Goal: Task Accomplishment & Management: Contribute content

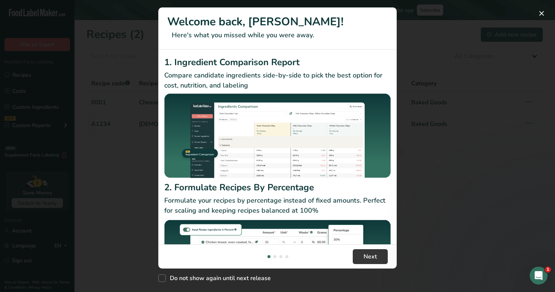
click at [421, 226] on div "New Features" at bounding box center [277, 146] width 555 height 292
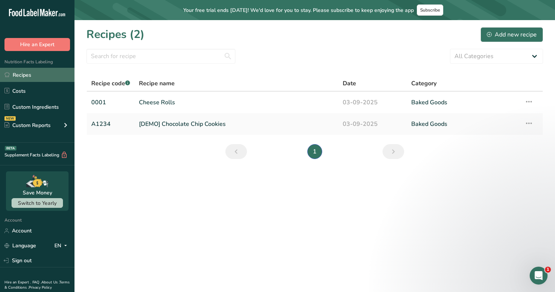
click at [37, 80] on link "Recipes" at bounding box center [37, 75] width 74 height 14
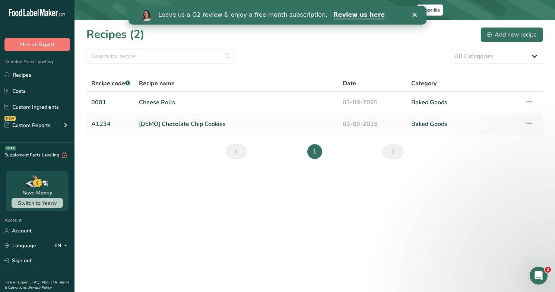
click at [414, 15] on polygon "Close" at bounding box center [414, 15] width 4 height 4
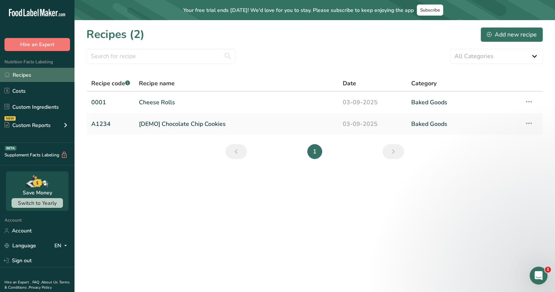
click at [26, 80] on link "Recipes" at bounding box center [37, 75] width 74 height 14
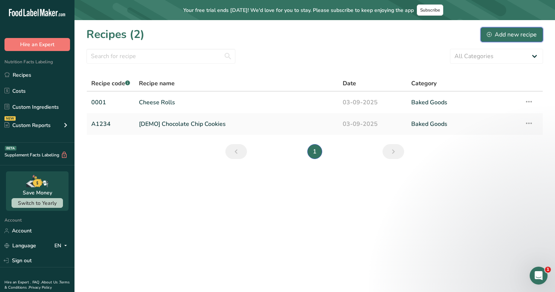
click at [508, 38] on div "Add new recipe" at bounding box center [511, 34] width 50 height 9
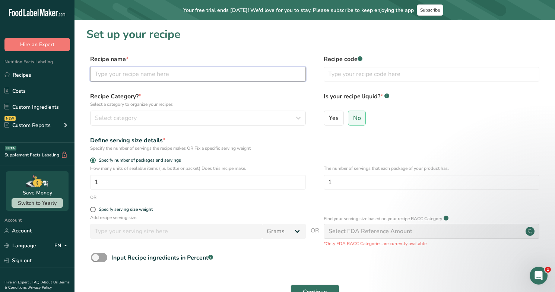
click at [183, 78] on input "text" at bounding box center [197, 74] width 215 height 15
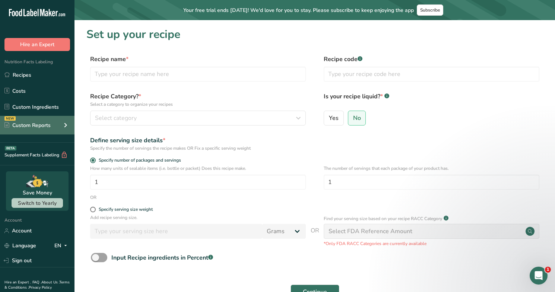
click at [23, 121] on div "Custom Reports" at bounding box center [27, 125] width 46 height 8
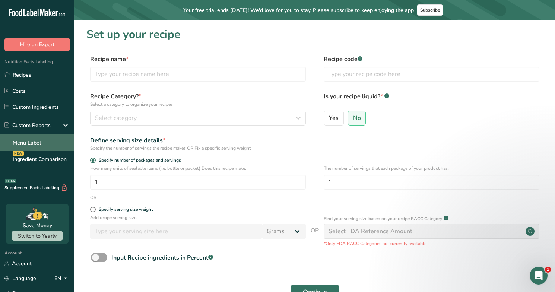
click at [30, 142] on link "Menu Label" at bounding box center [37, 142] width 74 height 16
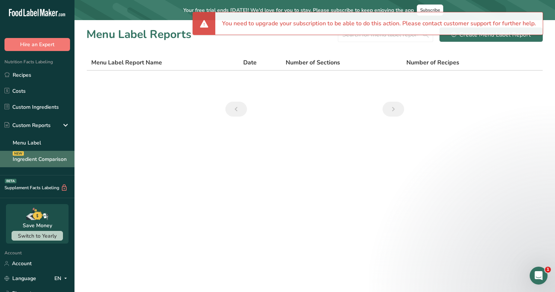
click at [32, 158] on link "Ingredient Comparison NEW" at bounding box center [37, 159] width 74 height 16
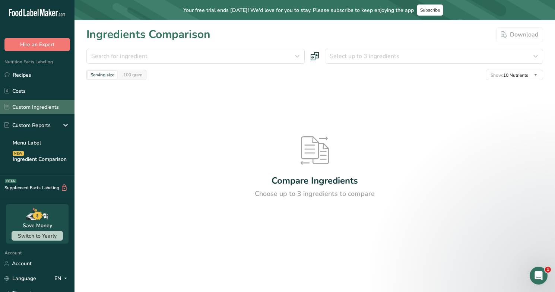
click at [38, 106] on link "Custom Ingredients" at bounding box center [37, 107] width 74 height 14
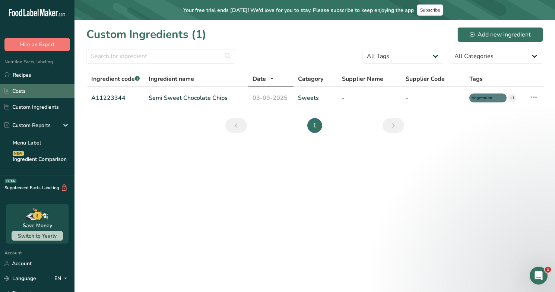
click at [47, 93] on link "Costs" at bounding box center [37, 91] width 74 height 14
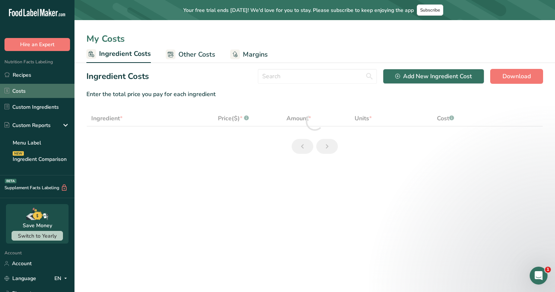
select select "1"
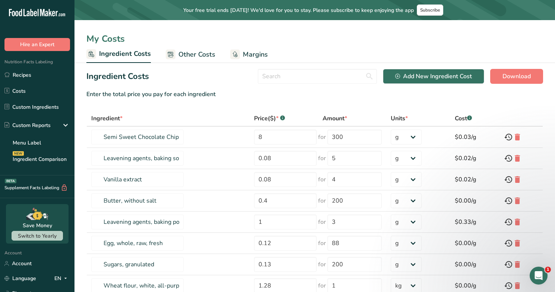
click at [188, 49] on span "Other Costs" at bounding box center [196, 54] width 37 height 10
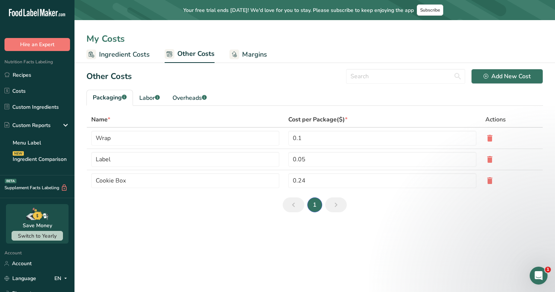
click at [235, 50] on rect at bounding box center [234, 54] width 10 height 10
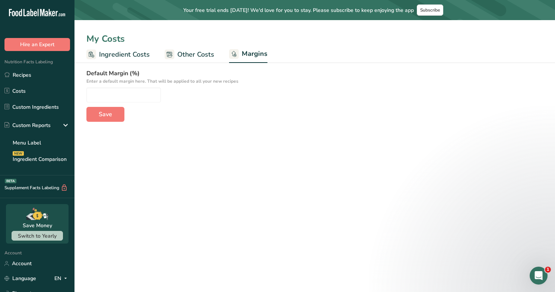
click at [190, 56] on span "Other Costs" at bounding box center [195, 54] width 37 height 10
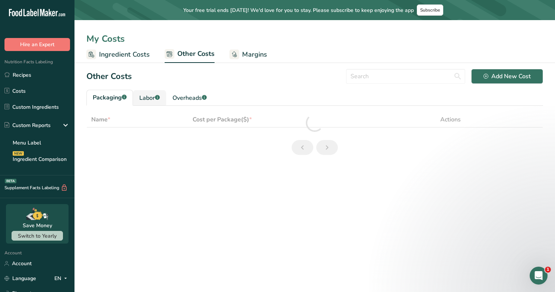
click at [147, 97] on div "Labor .a-a{fill:#347362;}.b-a{fill:#fff;}" at bounding box center [149, 97] width 20 height 9
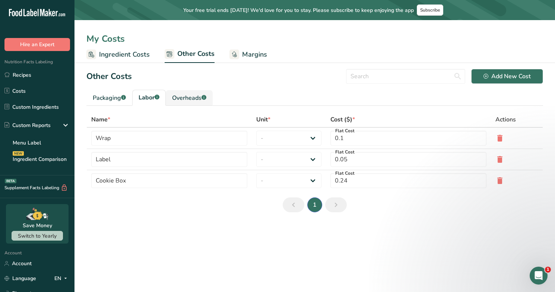
click at [184, 95] on div "Overheads .a-a{fill:#347362;}.b-a{fill:#fff;}" at bounding box center [189, 97] width 34 height 9
type input "Baker"
select select "1"
type input "9.3"
type input "Chef"
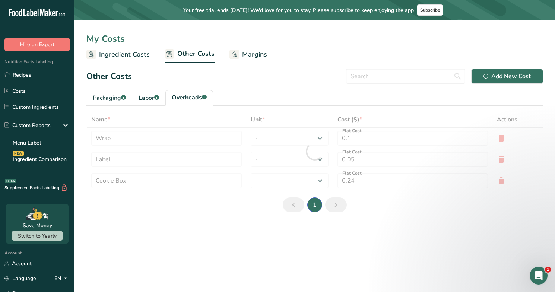
type input "3"
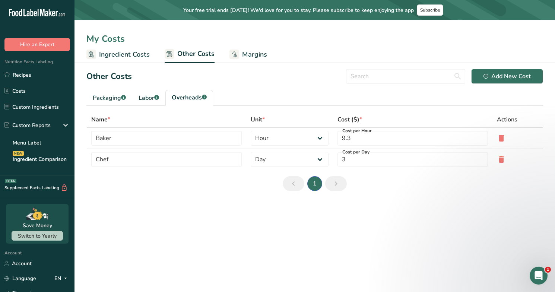
type input "Electricity"
type input "5"
type input "Gas"
select select "1"
type input "1"
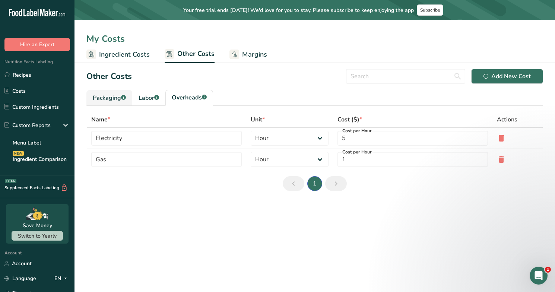
click at [104, 105] on link "Packaging .a-a{fill:#347362;}.b-a{fill:#fff;}" at bounding box center [109, 98] width 46 height 16
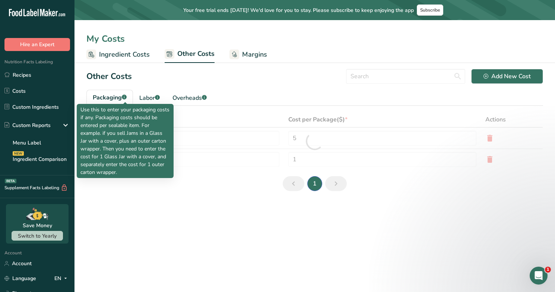
type input "Wrap"
type input "Label"
type input "0.1"
type input "0.05"
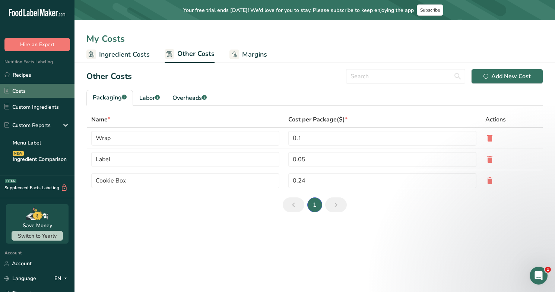
click at [30, 89] on link "Costs" at bounding box center [37, 91] width 74 height 14
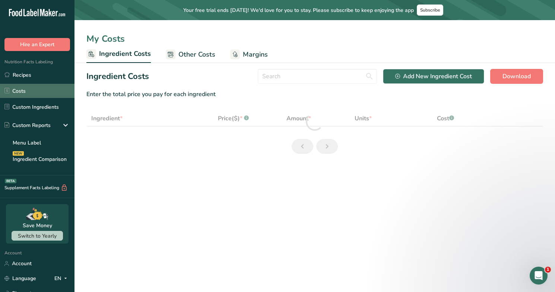
select select "1"
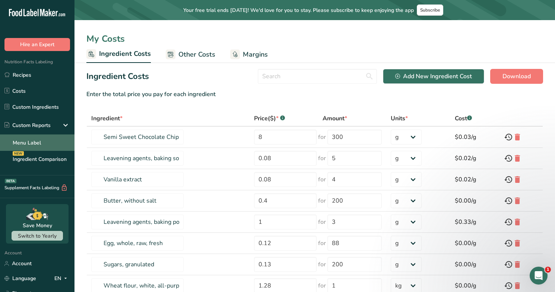
click at [40, 134] on li "Custom Reports Menu Label Ingredient Comparison NEW" at bounding box center [37, 141] width 74 height 51
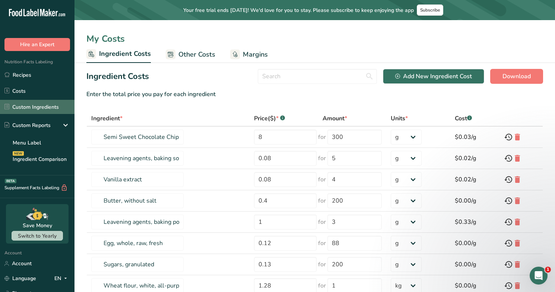
click at [34, 105] on link "Custom Ingredients" at bounding box center [37, 107] width 74 height 14
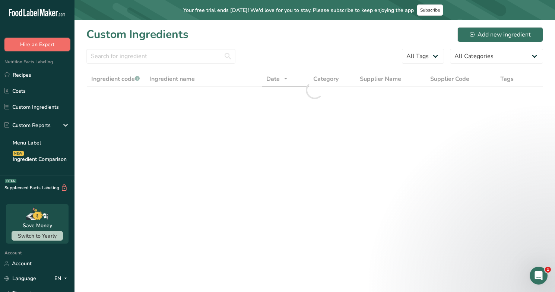
click at [34, 47] on button "Hire an Expert" at bounding box center [36, 44] width 65 height 13
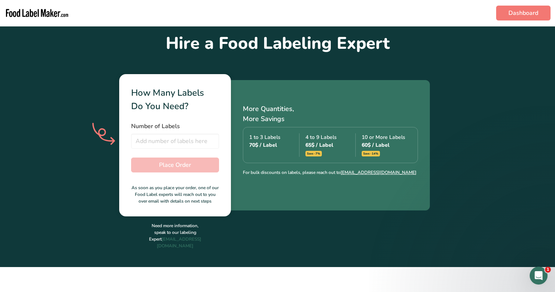
scroll to position [188, 0]
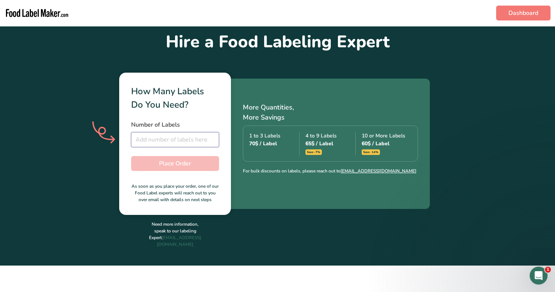
click at [154, 137] on input "number" at bounding box center [175, 139] width 88 height 15
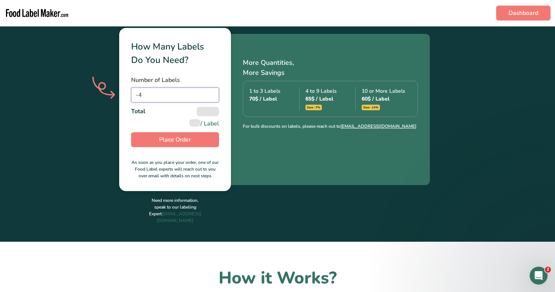
scroll to position [0, 0]
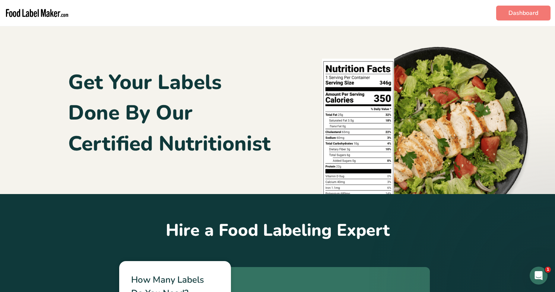
type input "-4"
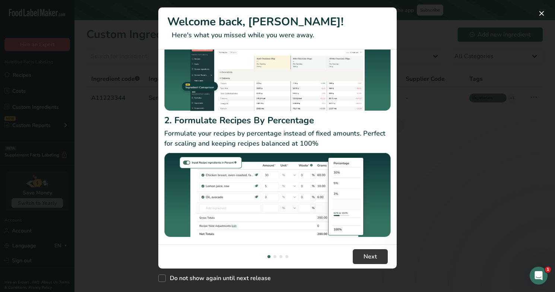
scroll to position [73, 0]
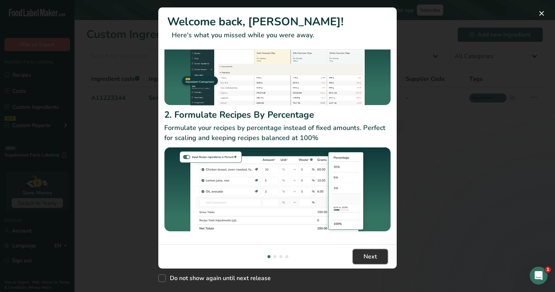
click at [376, 258] on button "Next" at bounding box center [369, 256] width 35 height 15
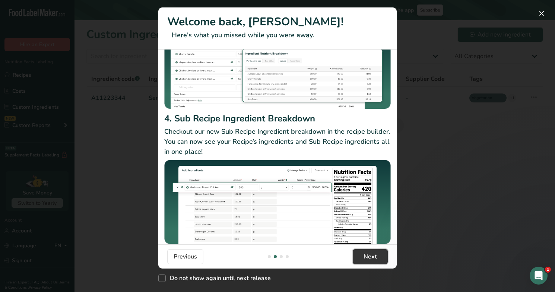
scroll to position [97, 0]
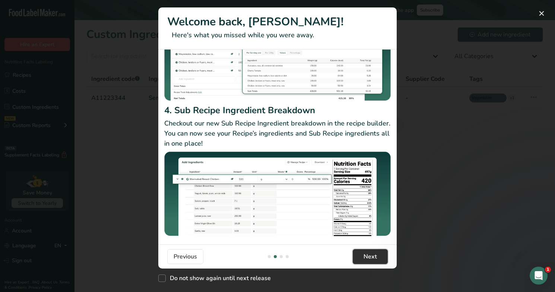
click at [373, 258] on span "Next" at bounding box center [369, 256] width 13 height 9
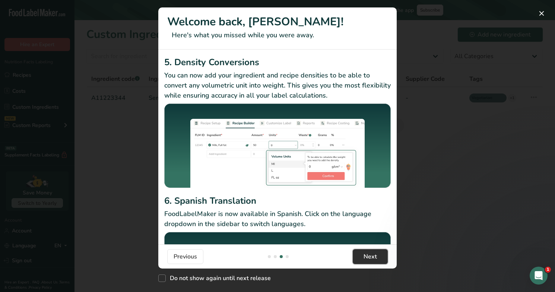
click at [373, 258] on span "Next" at bounding box center [369, 256] width 13 height 9
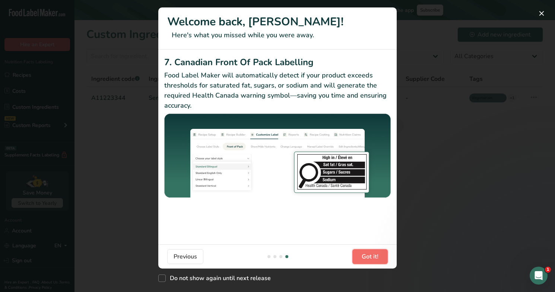
click at [371, 258] on span "Got it!" at bounding box center [369, 256] width 17 height 9
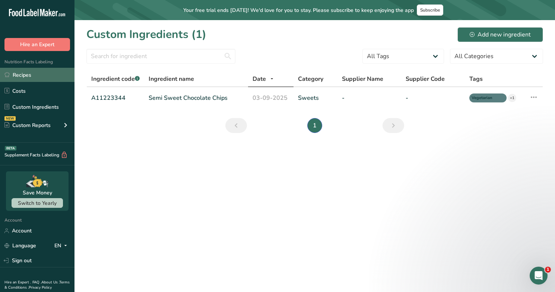
click at [17, 70] on link "Recipes" at bounding box center [37, 75] width 74 height 14
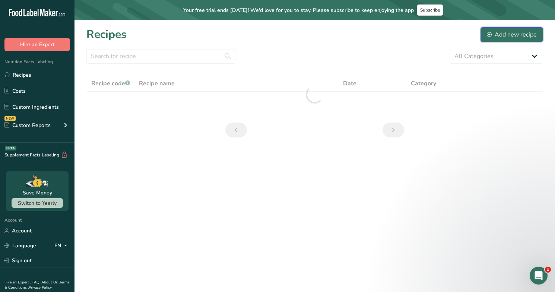
click at [486, 36] on button "Add new recipe" at bounding box center [511, 34] width 63 height 15
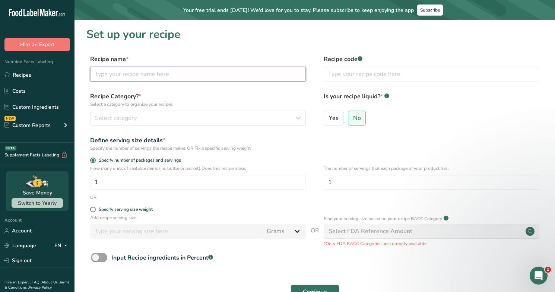
click at [163, 74] on input "text" at bounding box center [197, 74] width 215 height 15
type input "Spaghetti Bolognese"
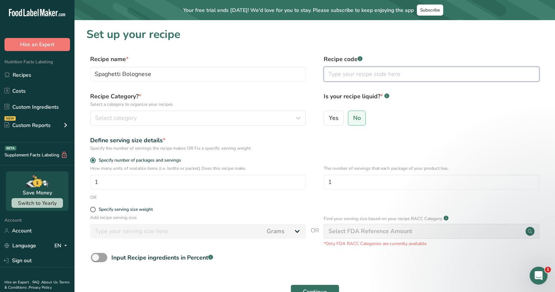
click at [361, 77] on input "text" at bounding box center [430, 74] width 215 height 15
type input "001"
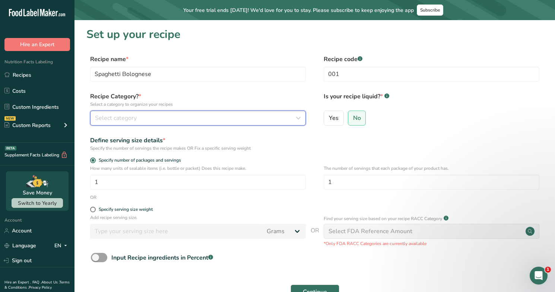
click at [138, 121] on div "Select category" at bounding box center [195, 118] width 201 height 9
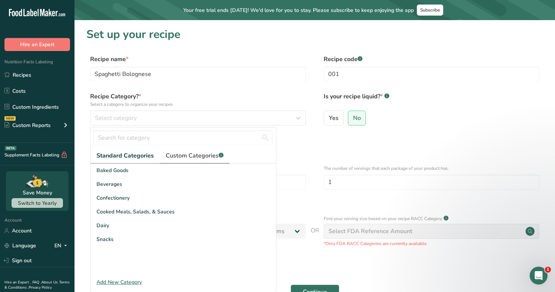
click at [187, 155] on span "Custom Categories .a-a{fill:#347362;}.b-a{fill:#fff;}" at bounding box center [195, 155] width 58 height 9
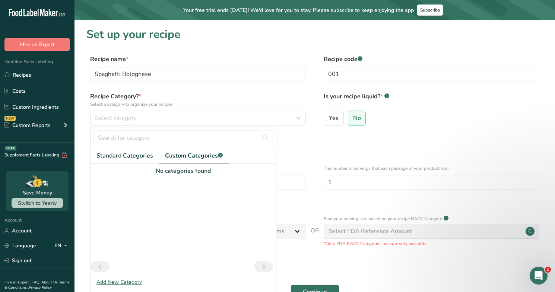
click at [127, 282] on div "Add New Category" at bounding box center [182, 282] width 185 height 8
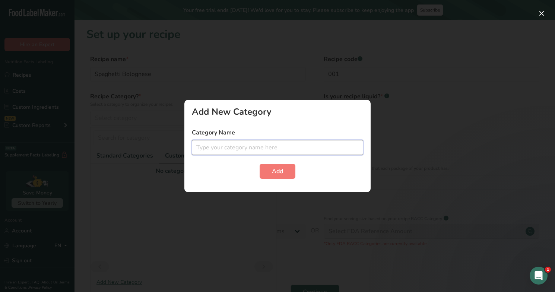
click at [218, 148] on input "text" at bounding box center [277, 147] width 171 height 15
type input "M"
type input "Pastas"
click at [280, 175] on span "Add" at bounding box center [277, 171] width 11 height 9
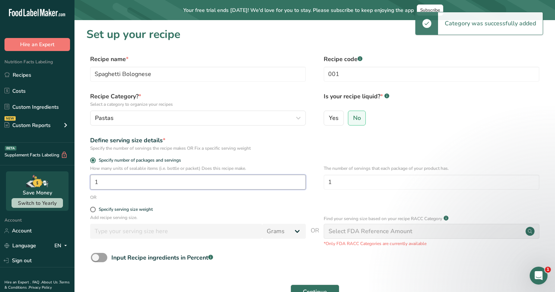
click at [164, 176] on input "1" at bounding box center [197, 182] width 215 height 15
drag, startPoint x: 162, startPoint y: 180, endPoint x: 63, endPoint y: 182, distance: 98.3
click at [63, 183] on div ".a-20{fill:#fff;} Hire an Expert Nutrition Facts Labeling Recipes Costs Custom …" at bounding box center [277, 177] width 555 height 354
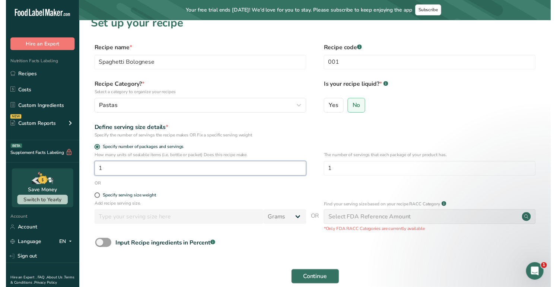
scroll to position [12, 0]
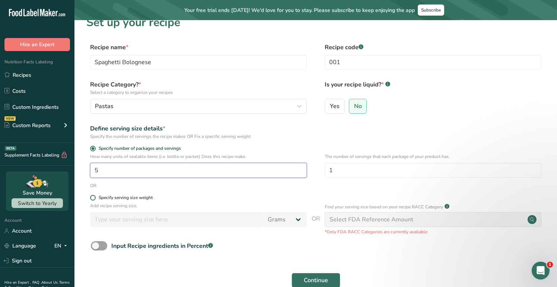
type input "5"
click at [106, 199] on div "Specify serving size weight" at bounding box center [126, 198] width 54 height 6
click at [95, 199] on input "Specify serving size weight" at bounding box center [92, 197] width 5 height 5
radio input "true"
radio input "false"
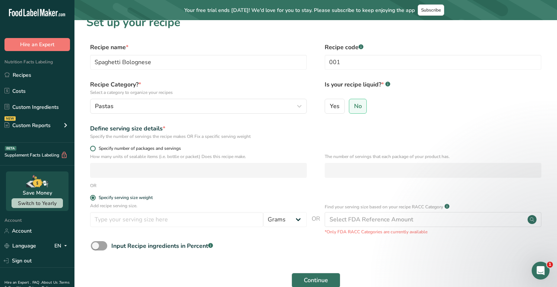
click at [97, 150] on span "Specify number of packages and servings" at bounding box center [138, 149] width 85 height 6
click at [95, 150] on input "Specify number of packages and servings" at bounding box center [92, 148] width 5 height 5
radio input "true"
radio input "false"
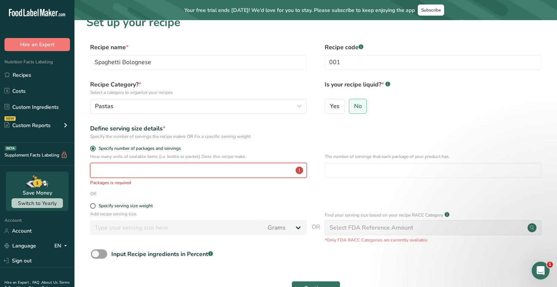
click at [110, 169] on input "number" at bounding box center [198, 170] width 217 height 15
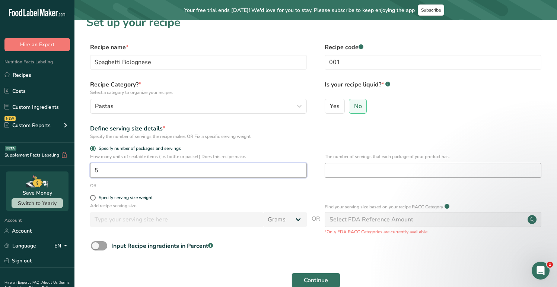
type input "5"
click at [380, 170] on input "number" at bounding box center [433, 170] width 217 height 15
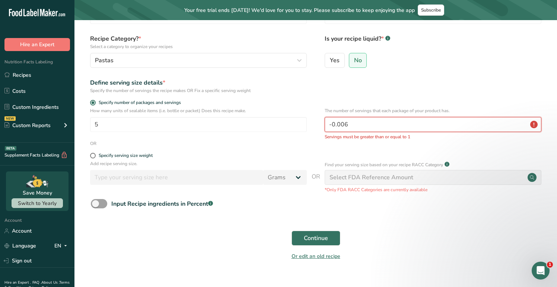
scroll to position [56, 0]
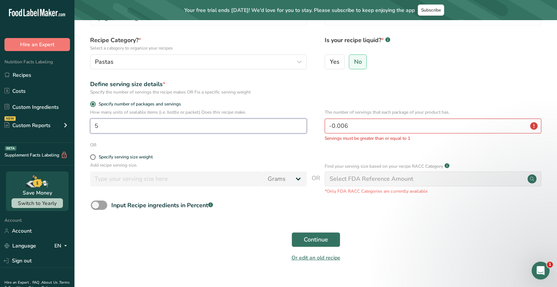
click at [287, 125] on input "5" at bounding box center [198, 125] width 217 height 15
drag, startPoint x: 361, startPoint y: 123, endPoint x: 298, endPoint y: 122, distance: 62.5
click at [298, 122] on div "How many units of sealable items (i.e. bottle or packet) Does this recipe make.…" at bounding box center [315, 125] width 458 height 33
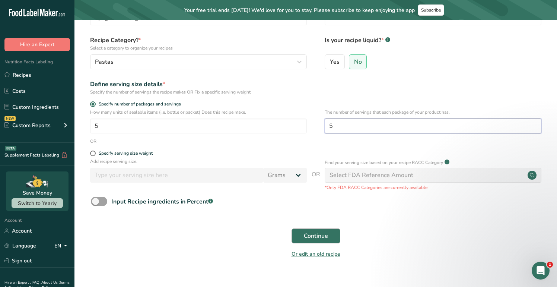
type input "5"
click at [332, 234] on button "Continue" at bounding box center [315, 235] width 49 height 15
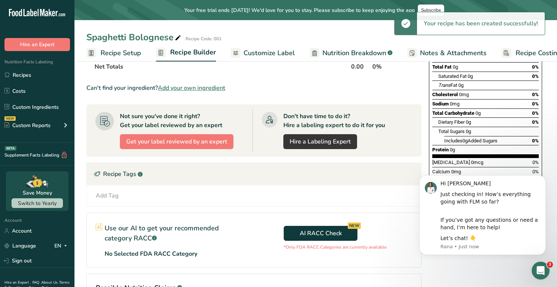
scroll to position [114, 0]
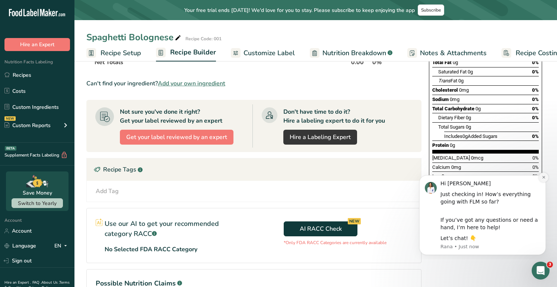
click at [545, 178] on icon "Dismiss notification" at bounding box center [543, 177] width 4 height 4
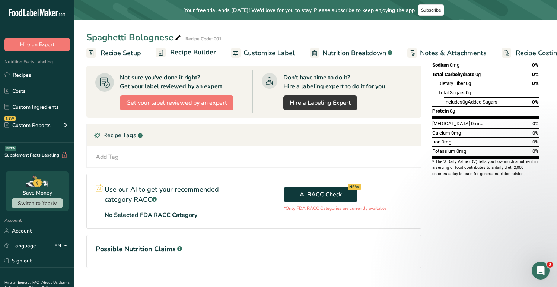
scroll to position [165, 0]
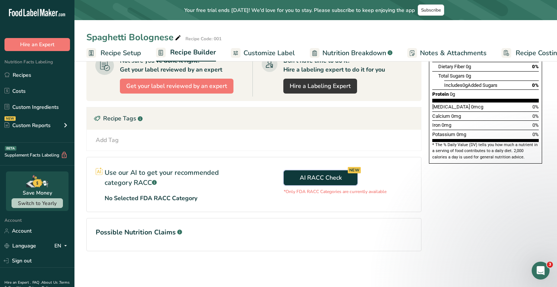
click at [344, 179] on button "AI RACC Check NEW" at bounding box center [321, 177] width 74 height 15
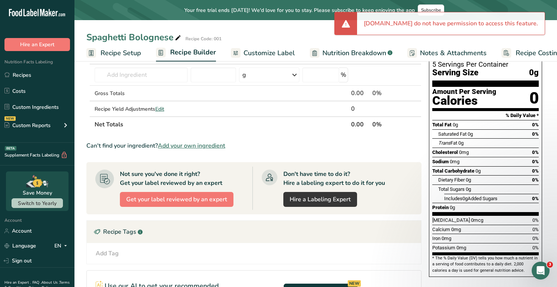
scroll to position [0, 0]
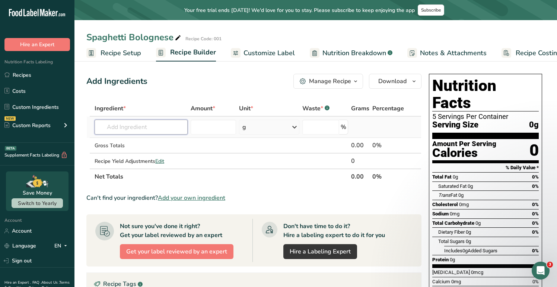
click at [150, 131] on input "text" at bounding box center [141, 126] width 93 height 15
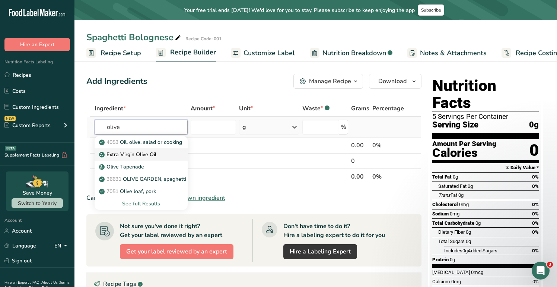
type input "olive"
click at [159, 155] on div "Extra Virgin Olive Oil" at bounding box center [134, 154] width 69 height 8
type input "Extra Virgin Olive Oil"
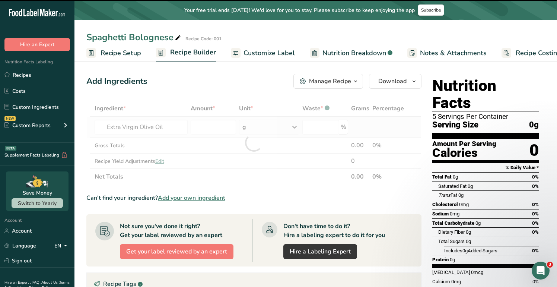
type input "0"
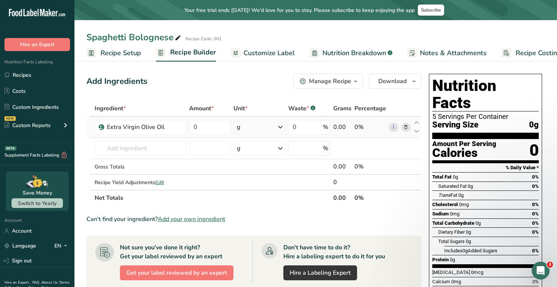
click at [273, 123] on div "g" at bounding box center [259, 126] width 52 height 15
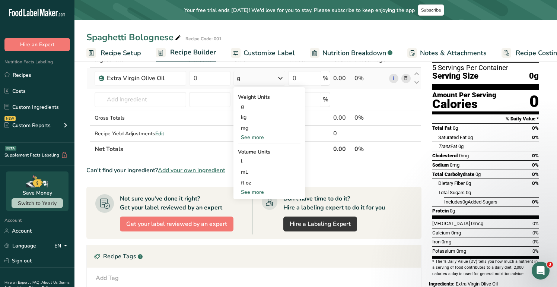
scroll to position [55, 0]
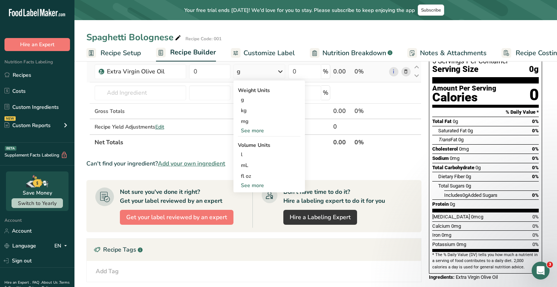
click at [258, 131] on div "See more" at bounding box center [269, 131] width 63 height 8
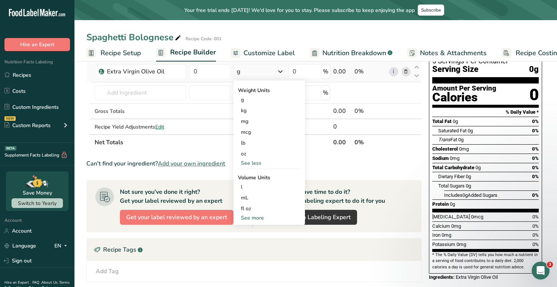
click at [255, 216] on div "See more" at bounding box center [269, 218] width 63 height 8
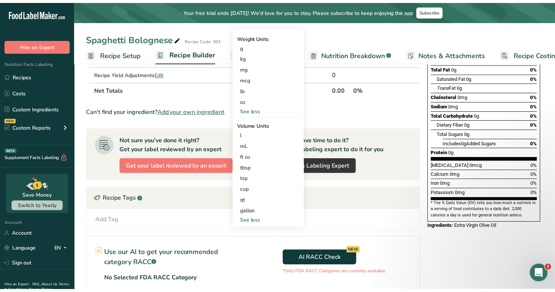
scroll to position [109, 0]
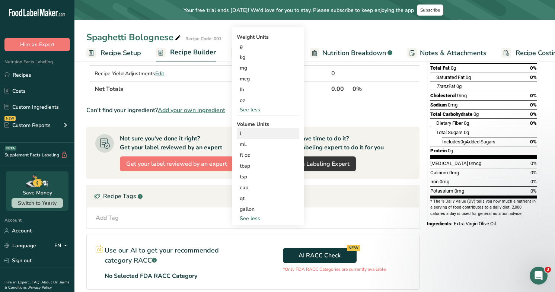
click at [252, 134] on div "l" at bounding box center [268, 134] width 57 height 8
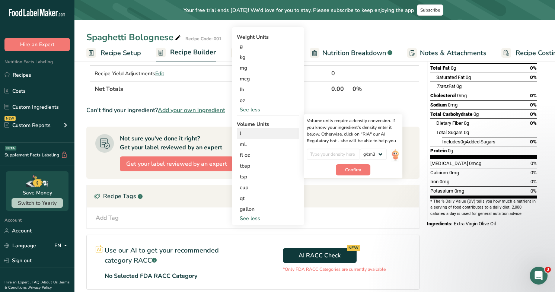
click at [274, 138] on div "l Volume units require a density conversion. If you know your ingredient's dens…" at bounding box center [268, 133] width 63 height 11
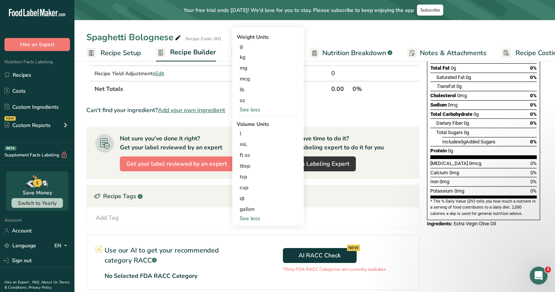
click at [332, 190] on div "Recipe Tags .a-a{fill:#347362;}.b-a{fill:#fff;}" at bounding box center [253, 196] width 332 height 22
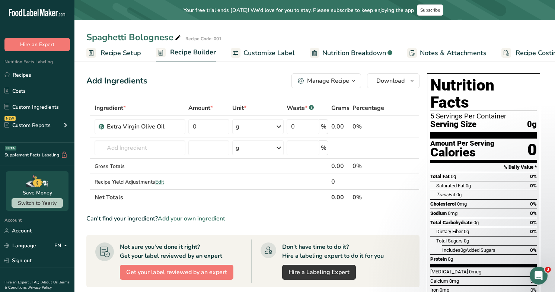
scroll to position [0, 0]
click at [279, 127] on icon at bounding box center [278, 126] width 9 height 13
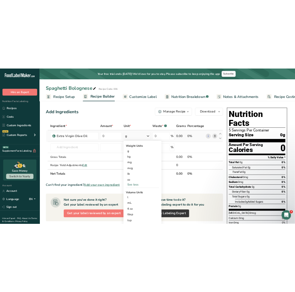
scroll to position [19, 0]
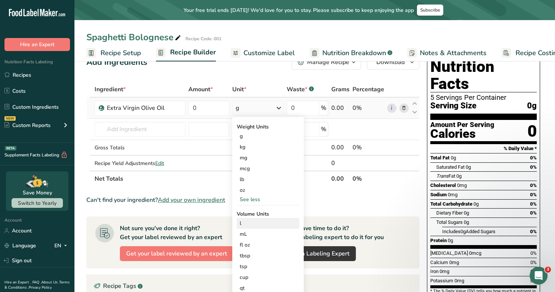
click at [243, 223] on div "l" at bounding box center [268, 223] width 57 height 8
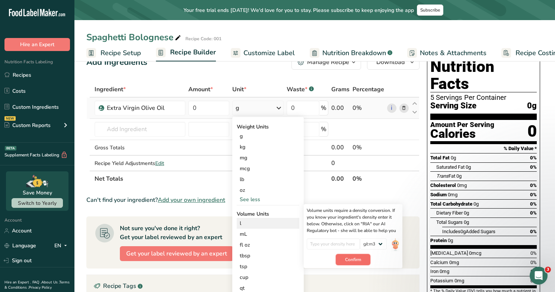
click at [346, 259] on span "Confirm" at bounding box center [353, 259] width 16 height 7
click at [333, 244] on input "number" at bounding box center [333, 243] width 53 height 11
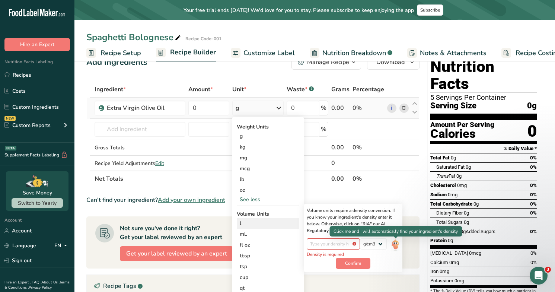
click at [395, 243] on img at bounding box center [395, 244] width 8 height 13
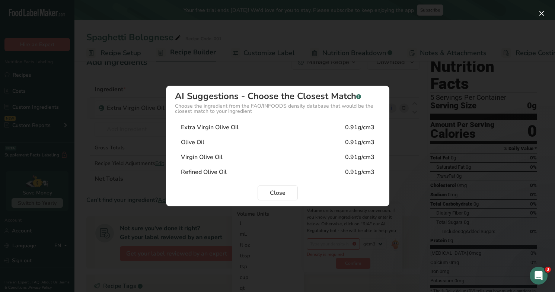
click at [355, 127] on div "0.91g/cm3" at bounding box center [359, 127] width 29 height 9
type input "0.91"
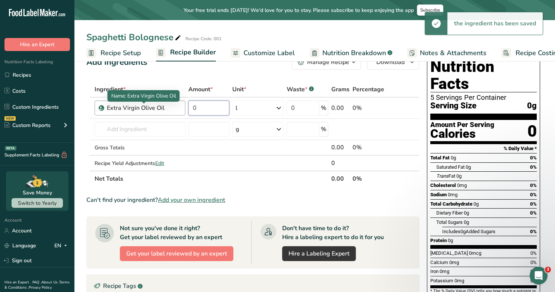
drag, startPoint x: 212, startPoint y: 107, endPoint x: 177, endPoint y: 107, distance: 35.4
click at [177, 107] on tr "Extra Virgin Olive Oil 0 l Weight Units g kg mg mcg lb oz See less Volume Units…" at bounding box center [253, 108] width 332 height 21
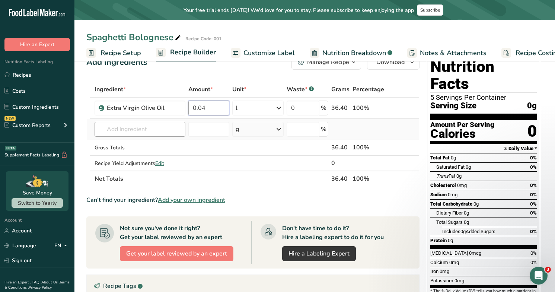
type input "0.04"
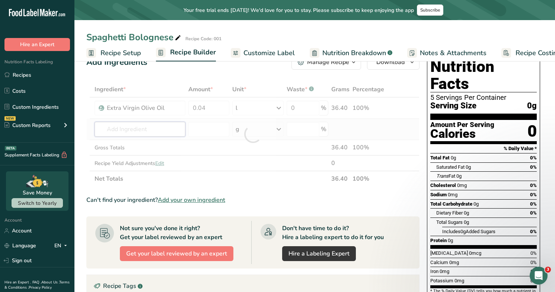
click at [162, 125] on div "Ingredient * Amount * Unit * Waste * .a-a{fill:#347362;}.b-a{fill:#fff;} Grams …" at bounding box center [252, 134] width 333 height 105
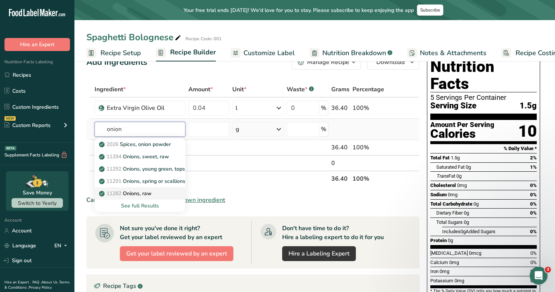
type input "onion"
click at [147, 193] on p "11282 Onions, raw" at bounding box center [125, 193] width 51 height 8
type input "Onions, raw"
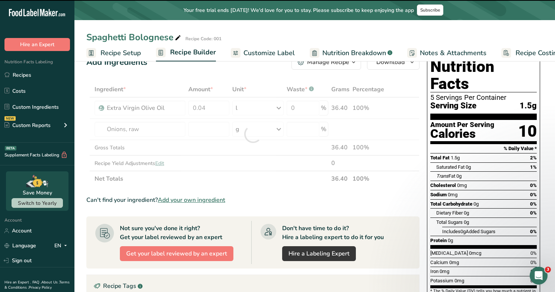
type input "0"
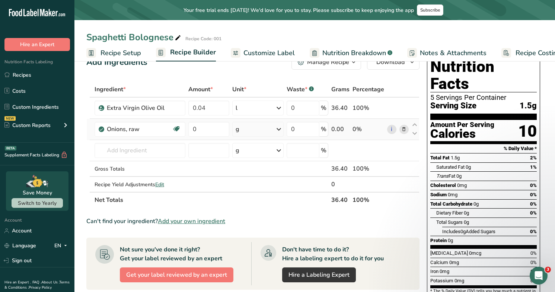
click at [268, 127] on div "g" at bounding box center [257, 129] width 51 height 15
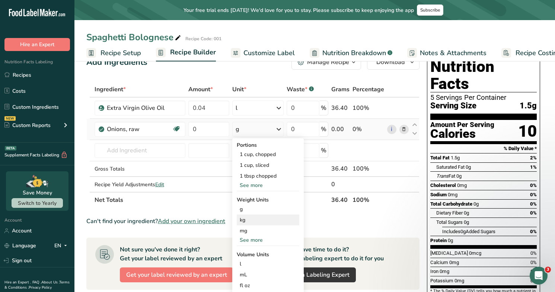
click at [255, 220] on div "kg" at bounding box center [268, 219] width 63 height 11
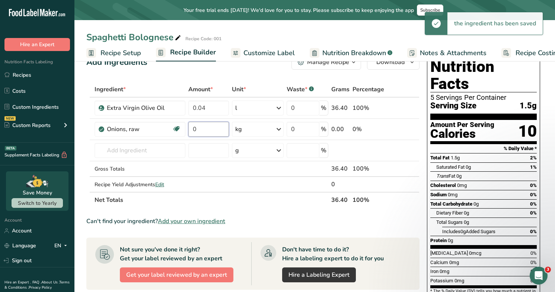
click at [217, 128] on input "0" at bounding box center [208, 129] width 41 height 15
type input "0.14"
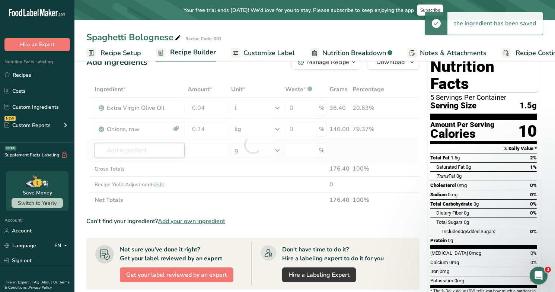
click at [164, 148] on div "Ingredient * Amount * Unit * Waste * .a-a{fill:#347362;}.b-a{fill:#fff;} Grams …" at bounding box center [252, 145] width 333 height 126
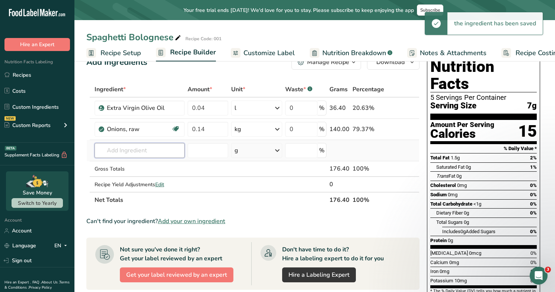
click at [164, 148] on input "text" at bounding box center [140, 150] width 90 height 15
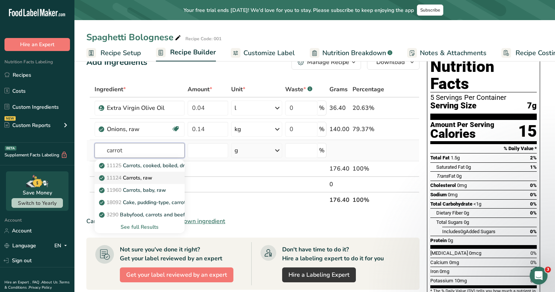
type input "carrot"
click at [166, 180] on div "11124 Carrots, raw" at bounding box center [133, 178] width 67 height 8
type input "Carrots, raw"
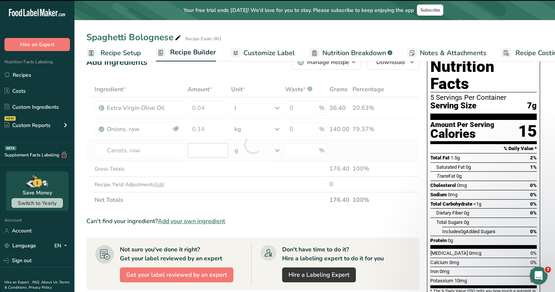
type input "0"
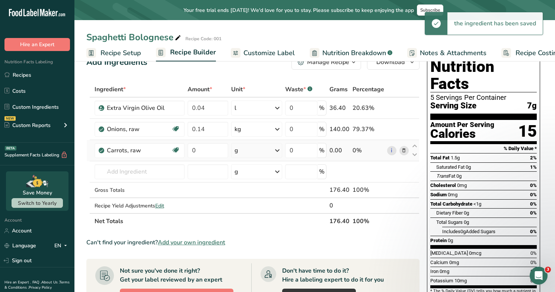
click at [243, 151] on div "g" at bounding box center [256, 150] width 51 height 15
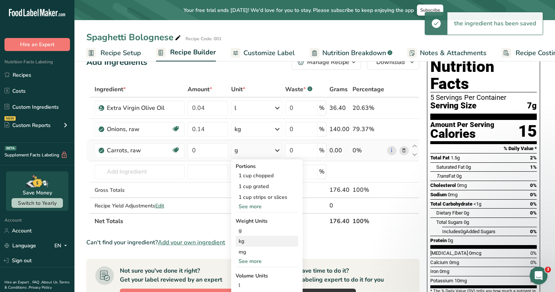
click at [253, 239] on div "kg" at bounding box center [267, 241] width 63 height 11
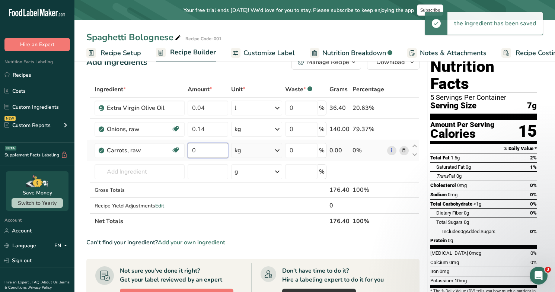
click at [217, 147] on input "0" at bounding box center [208, 150] width 41 height 15
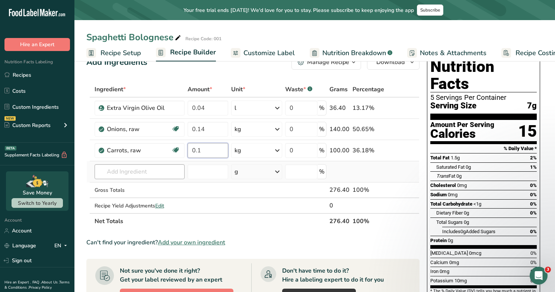
type input "0.1"
click at [140, 176] on div "Ingredient * Amount * Unit * Waste * .a-a{fill:#347362;}.b-a{fill:#fff;} Grams …" at bounding box center [252, 155] width 333 height 147
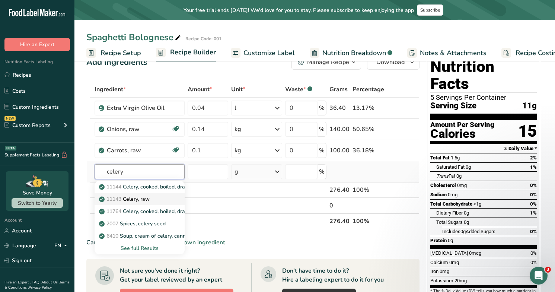
type input "celery"
click at [134, 202] on p "11143 Celery, raw" at bounding box center [124, 199] width 49 height 8
type input "Celery, raw"
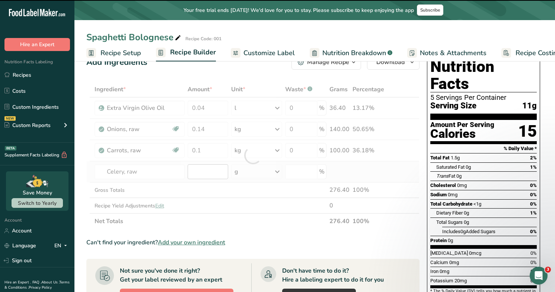
type input "0"
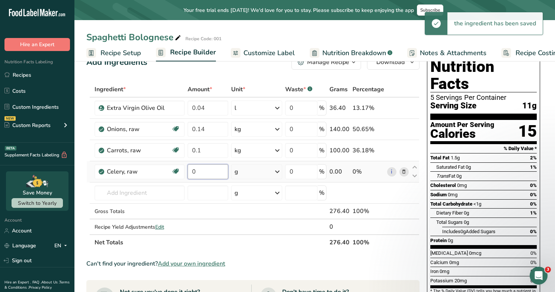
click at [206, 172] on input "0" at bounding box center [208, 171] width 41 height 15
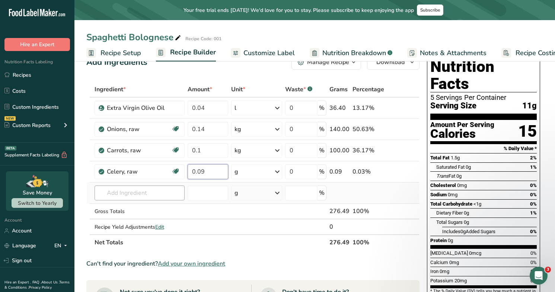
type input "0.09"
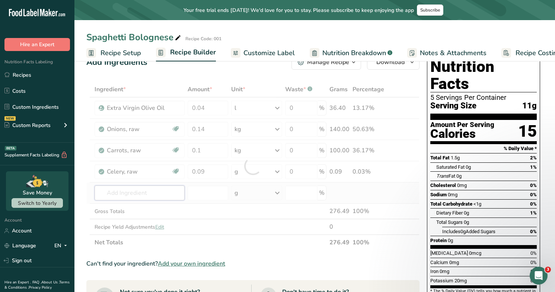
click at [128, 192] on div "Ingredient * Amount * Unit * Waste * .a-a{fill:#347362;}.b-a{fill:#fff;} Grams …" at bounding box center [252, 166] width 333 height 169
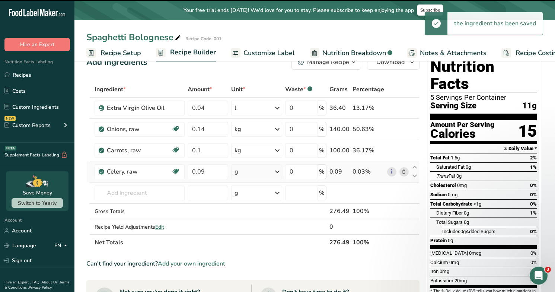
click at [249, 172] on div "g" at bounding box center [256, 171] width 51 height 15
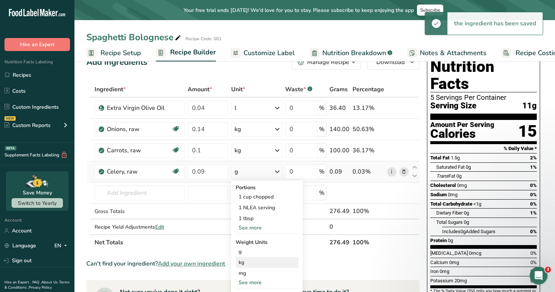
click at [249, 260] on div "kg" at bounding box center [267, 262] width 63 height 11
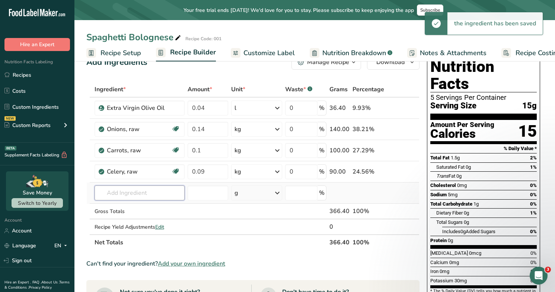
click at [151, 195] on input "text" at bounding box center [140, 192] width 90 height 15
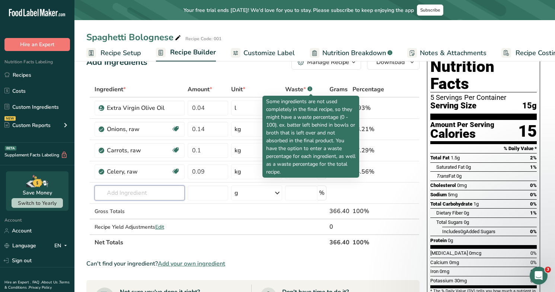
type input "f"
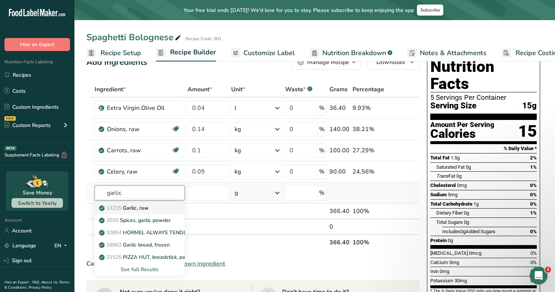
type input "garlic"
click at [143, 206] on p "11215 Garlic, raw" at bounding box center [124, 208] width 48 height 8
type input "Garlic, raw"
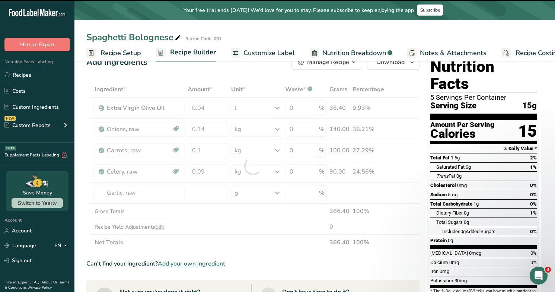
type input "0"
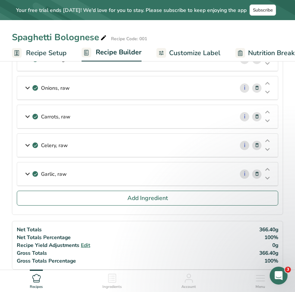
scroll to position [61, 0]
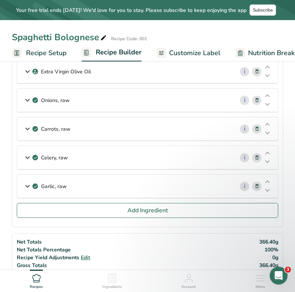
click at [26, 184] on icon at bounding box center [27, 185] width 9 height 13
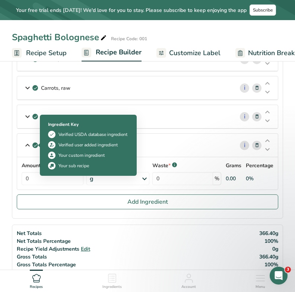
scroll to position [102, 0]
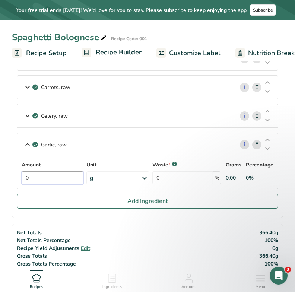
click at [54, 178] on input "0" at bounding box center [53, 177] width 62 height 13
click at [135, 176] on div "Amount 0 Unit g Portions 1 cup 1 tsp 1 clove See more Weight Units g kg mg See …" at bounding box center [148, 172] width 252 height 23
click at [147, 180] on icon at bounding box center [144, 177] width 9 height 13
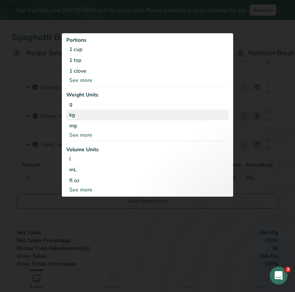
click at [75, 115] on div "kg" at bounding box center [147, 114] width 162 height 11
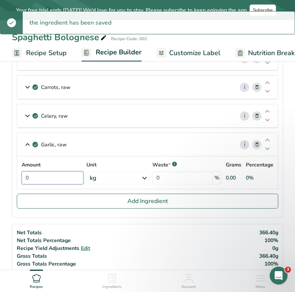
click at [50, 178] on input "0" at bounding box center [53, 177] width 62 height 13
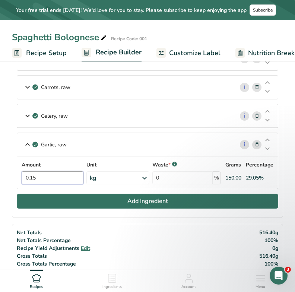
type input "0.15"
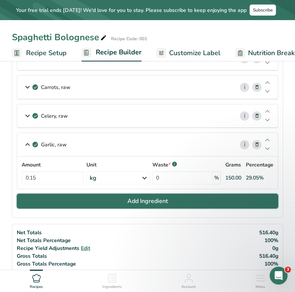
click at [157, 202] on span "Add Ingredient" at bounding box center [147, 200] width 41 height 9
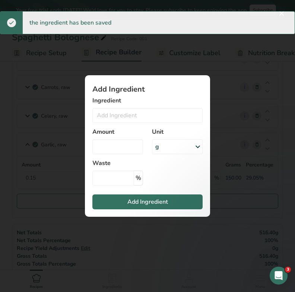
click at [244, 127] on div "Add ingredient modal" at bounding box center [147, 146] width 295 height 292
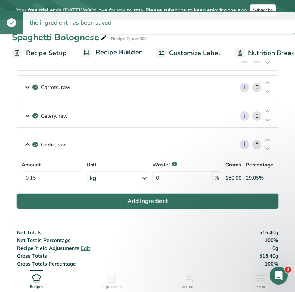
click at [95, 196] on button "Add Ingredient" at bounding box center [147, 201] width 261 height 15
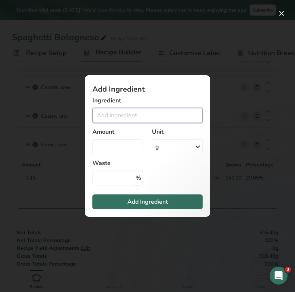
click at [106, 116] on input "Add ingredient modal" at bounding box center [147, 115] width 110 height 15
type input "e"
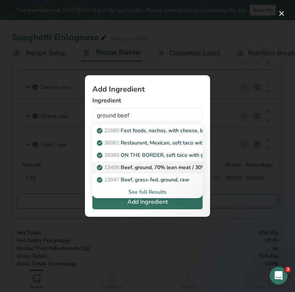
click at [135, 169] on p "13498 Beef, ground, 70% lean meat / 30% fat, raw" at bounding box center [162, 167] width 128 height 8
type input "Beef, ground, 70% lean meat / 30% fat, raw"
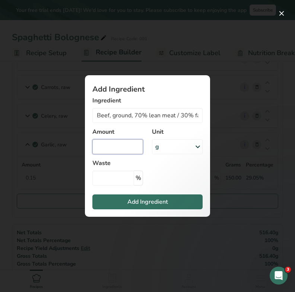
click at [123, 146] on input "Add ingredient modal" at bounding box center [117, 146] width 51 height 15
click at [123, 147] on input "Add ingredient modal" at bounding box center [117, 146] width 51 height 15
type input "0.7"
click at [174, 151] on div "g" at bounding box center [177, 146] width 51 height 15
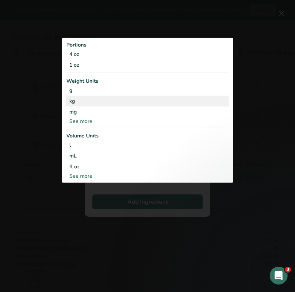
click at [105, 101] on div "kg" at bounding box center [147, 101] width 162 height 11
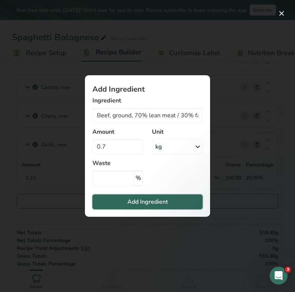
click at [144, 202] on span "Add Ingredient" at bounding box center [147, 201] width 41 height 9
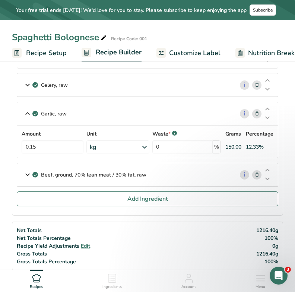
scroll to position [127, 0]
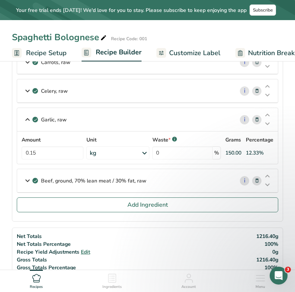
click at [28, 119] on icon at bounding box center [27, 119] width 9 height 13
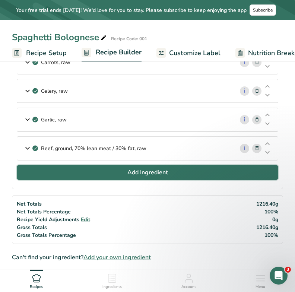
click at [150, 173] on span "Add Ingredient" at bounding box center [147, 172] width 41 height 9
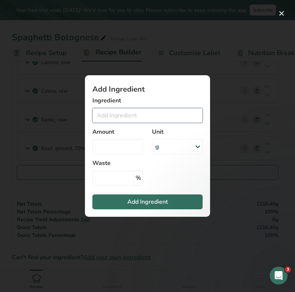
click at [134, 119] on input "Add ingredient modal" at bounding box center [147, 115] width 110 height 15
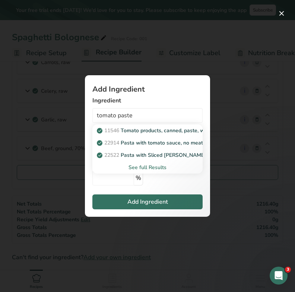
click at [155, 170] on div "See full Results" at bounding box center [147, 167] width 98 height 8
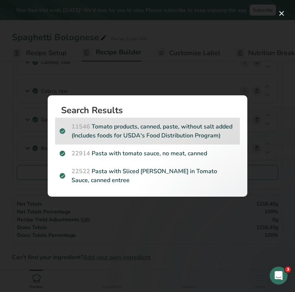
click at [154, 134] on p "11546 Tomato products, canned, paste, without salt added (Includes foods for US…" at bounding box center [148, 131] width 176 height 18
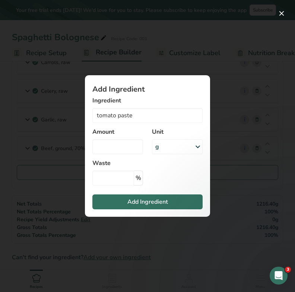
type input "Tomato products, canned, paste, without salt added (Includes foods for USDA's F…"
click at [128, 147] on input "Add ingredient modal" at bounding box center [117, 146] width 51 height 15
type input "0.6"
click at [170, 149] on div "g" at bounding box center [177, 146] width 51 height 15
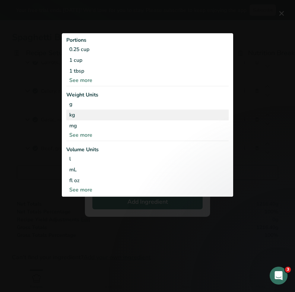
click at [105, 114] on div "kg" at bounding box center [147, 114] width 162 height 11
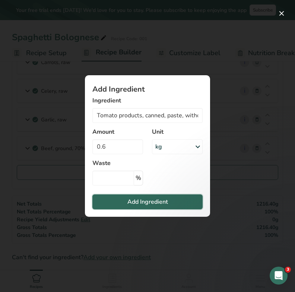
click at [136, 204] on span "Add Ingredient" at bounding box center [147, 201] width 41 height 9
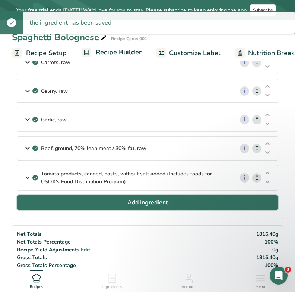
click at [87, 199] on button "Add Ingredient" at bounding box center [147, 202] width 261 height 15
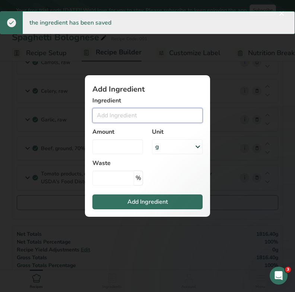
click at [127, 116] on input "Add ingredient modal" at bounding box center [147, 115] width 110 height 15
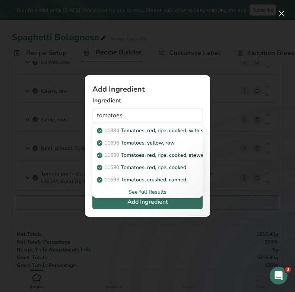
click at [153, 193] on div "See full Results" at bounding box center [147, 192] width 98 height 8
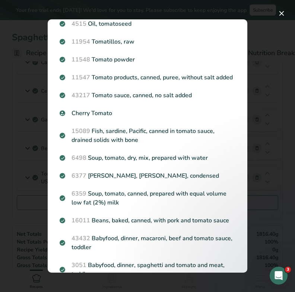
scroll to position [355, 0]
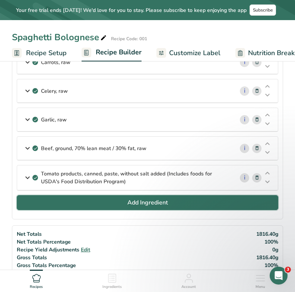
click at [75, 202] on button "Add Ingredient" at bounding box center [147, 202] width 261 height 15
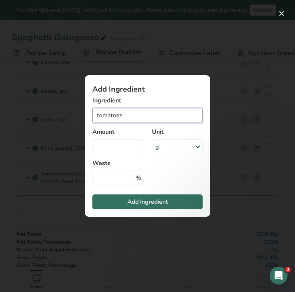
click at [119, 119] on input "tomatoes" at bounding box center [147, 115] width 110 height 15
type input "p"
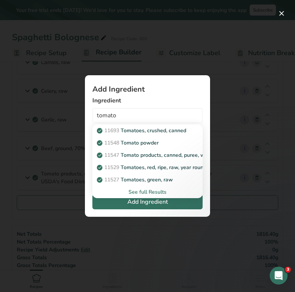
click at [147, 191] on div "See full Results" at bounding box center [147, 192] width 98 height 8
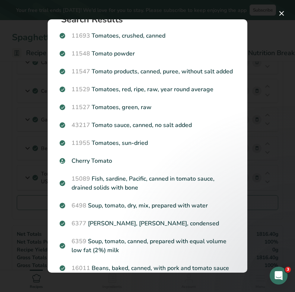
scroll to position [0, 0]
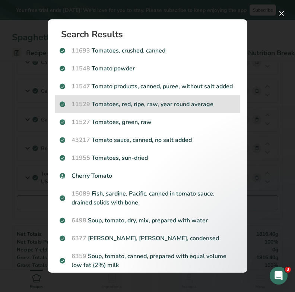
click at [140, 110] on div "11529 Tomatoes, red, ripe, raw, year round average" at bounding box center [147, 104] width 185 height 18
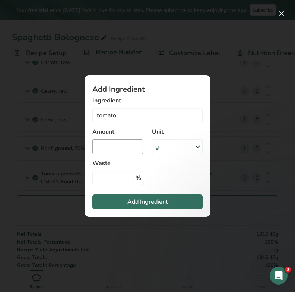
type input "Tomatoes, red, ripe, raw, year round average"
click at [131, 146] on input "Add ingredient modal" at bounding box center [117, 146] width 51 height 15
type input "0.7"
click at [173, 146] on div "g" at bounding box center [177, 146] width 51 height 15
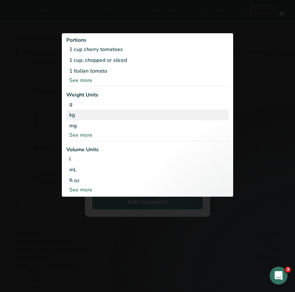
click at [116, 115] on div "kg" at bounding box center [147, 114] width 162 height 11
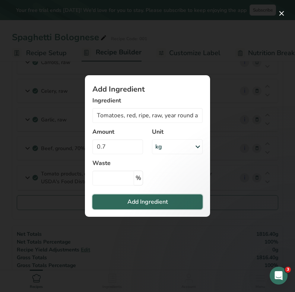
click at [126, 199] on button "Add Ingredient" at bounding box center [147, 201] width 110 height 15
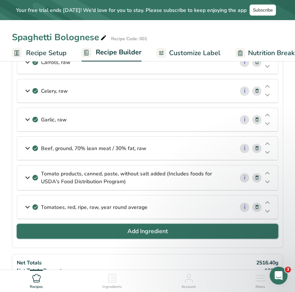
click at [124, 231] on button "Add Ingredient" at bounding box center [147, 231] width 261 height 15
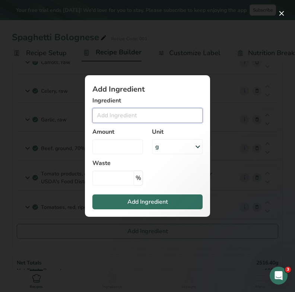
click at [119, 110] on input "Add ingredient modal" at bounding box center [147, 115] width 110 height 15
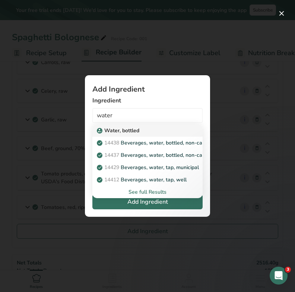
click at [130, 127] on p "Water, bottled" at bounding box center [118, 131] width 41 height 8
type input "Water, bottled"
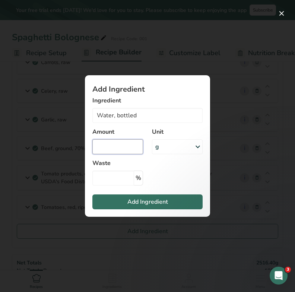
click at [120, 154] on input "Add ingredient modal" at bounding box center [117, 146] width 51 height 15
type input "0.3"
click at [163, 148] on div "g" at bounding box center [177, 146] width 51 height 15
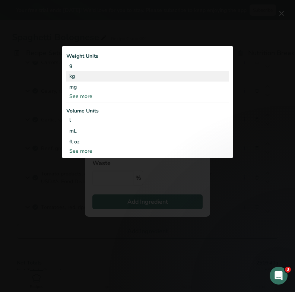
click at [95, 76] on div "kg" at bounding box center [147, 76] width 162 height 11
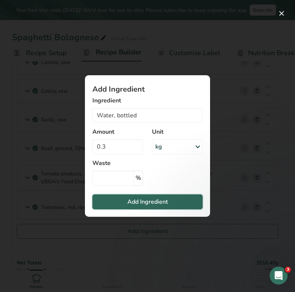
click at [146, 200] on span "Add Ingredient" at bounding box center [147, 201] width 41 height 9
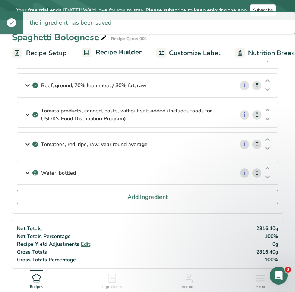
scroll to position [209, 0]
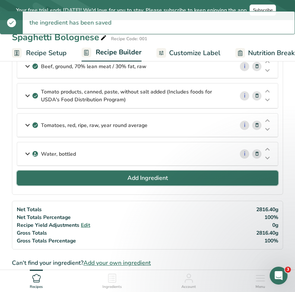
click at [155, 183] on button "Add Ingredient" at bounding box center [147, 177] width 261 height 15
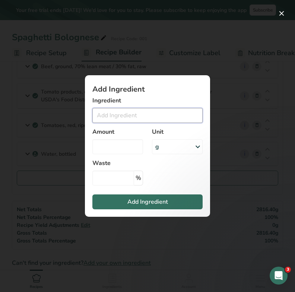
click at [108, 114] on input "Add ingredient modal" at bounding box center [147, 115] width 110 height 15
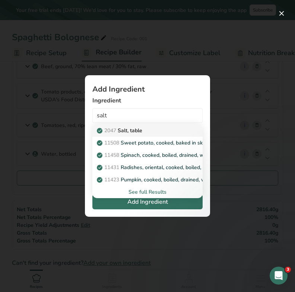
click at [133, 130] on p "2047 Salt, table" at bounding box center [120, 131] width 44 height 8
type input "Salt, table"
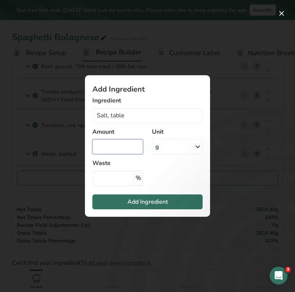
click at [121, 151] on input "Add ingredient modal" at bounding box center [117, 146] width 51 height 15
type input "0.1"
click at [181, 149] on div "g" at bounding box center [177, 146] width 51 height 15
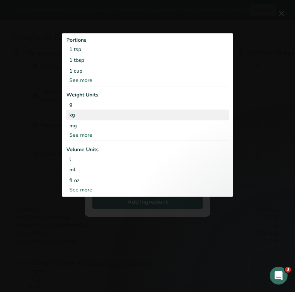
click at [84, 117] on div "kg" at bounding box center [147, 114] width 162 height 11
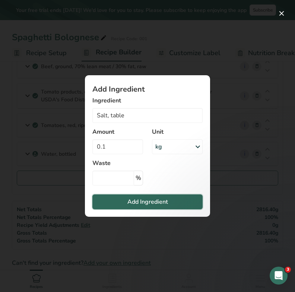
click at [141, 203] on span "Add Ingredient" at bounding box center [147, 201] width 41 height 9
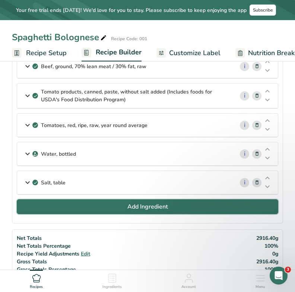
click at [126, 204] on button "Add Ingredient" at bounding box center [147, 206] width 261 height 15
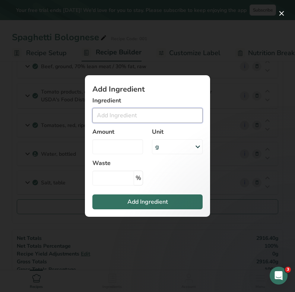
click at [119, 119] on input "Add ingredient modal" at bounding box center [147, 115] width 110 height 15
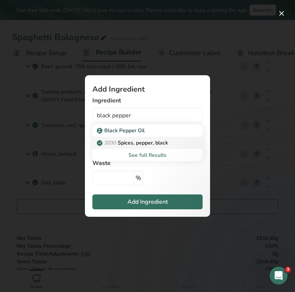
click at [133, 146] on p "2030 Spices, pepper, black" at bounding box center [133, 143] width 70 height 8
type input "Spices, pepper, black"
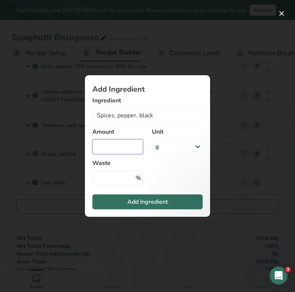
click at [128, 148] on input "Add ingredient modal" at bounding box center [117, 146] width 51 height 15
type input "0.004"
click at [168, 147] on div "g" at bounding box center [177, 146] width 51 height 15
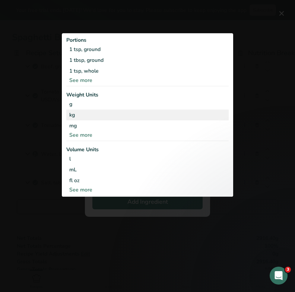
click at [137, 111] on div "kg" at bounding box center [147, 114] width 162 height 11
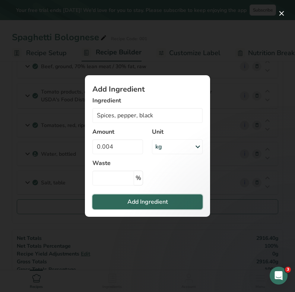
click at [119, 206] on button "Add Ingredient" at bounding box center [147, 201] width 110 height 15
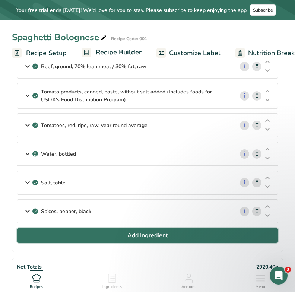
click at [140, 237] on span "Add Ingredient" at bounding box center [147, 235] width 41 height 9
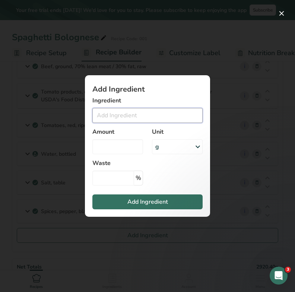
click at [130, 120] on input "Add ingredient modal" at bounding box center [147, 115] width 110 height 15
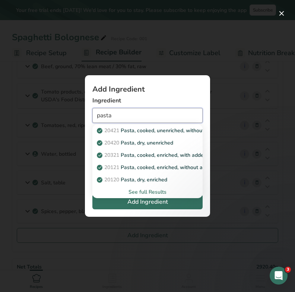
click at [93, 115] on input "pasta" at bounding box center [147, 115] width 110 height 15
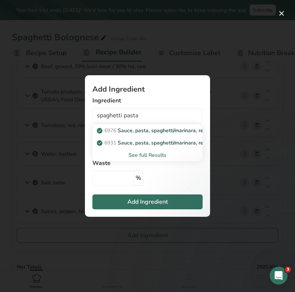
click at [131, 155] on div "See full Results" at bounding box center [147, 155] width 98 height 8
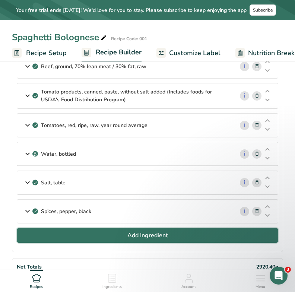
click at [71, 237] on button "Add Ingredient" at bounding box center [147, 235] width 261 height 15
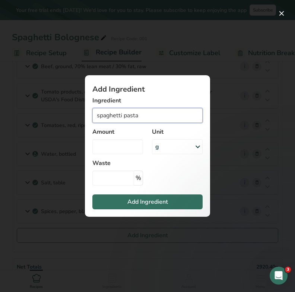
drag, startPoint x: 123, startPoint y: 115, endPoint x: 92, endPoint y: 115, distance: 30.9
click at [92, 115] on input "spaghetti pasta" at bounding box center [147, 115] width 110 height 15
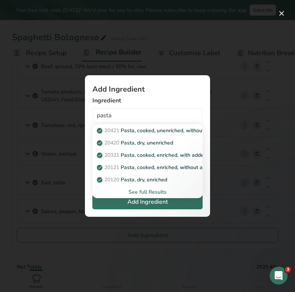
click at [153, 192] on div "See full Results" at bounding box center [147, 192] width 98 height 8
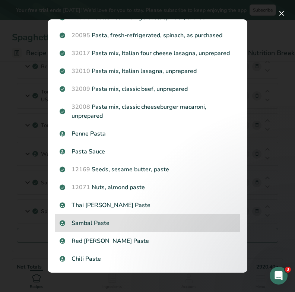
scroll to position [718, 0]
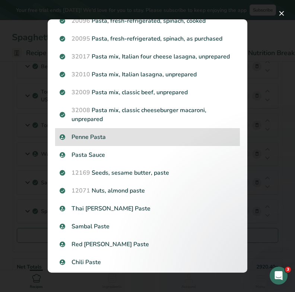
click at [138, 129] on div "Penne Pasta" at bounding box center [147, 137] width 185 height 18
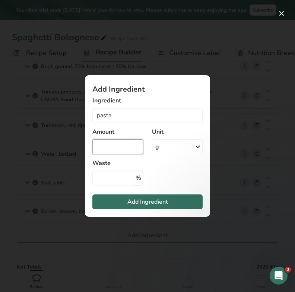
type input "Penne Pasta"
click at [130, 143] on input "Add ingredient modal" at bounding box center [117, 146] width 51 height 15
type input "0.8"
click at [194, 142] on icon "Add ingredient modal" at bounding box center [197, 146] width 9 height 13
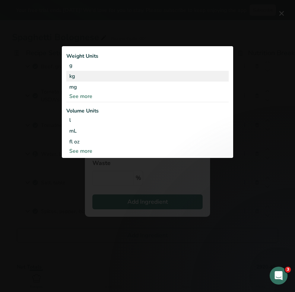
click at [95, 76] on div "kg" at bounding box center [147, 76] width 162 height 11
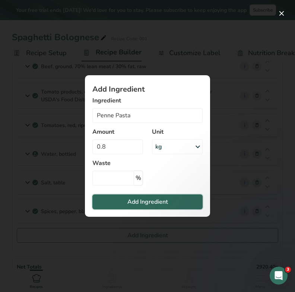
click at [144, 198] on span "Add Ingredient" at bounding box center [147, 201] width 41 height 9
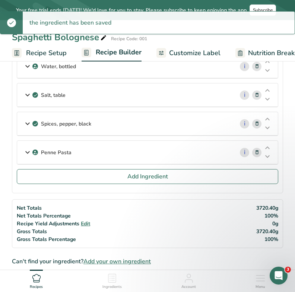
scroll to position [298, 0]
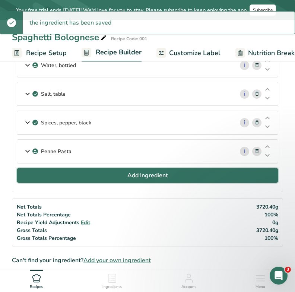
click at [135, 173] on span "Add Ingredient" at bounding box center [147, 175] width 41 height 9
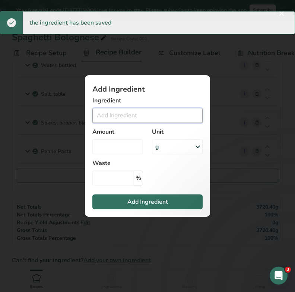
click at [121, 112] on input "Add ingredient modal" at bounding box center [147, 115] width 110 height 15
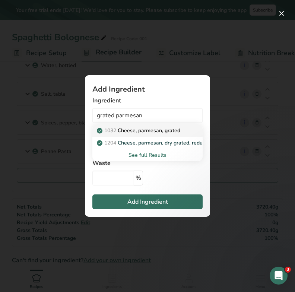
click at [131, 130] on p "1032 Cheese, parmesan, grated" at bounding box center [139, 131] width 82 height 8
type input "Cheese, parmesan, grated"
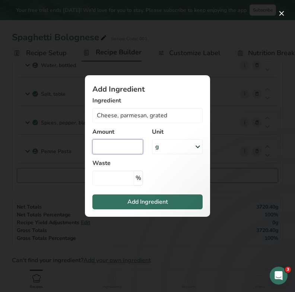
click at [126, 149] on input "Add ingredient modal" at bounding box center [117, 146] width 51 height 15
type input "0.05"
click at [170, 151] on div "g" at bounding box center [177, 146] width 51 height 15
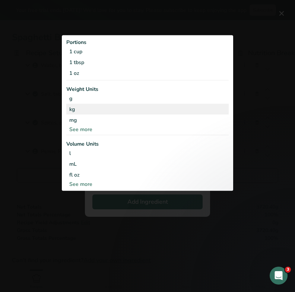
click at [100, 111] on div "kg" at bounding box center [147, 109] width 162 height 11
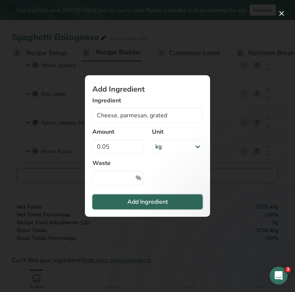
click at [127, 203] on button "Add Ingredient" at bounding box center [147, 201] width 110 height 15
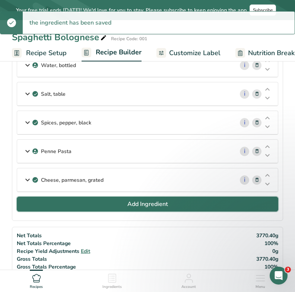
click at [124, 205] on button "Add Ingredient" at bounding box center [147, 203] width 261 height 15
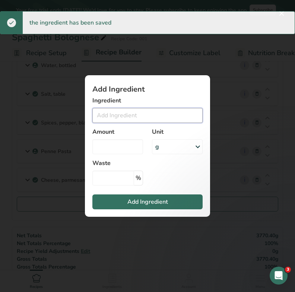
click at [123, 119] on input "Add ingredient modal" at bounding box center [147, 115] width 110 height 15
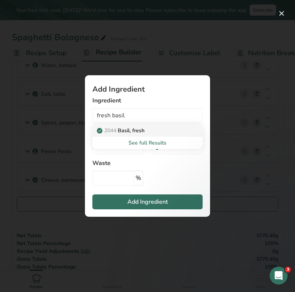
click at [138, 132] on p "2044 Basil, fresh" at bounding box center [121, 131] width 46 height 8
type input "Basil, fresh"
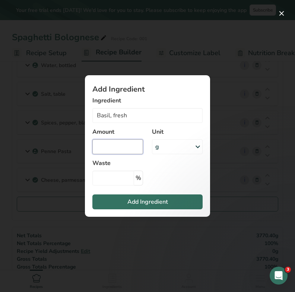
click at [117, 144] on input "Add ingredient modal" at bounding box center [117, 146] width 51 height 15
click at [118, 146] on input "Add ingredient modal" at bounding box center [117, 146] width 51 height 15
type input "0.005"
click at [185, 148] on div "g" at bounding box center [177, 146] width 51 height 15
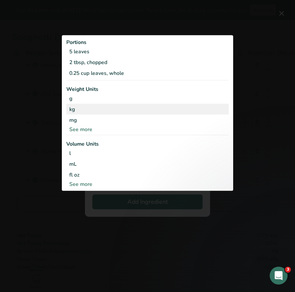
click at [95, 104] on div "kg" at bounding box center [147, 109] width 162 height 11
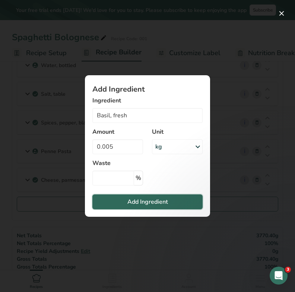
click at [157, 206] on span "Add Ingredient" at bounding box center [147, 201] width 41 height 9
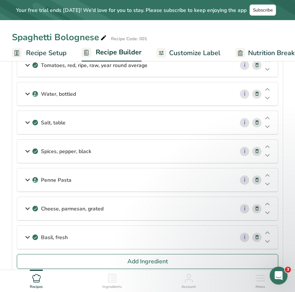
scroll to position [270, 0]
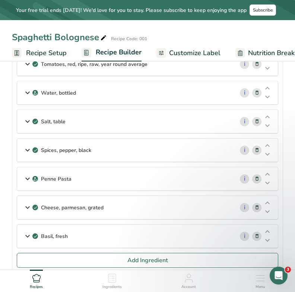
click at [122, 180] on div "Penne Pasta" at bounding box center [125, 178] width 217 height 23
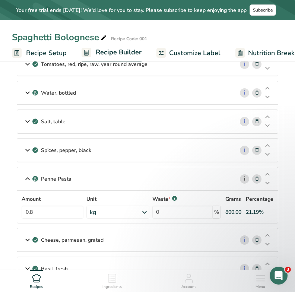
click at [247, 178] on link "i" at bounding box center [244, 178] width 9 height 9
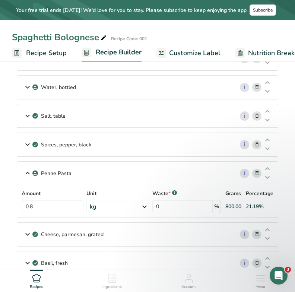
scroll to position [278, 0]
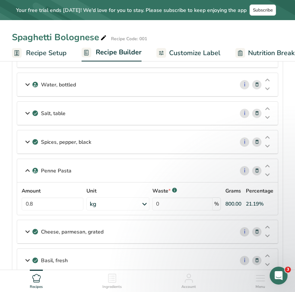
click at [256, 172] on icon at bounding box center [256, 171] width 5 height 8
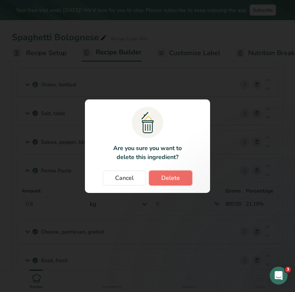
click at [172, 180] on span "Delete" at bounding box center [170, 177] width 19 height 9
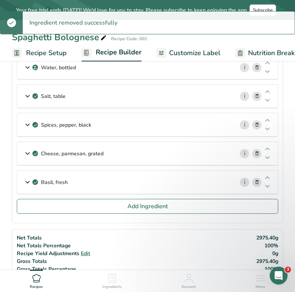
scroll to position [296, 0]
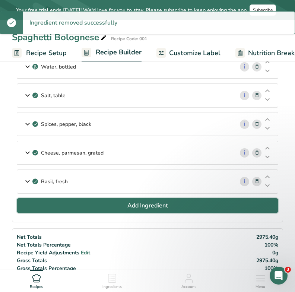
click at [122, 207] on button "Add Ingredient" at bounding box center [147, 205] width 261 height 15
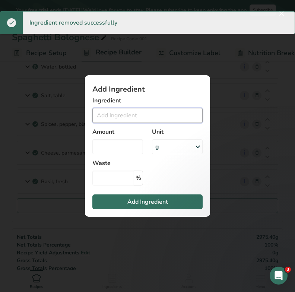
click at [130, 117] on input "Add ingredient modal" at bounding box center [147, 115] width 110 height 15
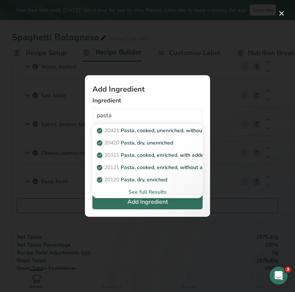
click at [138, 192] on div "See full Results" at bounding box center [147, 192] width 98 height 8
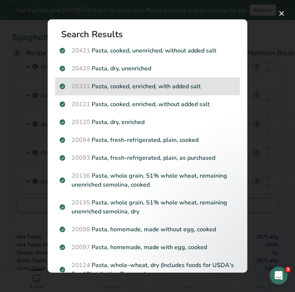
click at [154, 85] on p "20321 Pasta, cooked, enriched, with added salt" at bounding box center [148, 86] width 176 height 9
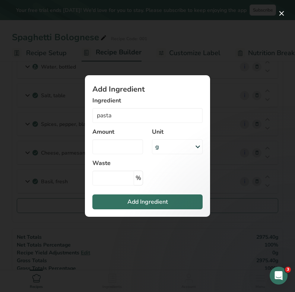
type input "Pasta, cooked, enriched, with added salt"
click at [128, 148] on input "Add ingredient modal" at bounding box center [117, 146] width 51 height 15
type input "0.8"
click at [178, 146] on div "g" at bounding box center [177, 146] width 51 height 15
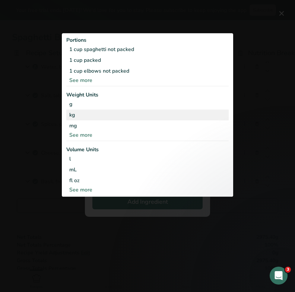
click at [80, 115] on div "kg" at bounding box center [147, 114] width 162 height 11
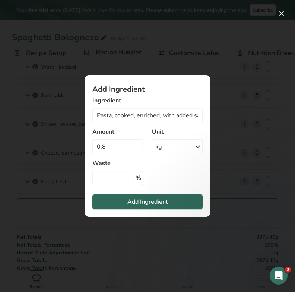
click at [152, 202] on span "Add Ingredient" at bounding box center [147, 201] width 41 height 9
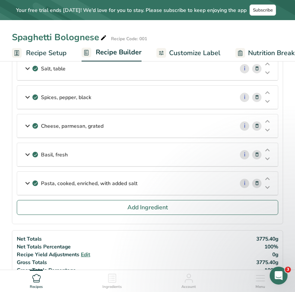
scroll to position [319, 0]
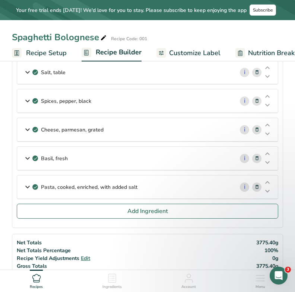
click at [147, 185] on div "Pasta, cooked, enriched, with added salt" at bounding box center [125, 186] width 217 height 23
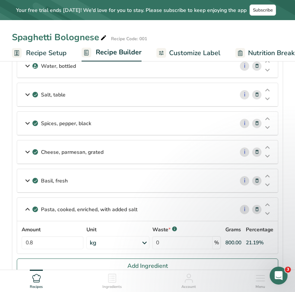
scroll to position [295, 0]
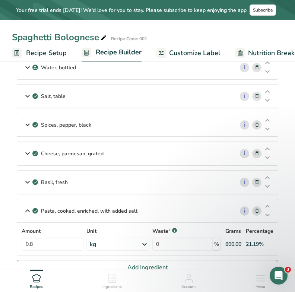
click at [144, 182] on div "Basil, fresh" at bounding box center [125, 181] width 217 height 23
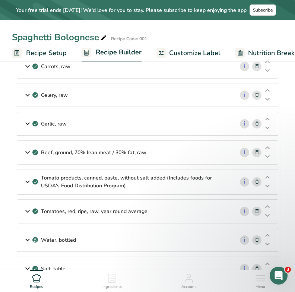
scroll to position [119, 0]
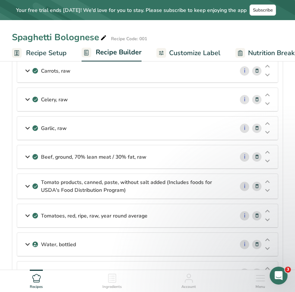
click at [135, 162] on div "Beef, ground, 70% lean meat / 30% fat, raw" at bounding box center [125, 156] width 217 height 23
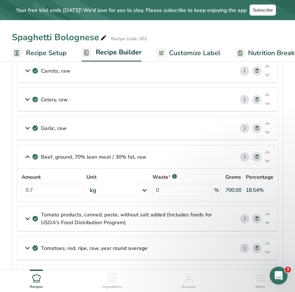
click at [259, 157] on span at bounding box center [256, 156] width 9 height 9
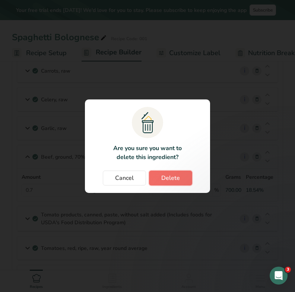
click at [173, 177] on span "Delete" at bounding box center [170, 177] width 19 height 9
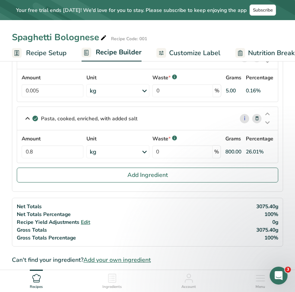
scroll to position [391, 0]
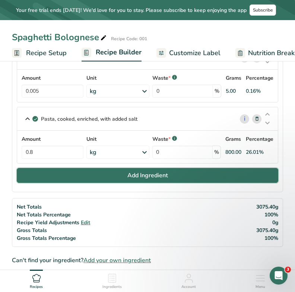
click at [126, 169] on button "Add Ingredient" at bounding box center [147, 175] width 261 height 15
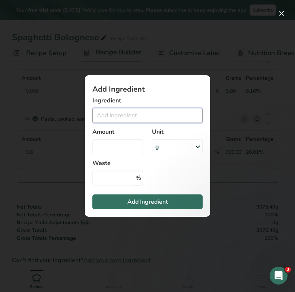
click at [163, 112] on input "Add ingredient modal" at bounding box center [147, 115] width 110 height 15
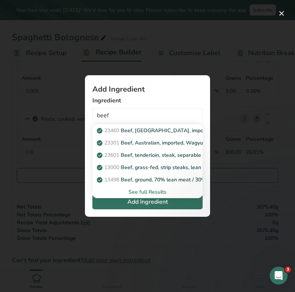
click at [148, 194] on div "See full Results" at bounding box center [147, 192] width 98 height 8
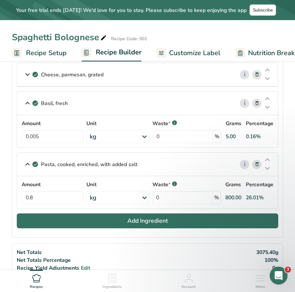
scroll to position [337, 0]
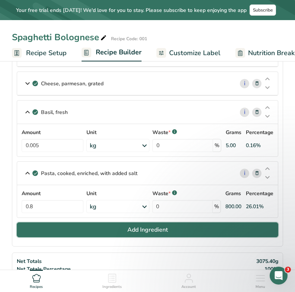
click at [82, 224] on button "Add Ingredient" at bounding box center [147, 229] width 261 height 15
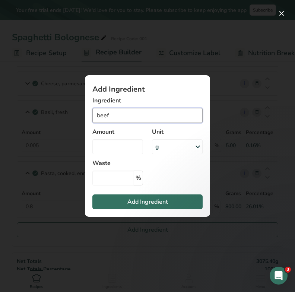
click at [96, 116] on input "beef" at bounding box center [147, 115] width 110 height 15
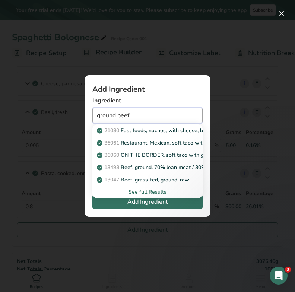
click at [155, 110] on input "ground beef" at bounding box center [147, 115] width 110 height 15
click at [152, 115] on input "ground beef" at bounding box center [147, 115] width 110 height 15
click at [150, 189] on div "See full Results" at bounding box center [147, 192] width 98 height 8
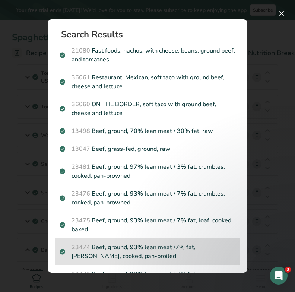
scroll to position [0, 0]
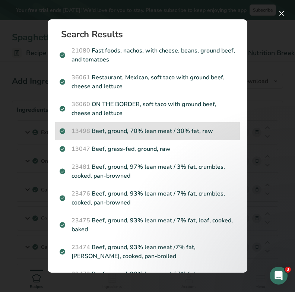
click at [176, 128] on p "13498 Beef, ground, 70% lean meat / 30% fat, raw" at bounding box center [148, 131] width 176 height 9
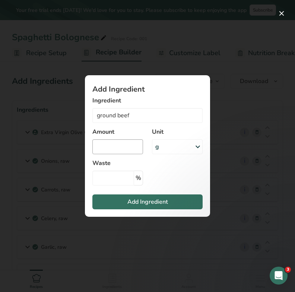
type input "Beef, ground, 70% lean meat / 30% fat, raw"
click at [128, 147] on input "Add ingredient modal" at bounding box center [117, 146] width 51 height 15
type input "0.7"
click at [165, 149] on div "g" at bounding box center [177, 146] width 51 height 15
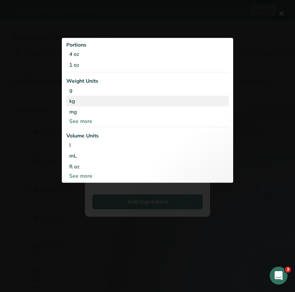
click at [82, 100] on div "kg" at bounding box center [147, 101] width 162 height 11
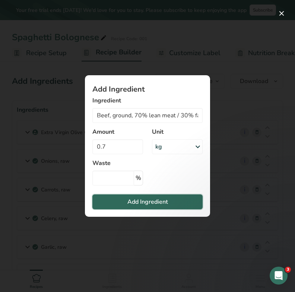
click at [139, 198] on span "Add Ingredient" at bounding box center [147, 201] width 41 height 9
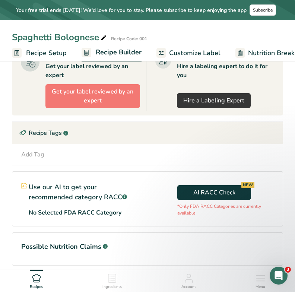
scroll to position [959, 0]
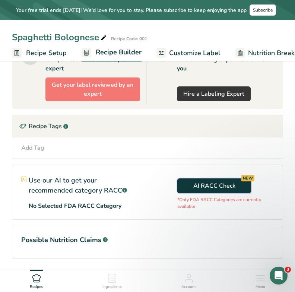
click at [197, 181] on span "AI RACC Check NEW" at bounding box center [214, 185] width 42 height 9
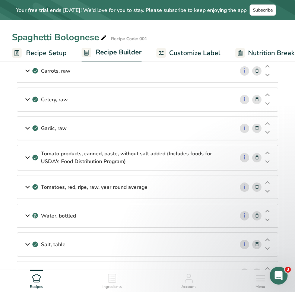
scroll to position [0, 0]
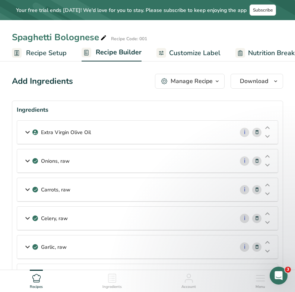
click at [195, 81] on div "Manage Recipe" at bounding box center [191, 81] width 42 height 9
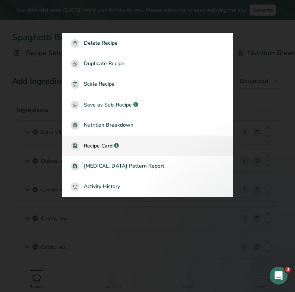
click at [106, 147] on span "Recipe Card" at bounding box center [98, 146] width 29 height 8
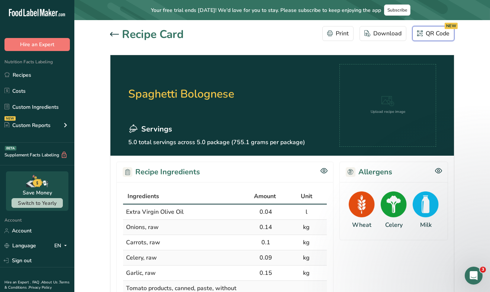
click at [425, 38] on button "QR Code NEW" at bounding box center [434, 33] width 42 height 15
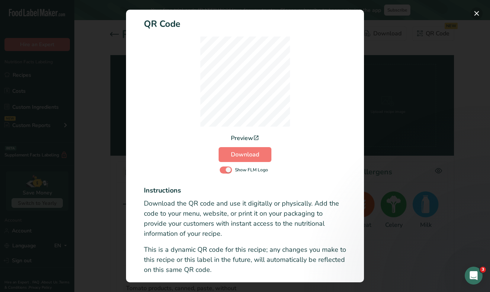
click at [479, 15] on button "Activity Log Modal" at bounding box center [477, 13] width 12 height 12
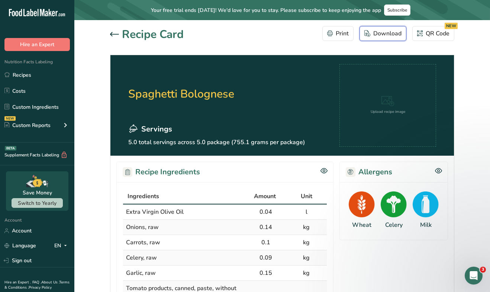
click at [394, 36] on div "Download" at bounding box center [383, 33] width 37 height 9
drag, startPoint x: 154, startPoint y: 127, endPoint x: 216, endPoint y: 169, distance: 74.9
click at [216, 169] on div "Recipe Ingredients" at bounding box center [224, 172] width 217 height 20
click at [346, 31] on div "Print" at bounding box center [338, 33] width 22 height 9
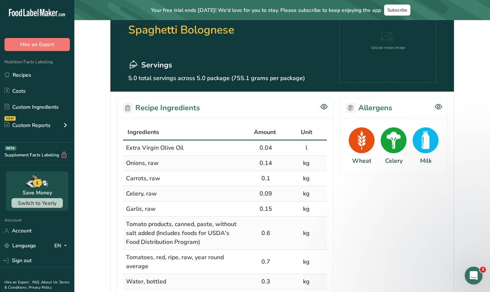
scroll to position [53, 0]
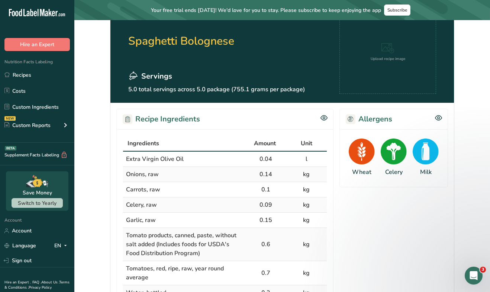
drag, startPoint x: 180, startPoint y: 117, endPoint x: 245, endPoint y: 166, distance: 80.8
click at [246, 165] on section "Recipe Ingredients Ingredients Amount Unit Extra Virgin Olive Oil 0.04 l Onions…" at bounding box center [224, 259] width 217 height 300
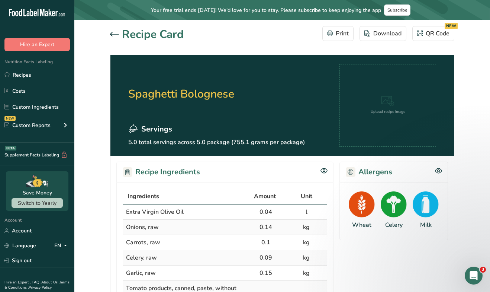
click at [114, 34] on icon at bounding box center [114, 34] width 9 height 4
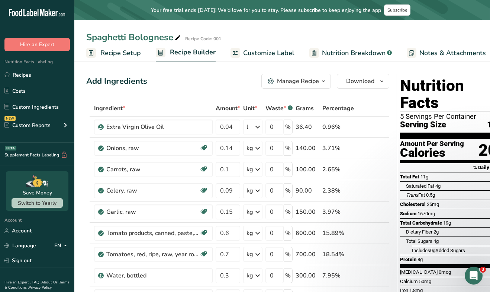
click at [275, 85] on div "Manage Recipe" at bounding box center [293, 81] width 51 height 9
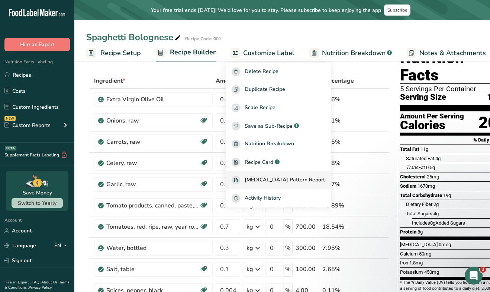
scroll to position [30, 0]
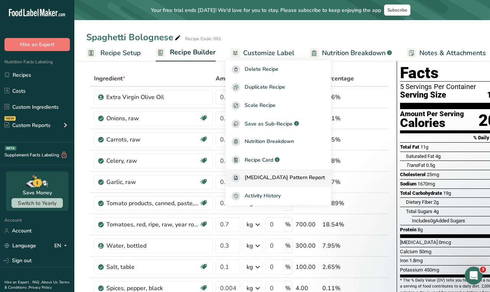
click at [287, 179] on span "[MEDICAL_DATA] Pattern Report" at bounding box center [285, 177] width 80 height 9
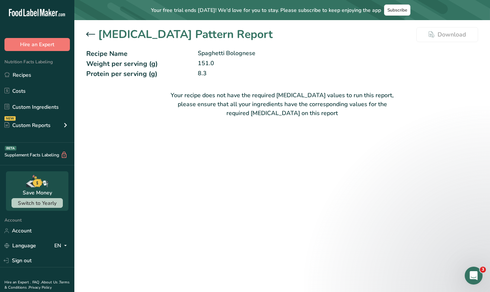
click at [84, 30] on div "Amino Acids Pattern Report Download Recipe Name Spaghetti Bolognese Weight per …" at bounding box center [282, 74] width 416 height 109
click at [87, 33] on icon at bounding box center [90, 34] width 9 height 4
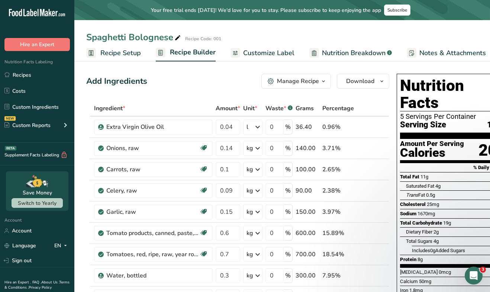
click at [278, 77] on div "Manage Recipe" at bounding box center [298, 81] width 42 height 9
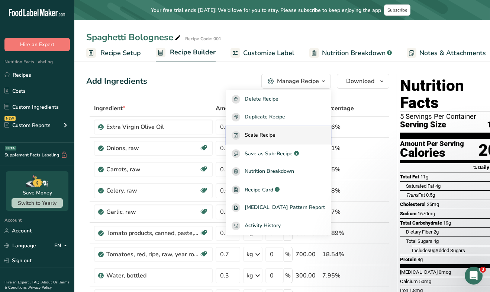
click at [276, 138] on span "Scale Recipe" at bounding box center [260, 135] width 31 height 9
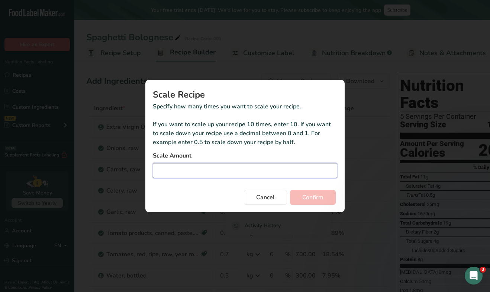
click at [237, 164] on input "Duplicate recipe modal" at bounding box center [245, 170] width 185 height 15
click at [262, 199] on span "Cancel" at bounding box center [265, 197] width 19 height 9
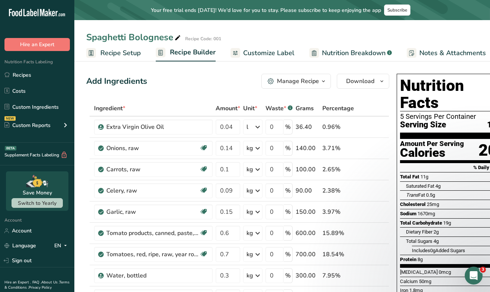
click at [302, 87] on button "Manage Recipe" at bounding box center [297, 81] width 70 height 15
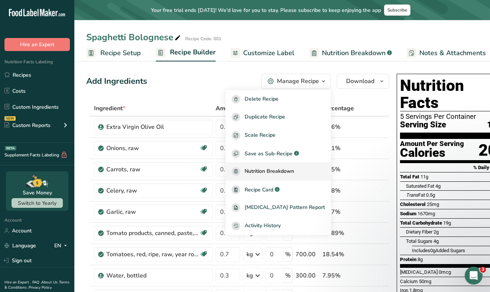
click at [291, 170] on span "Nutrition Breakdown" at bounding box center [269, 171] width 49 height 9
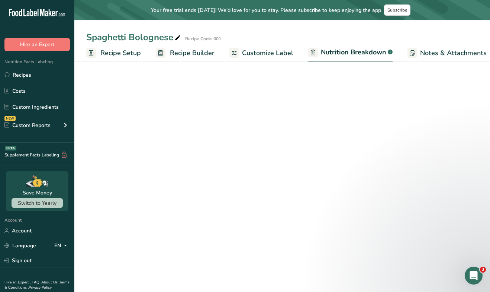
select select "Calories"
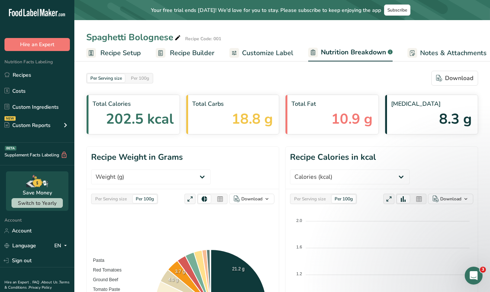
click at [265, 52] on span "Customize Label" at bounding box center [267, 53] width 51 height 10
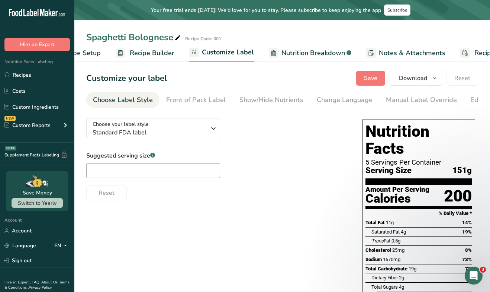
scroll to position [0, 82]
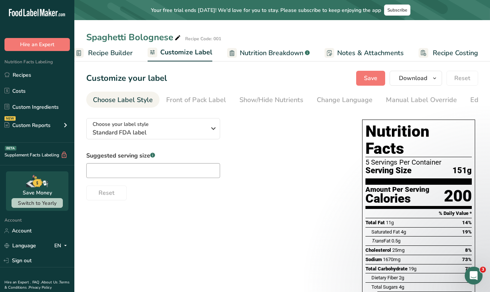
click at [128, 54] on span "Recipe Builder" at bounding box center [110, 53] width 45 height 10
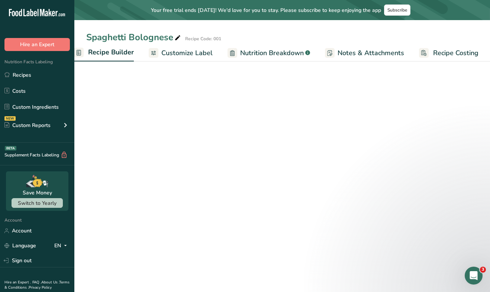
scroll to position [0, 72]
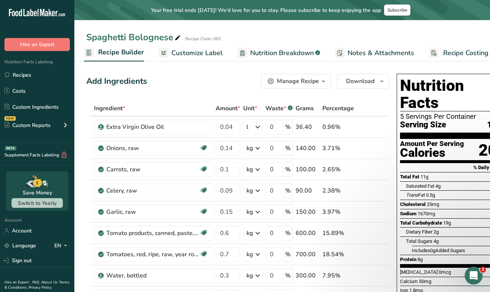
click at [310, 84] on div "Manage Recipe" at bounding box center [298, 81] width 42 height 9
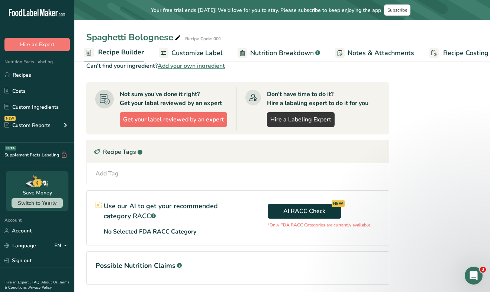
scroll to position [431, 0]
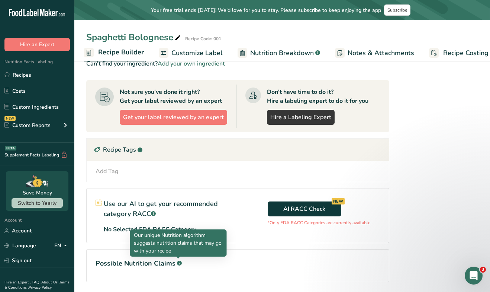
click at [182, 263] on h1 "Possible Nutrition Claims .a-a{fill:#347362;}.b-a{fill:#fff;}" at bounding box center [238, 263] width 285 height 10
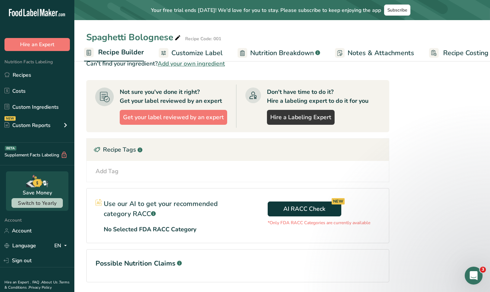
click at [180, 263] on rect at bounding box center [179, 263] width 5 height 5
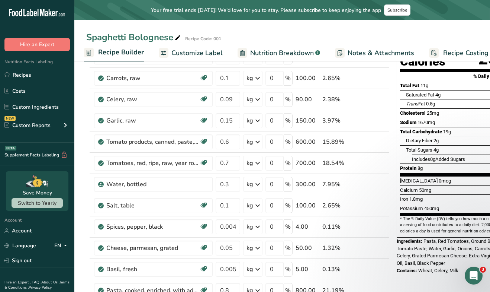
scroll to position [0, 0]
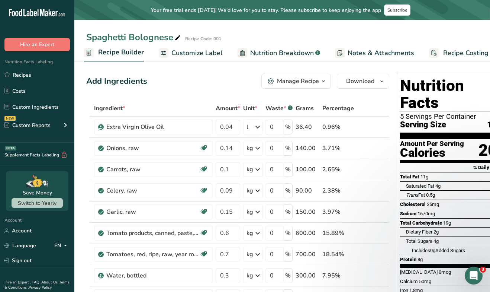
click at [282, 83] on div "Manage Recipe" at bounding box center [298, 81] width 42 height 9
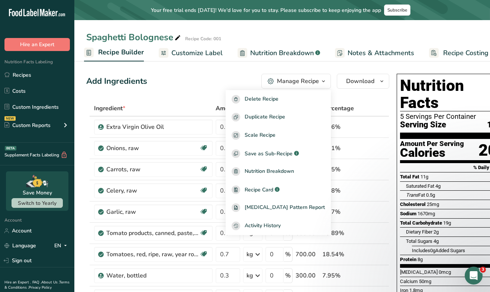
click at [232, 78] on div "Add Ingredients Manage Recipe Delete Recipe Duplicate Recipe Scale Recipe Save …" at bounding box center [237, 81] width 303 height 15
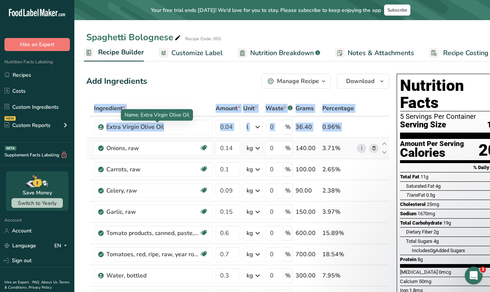
drag, startPoint x: 220, startPoint y: 76, endPoint x: 175, endPoint y: 139, distance: 77.4
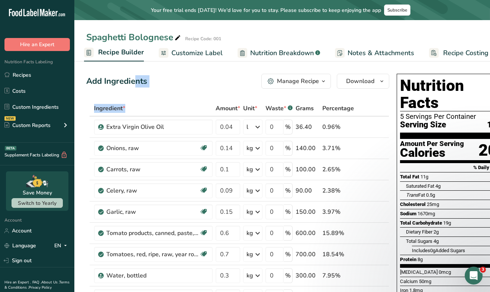
drag, startPoint x: 91, startPoint y: 81, endPoint x: 184, endPoint y: 104, distance: 95.8
click at [184, 104] on div "Ingredient *" at bounding box center [153, 108] width 119 height 9
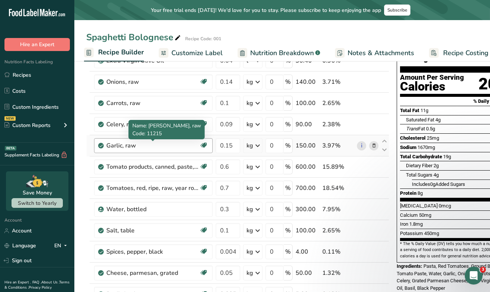
scroll to position [55, 0]
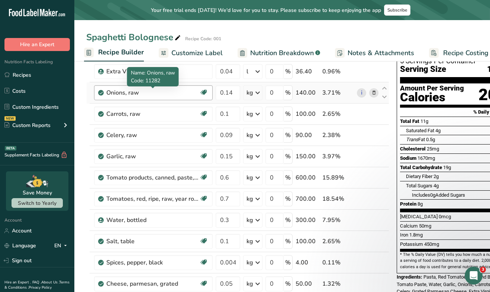
click at [161, 94] on div "Onions, raw" at bounding box center [152, 92] width 93 height 9
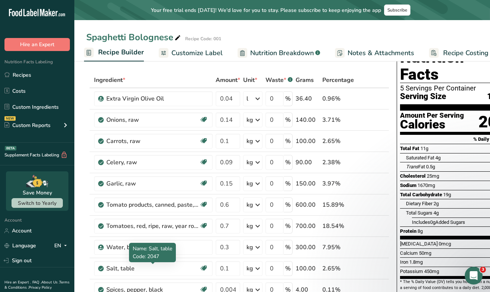
scroll to position [0, 0]
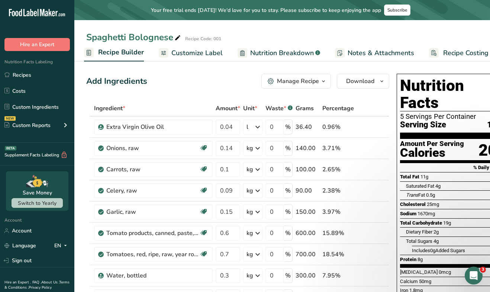
click at [280, 84] on div "Manage Recipe" at bounding box center [298, 81] width 42 height 9
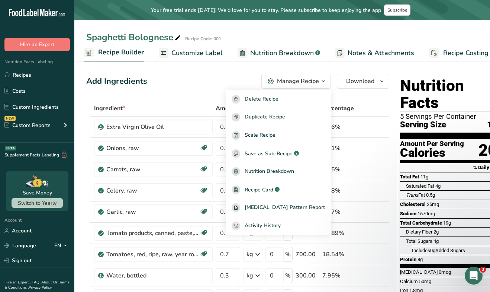
click at [364, 111] on th at bounding box center [368, 109] width 25 height 16
click at [367, 100] on table "Ingredient * Amount * Unit * Waste * .a-a{fill:#347362;}.b-a{fill:#fff;} Grams …" at bounding box center [237, 290] width 303 height 381
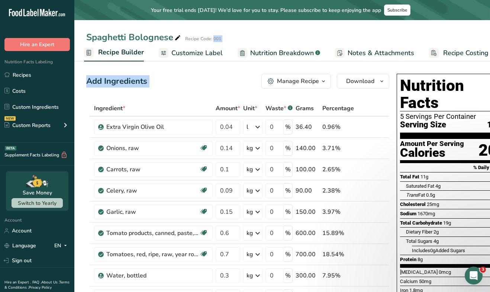
drag, startPoint x: 368, startPoint y: 23, endPoint x: 262, endPoint y: 87, distance: 124.1
drag, startPoint x: 104, startPoint y: 35, endPoint x: 234, endPoint y: 111, distance: 150.6
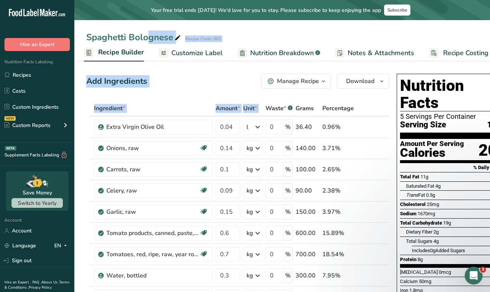
drag, startPoint x: 90, startPoint y: 36, endPoint x: 261, endPoint y: 113, distance: 187.9
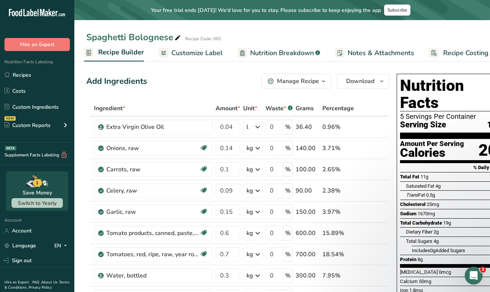
click at [220, 77] on div "Add Ingredients Manage Recipe Delete Recipe Duplicate Recipe Scale Recipe Save …" at bounding box center [237, 81] width 303 height 15
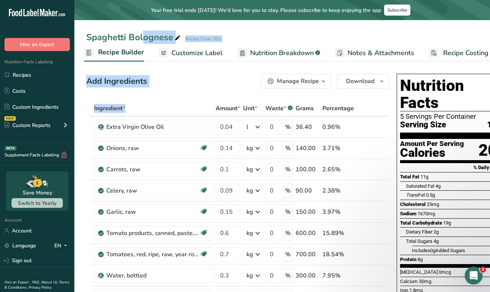
drag, startPoint x: 88, startPoint y: 33, endPoint x: 200, endPoint y: 113, distance: 137.4
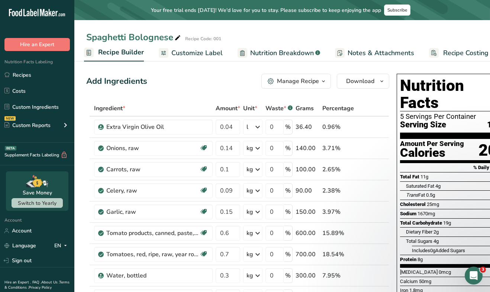
click at [170, 80] on div "Add Ingredients Manage Recipe Delete Recipe Duplicate Recipe Scale Recipe Save …" at bounding box center [237, 81] width 303 height 15
drag, startPoint x: 199, startPoint y: 36, endPoint x: 195, endPoint y: 77, distance: 41.1
click at [195, 77] on div "Add Ingredients Manage Recipe Delete Recipe Duplicate Recipe Scale Recipe Save …" at bounding box center [237, 81] width 303 height 15
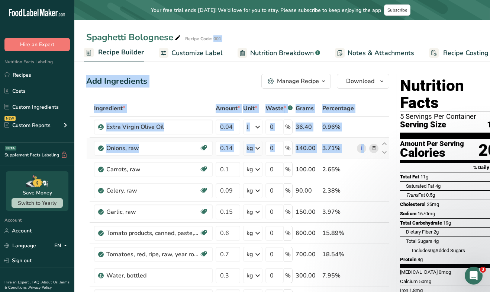
drag, startPoint x: 388, startPoint y: 33, endPoint x: 187, endPoint y: 158, distance: 236.0
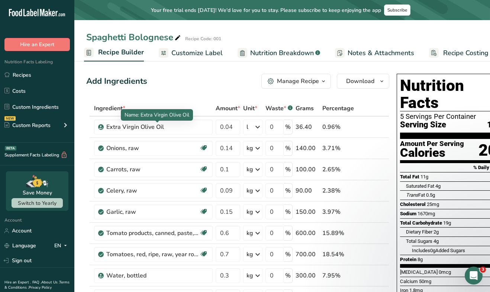
click at [192, 109] on div "Ingredient *" at bounding box center [153, 108] width 119 height 9
click at [286, 82] on div "Manage Recipe" at bounding box center [298, 81] width 42 height 9
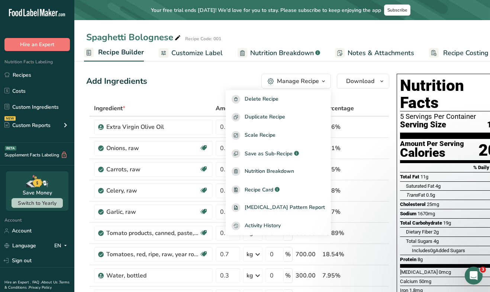
click at [286, 82] on div "Manage Recipe" at bounding box center [298, 81] width 42 height 9
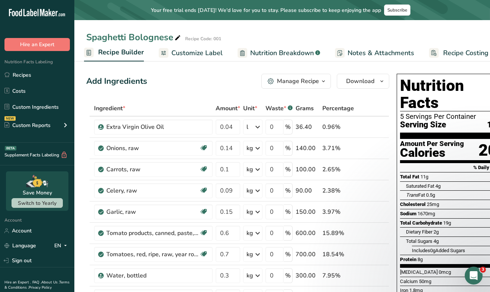
click at [205, 76] on div "Add Ingredients Manage Recipe Delete Recipe Duplicate Recipe Scale Recipe Save …" at bounding box center [237, 81] width 303 height 15
drag, startPoint x: 237, startPoint y: 27, endPoint x: 192, endPoint y: 50, distance: 50.8
click at [192, 50] on div "Spaghetti Bolognese Recipe Code: 001 Recipe Setup Recipe Builder Customize Labe…" at bounding box center [282, 30] width 416 height 61
drag, startPoint x: 199, startPoint y: 30, endPoint x: 214, endPoint y: 78, distance: 50.6
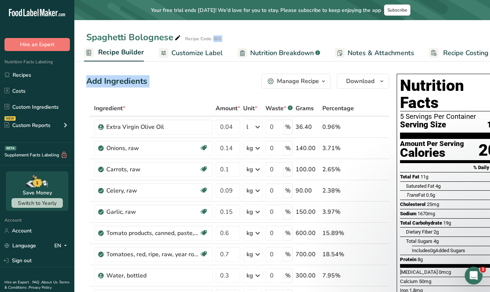
click at [214, 78] on div "Add Ingredients Manage Recipe Delete Recipe Duplicate Recipe Scale Recipe Save …" at bounding box center [237, 81] width 303 height 15
drag, startPoint x: 71, startPoint y: 26, endPoint x: 153, endPoint y: 122, distance: 126.4
click at [169, 84] on div "Add Ingredients Manage Recipe Delete Recipe Duplicate Recipe Scale Recipe Save …" at bounding box center [237, 81] width 303 height 15
click at [312, 86] on button "Manage Recipe" at bounding box center [297, 81] width 70 height 15
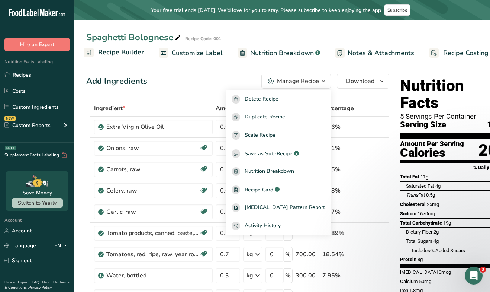
click at [305, 60] on link "Nutrition Breakdown .a-a{fill:#347362;}.b-a{fill:#fff;}" at bounding box center [279, 53] width 83 height 17
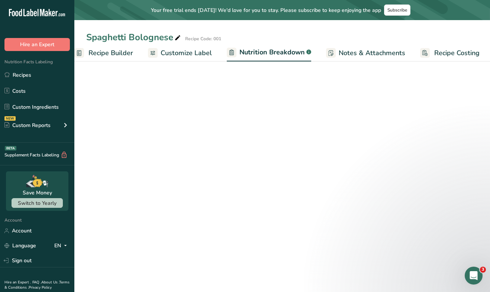
scroll to position [0, 83]
select select "Calories"
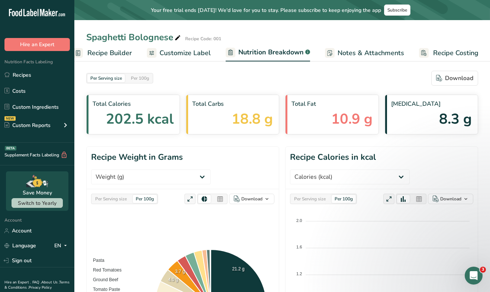
click at [201, 56] on span "Customize Label" at bounding box center [185, 53] width 51 height 10
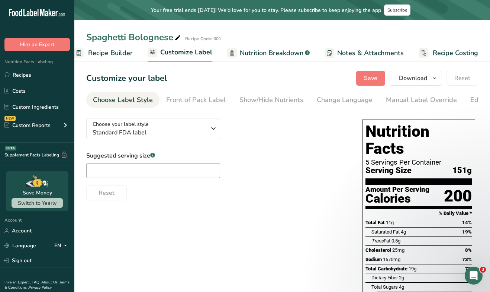
click at [117, 58] on link "Recipe Builder" at bounding box center [103, 53] width 59 height 17
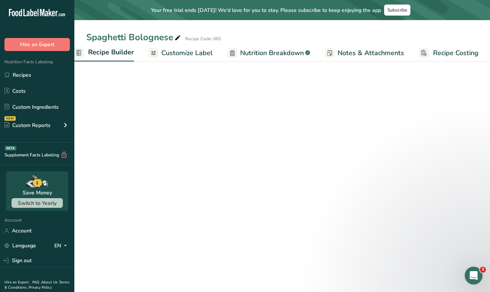
scroll to position [0, 72]
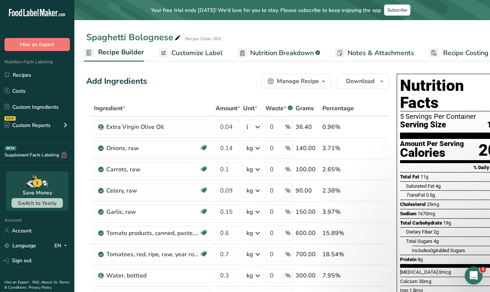
click at [313, 85] on div "Manage Recipe" at bounding box center [298, 81] width 42 height 9
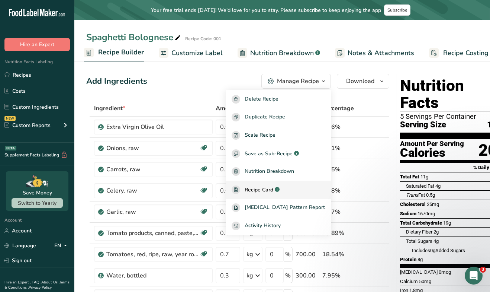
click at [275, 194] on link "Recipe Card .a-a{fill:#347362;}.b-a{fill:#fff;}" at bounding box center [278, 189] width 105 height 18
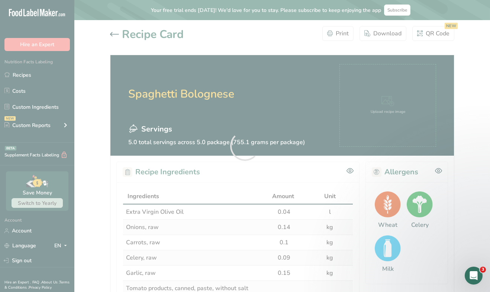
scroll to position [35, 0]
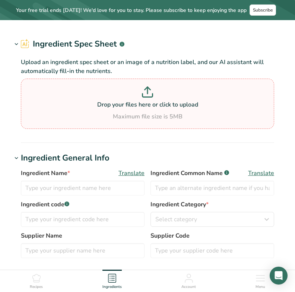
type input "Penne Pasta"
type input "Penne Pasta (Barilla)"
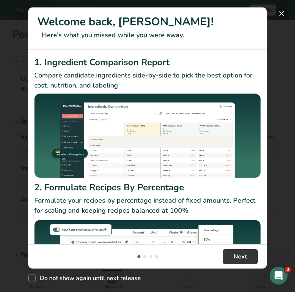
click at [282, 16] on button "New Features" at bounding box center [281, 13] width 12 height 12
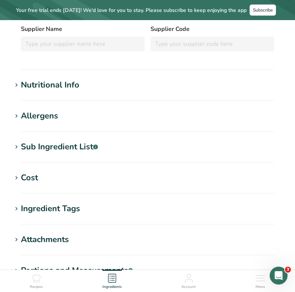
scroll to position [170, 0]
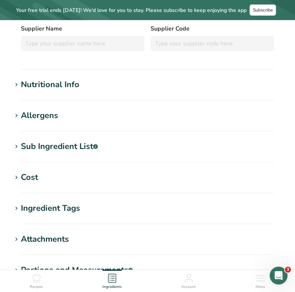
click at [17, 84] on icon at bounding box center [16, 85] width 7 height 10
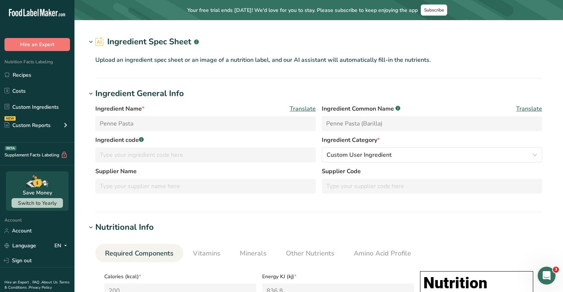
scroll to position [0, 0]
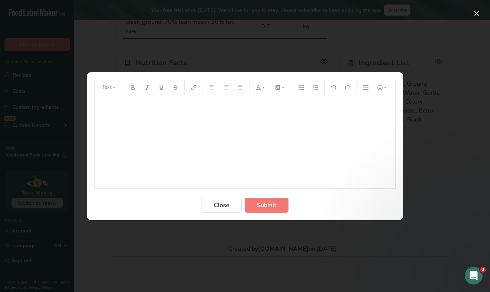
click at [227, 112] on div "﻿" at bounding box center [245, 141] width 301 height 93
click at [230, 211] on button "Close" at bounding box center [222, 205] width 40 height 15
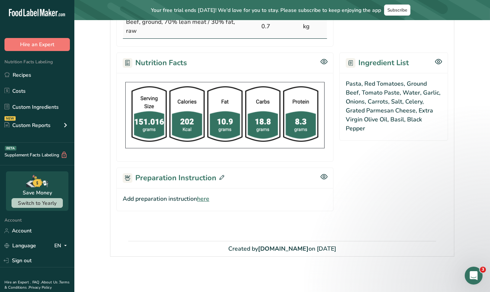
click at [221, 179] on icon at bounding box center [222, 177] width 5 height 5
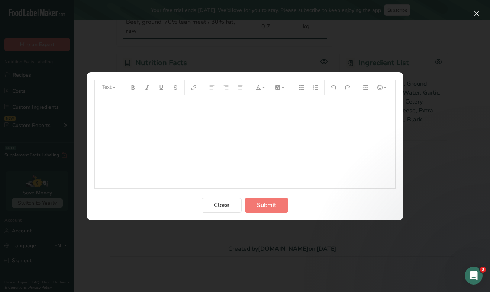
click at [153, 106] on p "﻿" at bounding box center [245, 105] width 293 height 9
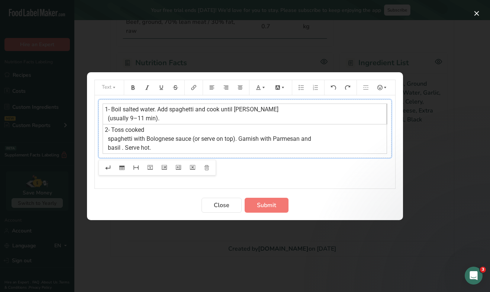
click at [185, 151] on td "2- Toss cooked spaghetti with Bolognese sauce (or serve on top). Garnish with P…" at bounding box center [245, 138] width 284 height 29
drag, startPoint x: 172, startPoint y: 148, endPoint x: 248, endPoint y: 176, distance: 80.7
click at [247, 176] on div "1- Boil salted water. Add spaghetti and cook until al dente (usually 9–11 min).…" at bounding box center [245, 141] width 301 height 93
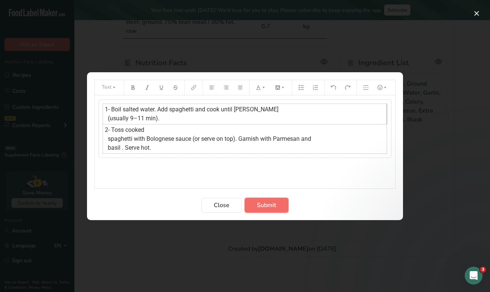
click at [259, 207] on span "Submit" at bounding box center [266, 205] width 19 height 9
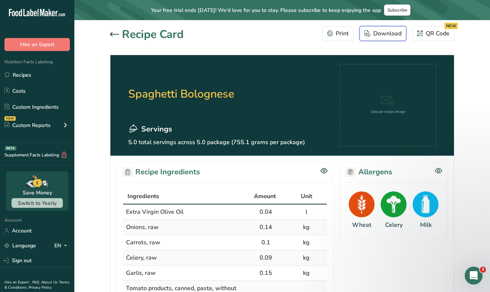
click at [376, 35] on div "Download" at bounding box center [383, 33] width 37 height 9
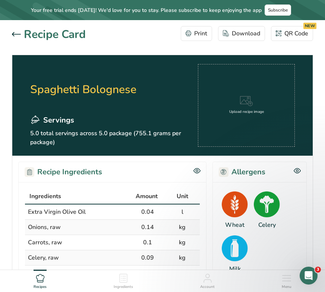
click at [248, 102] on icon at bounding box center [246, 101] width 13 height 10
click at [255, 108] on div "Upload recipe image" at bounding box center [246, 105] width 35 height 19
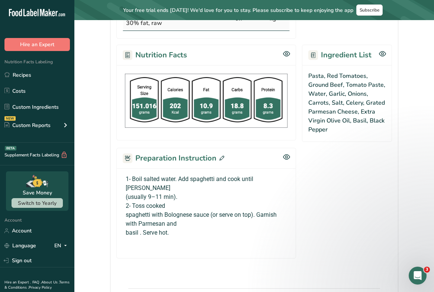
scroll to position [437, 0]
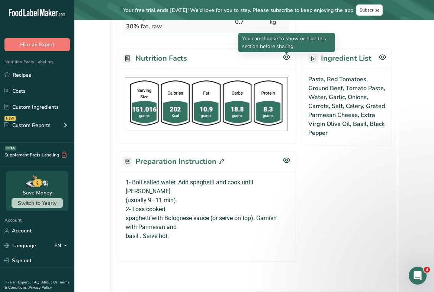
click at [286, 58] on icon at bounding box center [286, 57] width 7 height 6
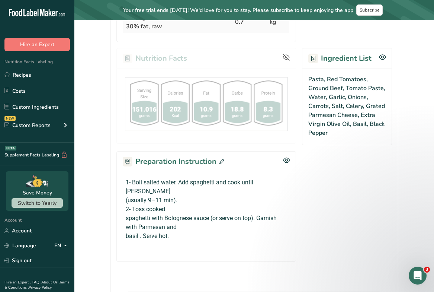
click at [286, 58] on icon at bounding box center [286, 57] width 7 height 5
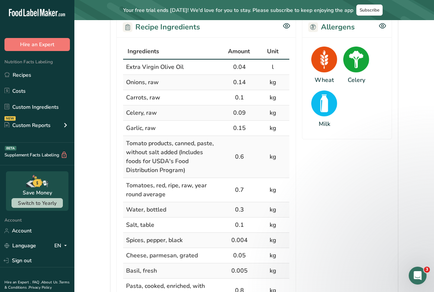
scroll to position [0, 0]
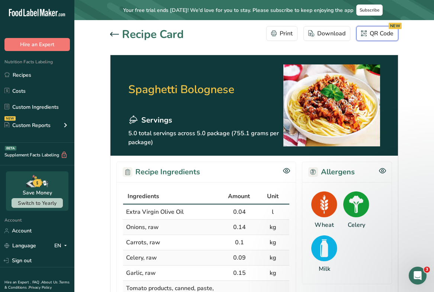
click at [367, 31] on div "QR Code NEW" at bounding box center [377, 33] width 32 height 9
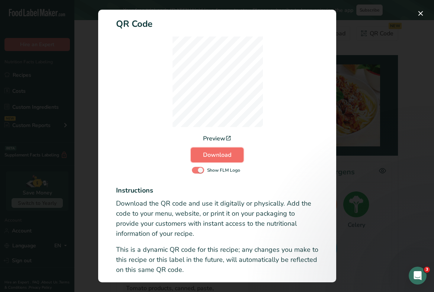
click at [227, 153] on span "Download" at bounding box center [217, 154] width 28 height 9
click at [348, 128] on div "Activity Log Modal" at bounding box center [217, 146] width 434 height 292
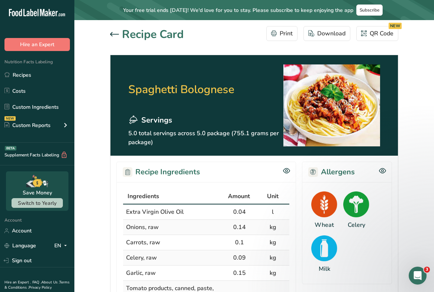
click at [117, 34] on icon at bounding box center [114, 34] width 9 height 4
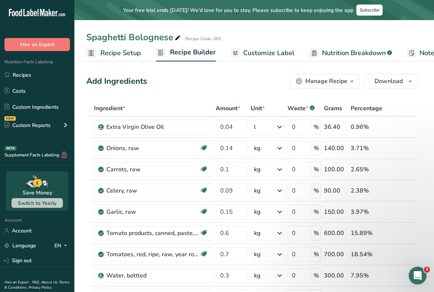
click at [269, 59] on link "Customize Label" at bounding box center [263, 53] width 64 height 17
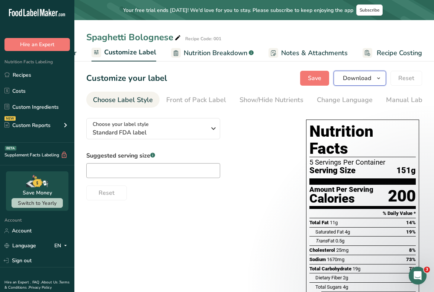
click at [364, 79] on span "Download" at bounding box center [357, 78] width 28 height 9
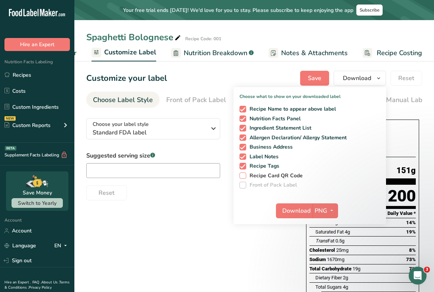
click at [286, 173] on span "Recipe Card QR Code" at bounding box center [274, 175] width 57 height 7
click at [245, 173] on input "Recipe Card QR Code" at bounding box center [242, 175] width 5 height 5
checkbox input "true"
click at [220, 198] on div "Reset" at bounding box center [188, 191] width 205 height 18
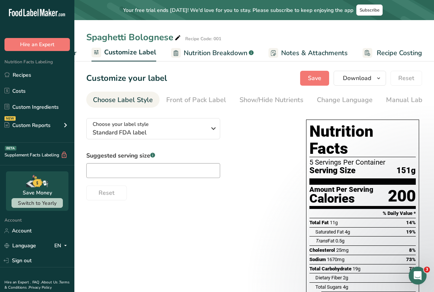
click at [184, 115] on div "Choose your label style Standard FDA label USA (FDA) Standard FDA label Tabular…" at bounding box center [188, 156] width 205 height 88
click at [184, 137] on span "Standard FDA label" at bounding box center [150, 132] width 114 height 9
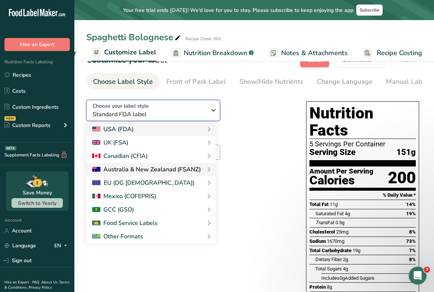
scroll to position [17, 0]
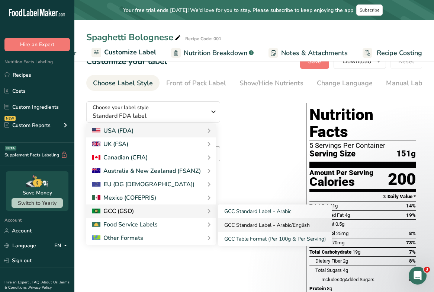
click at [233, 224] on link "GCC Standard Label - Arabic/English" at bounding box center [275, 225] width 114 height 14
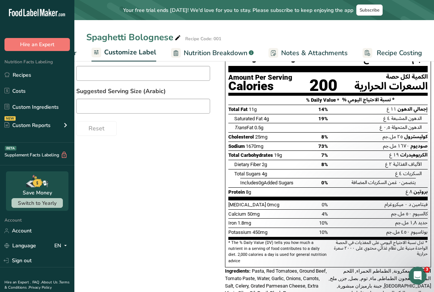
scroll to position [0, 0]
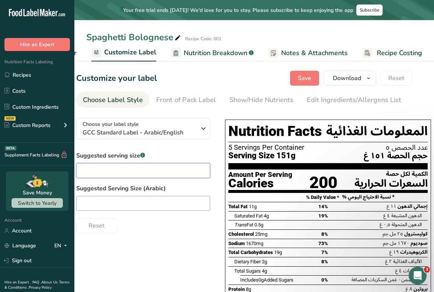
click at [141, 170] on input "text" at bounding box center [143, 170] width 134 height 15
click at [169, 103] on div "Front of Pack Label" at bounding box center [186, 100] width 60 height 10
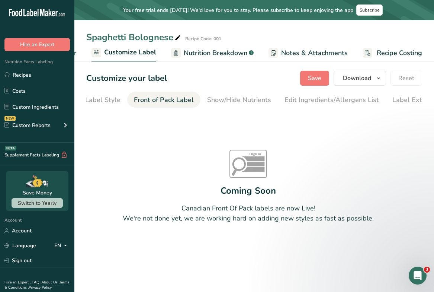
scroll to position [0, 53]
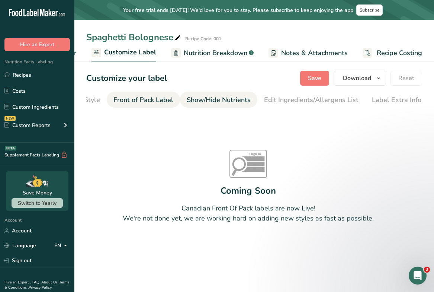
click at [220, 100] on div "Show/Hide Nutrients" at bounding box center [219, 100] width 64 height 10
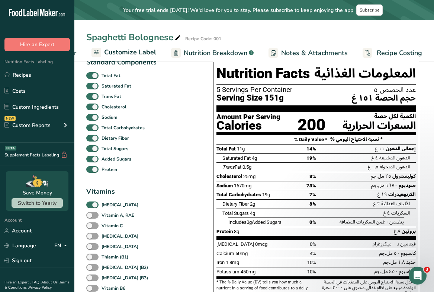
scroll to position [81, 0]
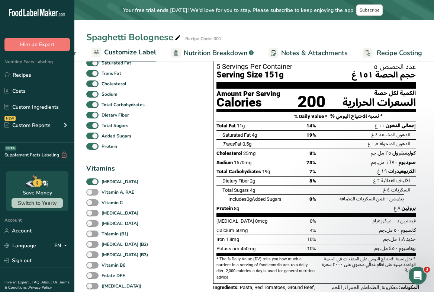
click at [92, 194] on span at bounding box center [92, 192] width 12 height 7
click at [91, 194] on input "Vitamin A, RAE" at bounding box center [88, 191] width 5 height 5
checkbox input "true"
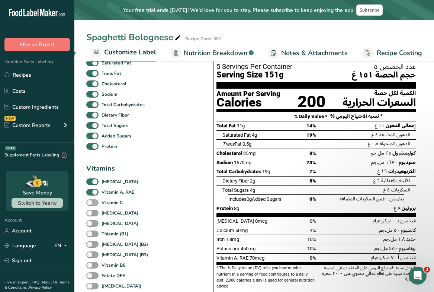
click at [92, 201] on span at bounding box center [92, 202] width 12 height 7
click at [91, 201] on input "Vitamin C" at bounding box center [88, 202] width 5 height 5
checkbox input "true"
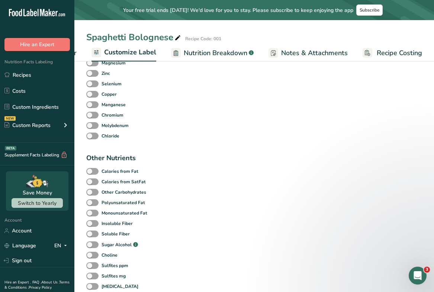
scroll to position [455, 0]
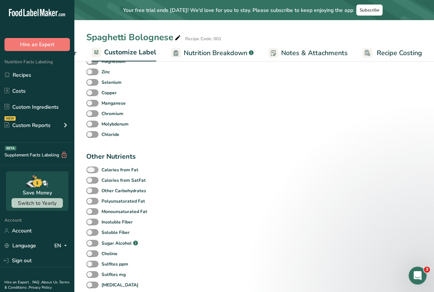
click at [97, 168] on label "Calories from Fat" at bounding box center [112, 169] width 52 height 7
click at [91, 168] on input "Calories from Fat" at bounding box center [88, 169] width 5 height 5
checkbox input "true"
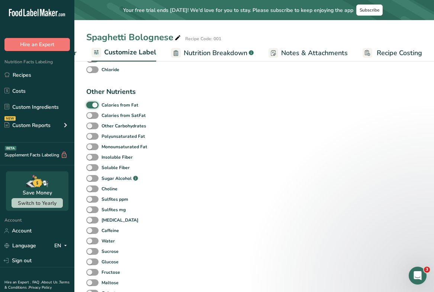
scroll to position [520, 0]
click at [121, 127] on b "Other Carbohydrates" at bounding box center [124, 126] width 45 height 7
click at [91, 127] on input "Other Carbohydrates" at bounding box center [88, 126] width 5 height 5
checkbox input "true"
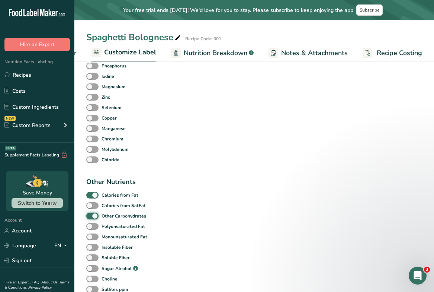
scroll to position [661, 0]
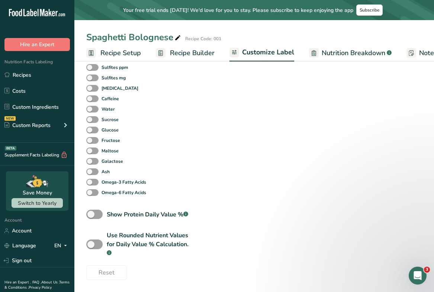
scroll to position [0, 53]
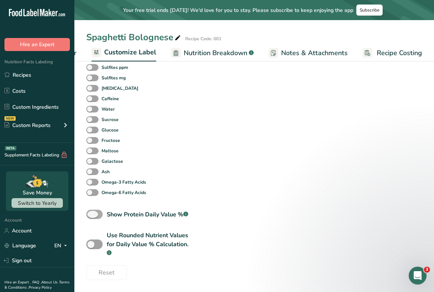
click at [96, 210] on span at bounding box center [94, 214] width 16 height 9
click at [91, 212] on input "Show Protein Daily Value % .a-a{fill:#347362;}.b-a{fill:#fff;}" at bounding box center [88, 214] width 5 height 5
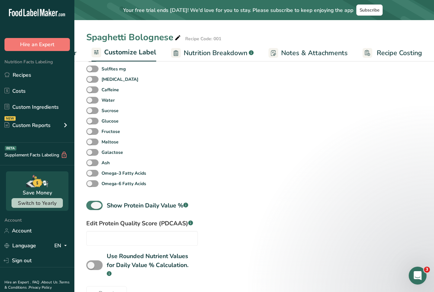
click at [93, 210] on span at bounding box center [94, 205] width 16 height 9
click at [91, 208] on input "Show Protein Daily Value % .a-a{fill:#347362;}.b-a{fill:#fff;}" at bounding box center [88, 205] width 5 height 5
checkbox input "false"
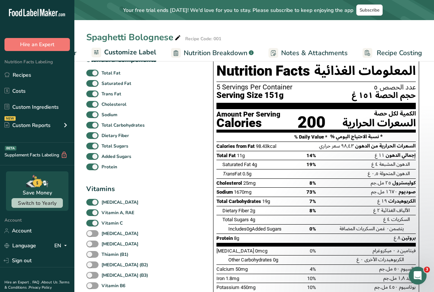
scroll to position [0, 0]
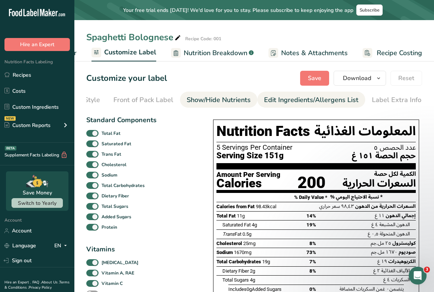
click at [280, 96] on div "Edit Ingredients/Allergens List" at bounding box center [311, 100] width 95 height 10
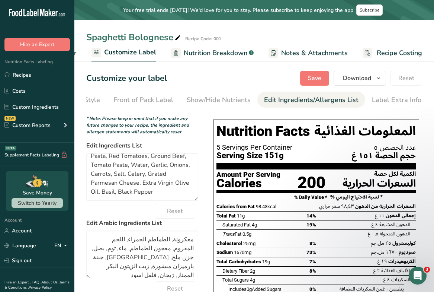
click at [304, 52] on span "Notes & Attachments" at bounding box center [314, 53] width 67 height 10
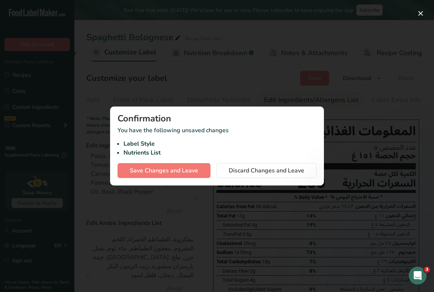
click at [343, 136] on div at bounding box center [217, 146] width 434 height 292
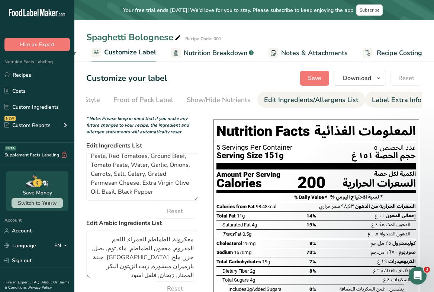
click at [387, 100] on div "Label Extra Info" at bounding box center [396, 100] width 49 height 10
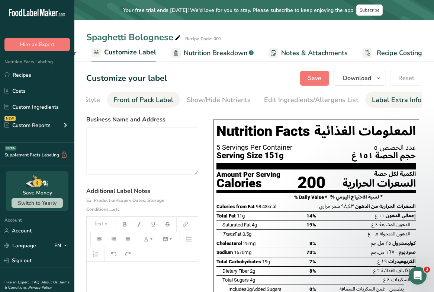
click at [115, 101] on div "Front of Pack Label" at bounding box center [144, 100] width 60 height 10
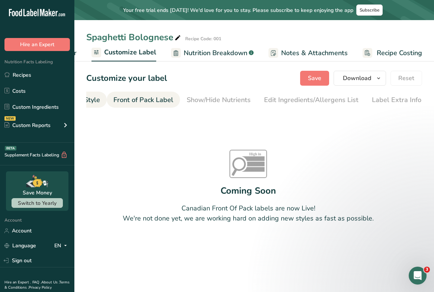
click at [90, 100] on div "Choose Label Style" at bounding box center [70, 100] width 60 height 10
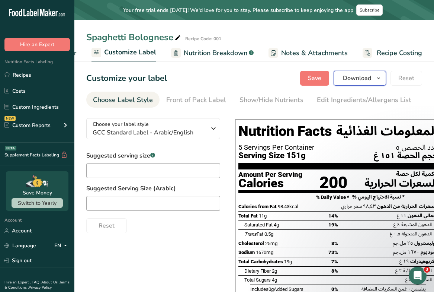
click at [364, 81] on span "Download" at bounding box center [357, 78] width 28 height 9
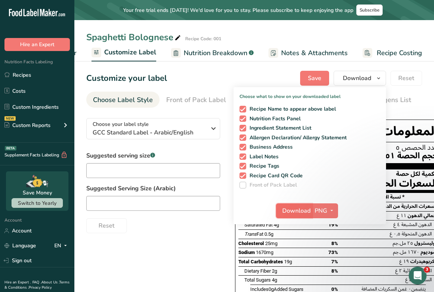
click at [296, 210] on span "Download" at bounding box center [296, 210] width 28 height 9
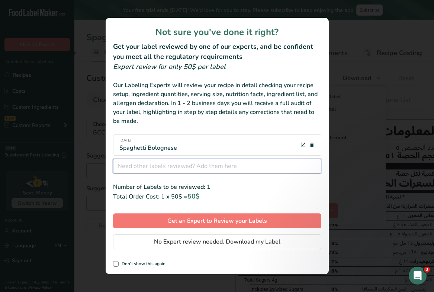
click at [210, 165] on input "review labels modal" at bounding box center [217, 166] width 208 height 15
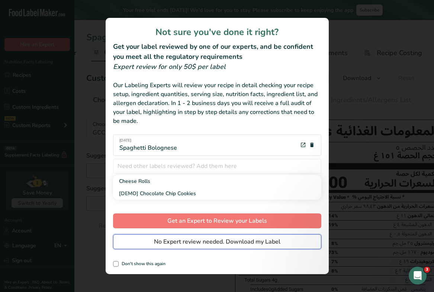
click at [202, 245] on span "No Expert review needed. Download my Label" at bounding box center [217, 241] width 127 height 9
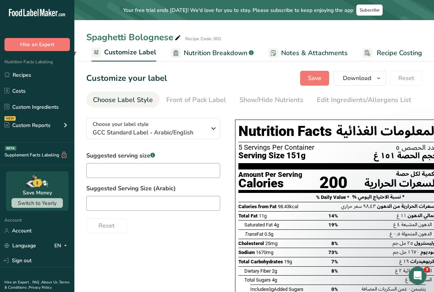
click at [210, 55] on span "Nutrition Breakdown" at bounding box center [216, 53] width 64 height 10
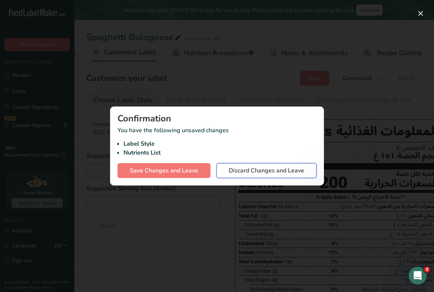
click at [230, 171] on span "Discard Changes and Leave" at bounding box center [267, 170] width 76 height 9
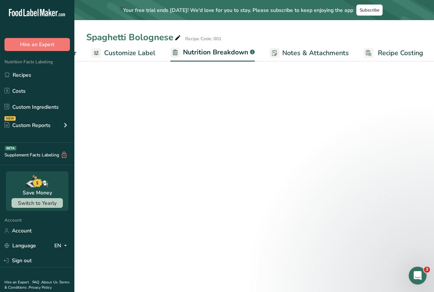
select select "Calories"
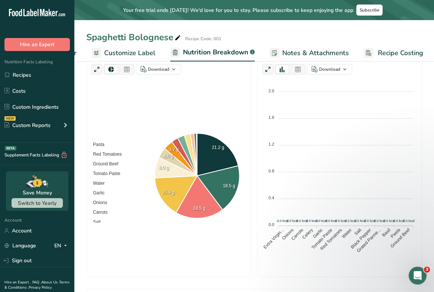
scroll to position [199, 0]
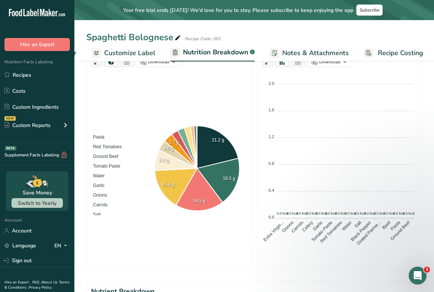
click at [137, 54] on span "Customize Label" at bounding box center [129, 53] width 51 height 10
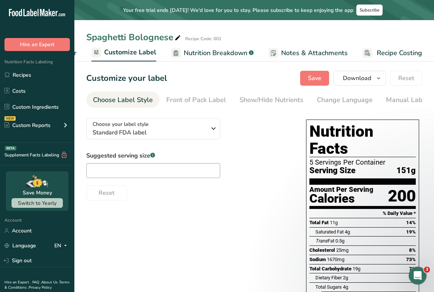
click at [201, 47] on link "Nutrition Breakdown .a-a{fill:#347362;}.b-a{fill:#fff;}" at bounding box center [212, 53] width 83 height 17
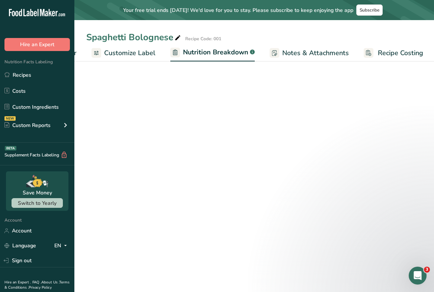
scroll to position [0, 139]
select select "Calories"
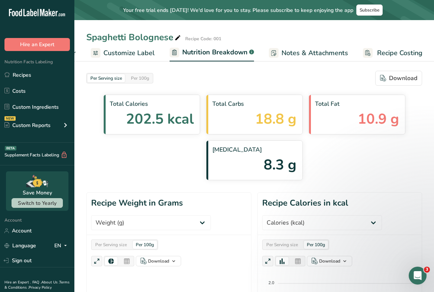
click at [146, 49] on span "Customize Label" at bounding box center [128, 53] width 51 height 10
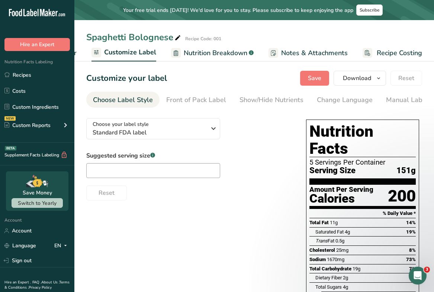
click at [406, 58] on link "Recipe Costing" at bounding box center [393, 53] width 60 height 17
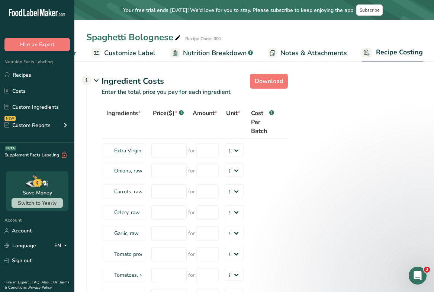
click at [178, 40] on icon at bounding box center [178, 38] width 7 height 10
click at [279, 128] on th at bounding box center [283, 122] width 9 height 33
click at [99, 57] on div at bounding box center [97, 53] width 10 height 10
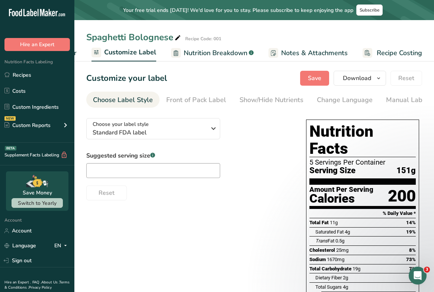
click at [125, 55] on span "Customize Label" at bounding box center [130, 52] width 52 height 10
click at [33, 71] on link "Recipes" at bounding box center [37, 75] width 74 height 14
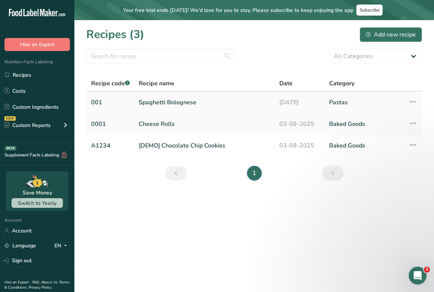
click at [190, 102] on link "Spaghetti Bolognese" at bounding box center [205, 103] width 132 height 16
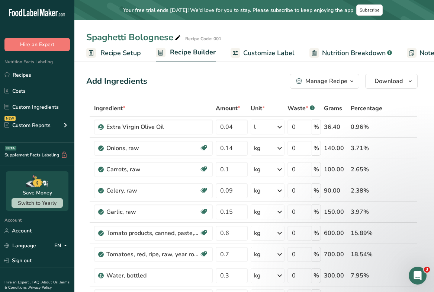
click at [128, 55] on span "Recipe Setup" at bounding box center [120, 53] width 41 height 10
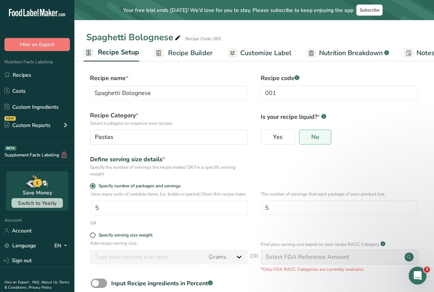
click at [183, 55] on span "Recipe Builder" at bounding box center [190, 53] width 45 height 10
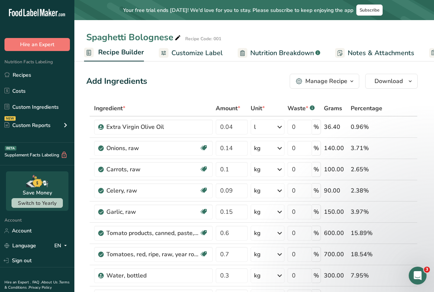
click at [203, 52] on span "Customize Label" at bounding box center [197, 53] width 51 height 10
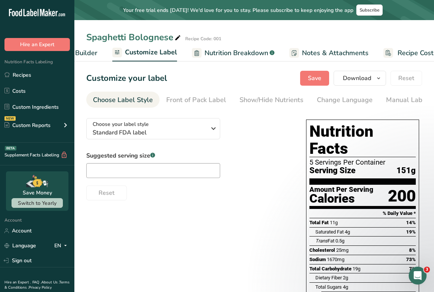
scroll to position [0, 138]
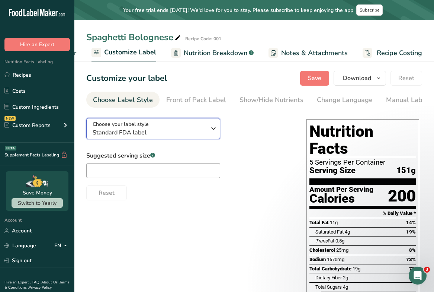
click at [182, 133] on span "Standard FDA label" at bounding box center [150, 132] width 114 height 9
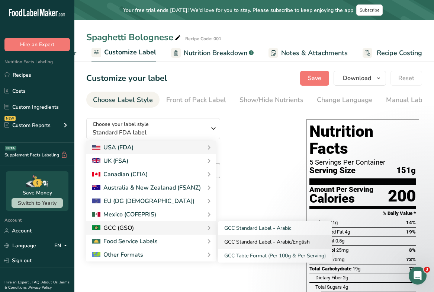
click at [246, 244] on link "GCC Standard Label - Arabic/English" at bounding box center [275, 242] width 114 height 14
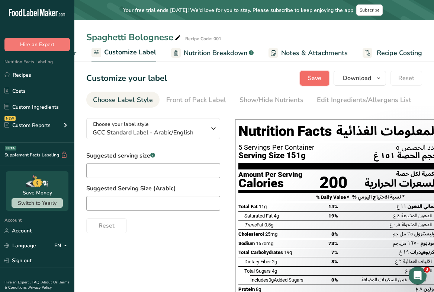
click at [317, 81] on span "Save" at bounding box center [314, 78] width 13 height 9
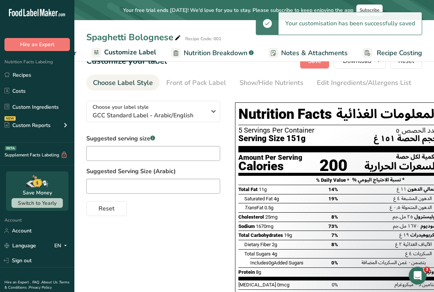
scroll to position [0, 0]
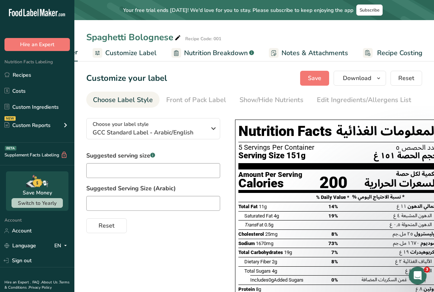
scroll to position [0, 138]
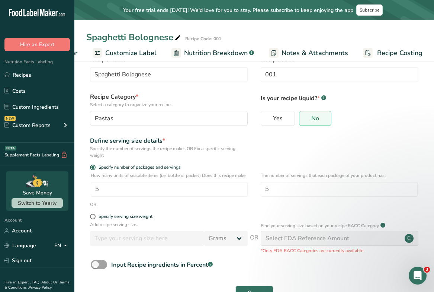
scroll to position [50, 0]
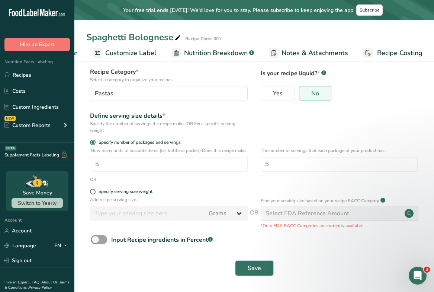
click at [256, 269] on span "Save" at bounding box center [254, 267] width 13 height 9
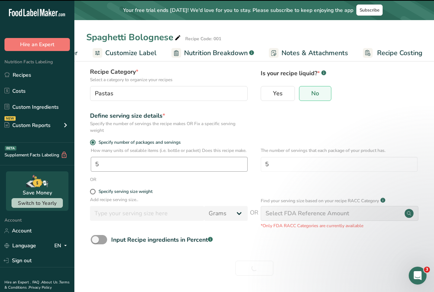
scroll to position [9, 0]
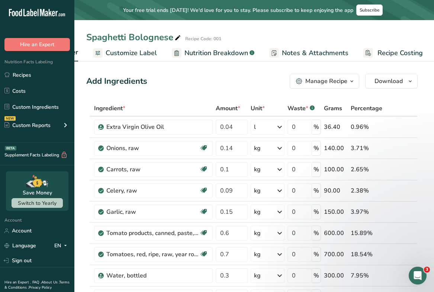
click at [331, 86] on button "Manage Recipe" at bounding box center [325, 81] width 70 height 15
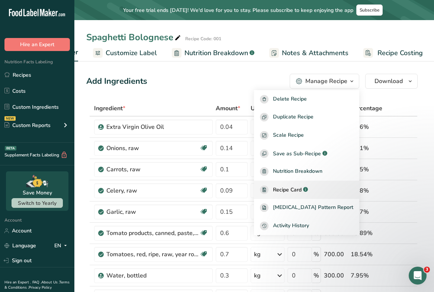
click at [302, 188] on span "Recipe Card" at bounding box center [287, 190] width 29 height 8
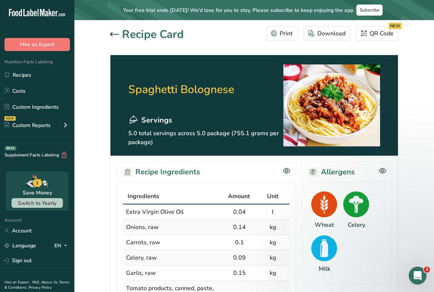
click at [113, 33] on icon at bounding box center [114, 34] width 9 height 4
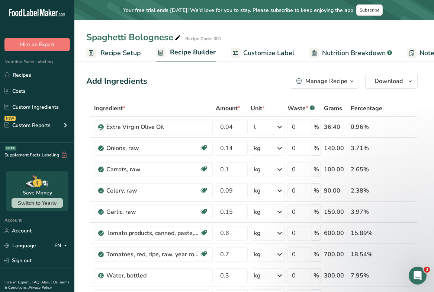
scroll to position [0, 138]
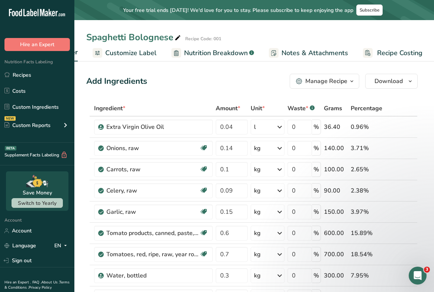
click at [381, 52] on span "Recipe Costing" at bounding box center [399, 53] width 45 height 10
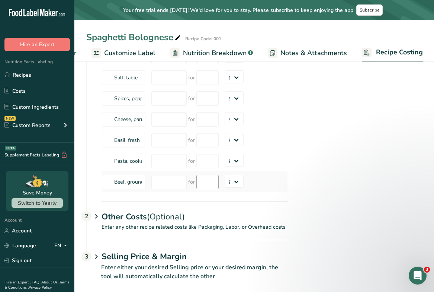
scroll to position [249, 0]
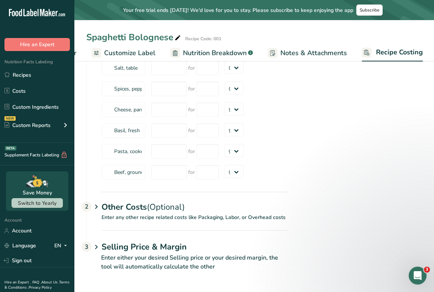
click at [98, 206] on icon at bounding box center [96, 207] width 9 height 14
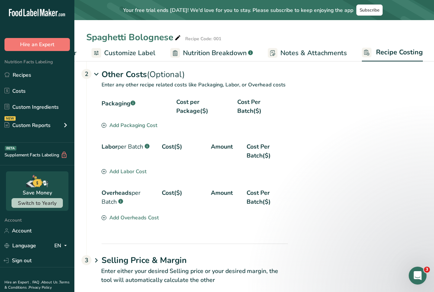
scroll to position [394, 0]
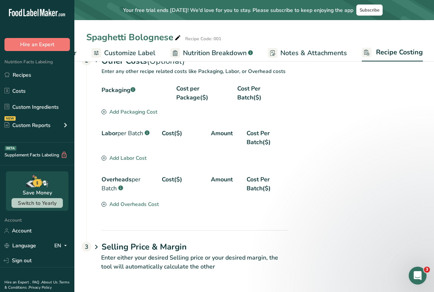
click at [96, 249] on icon at bounding box center [96, 247] width 9 height 14
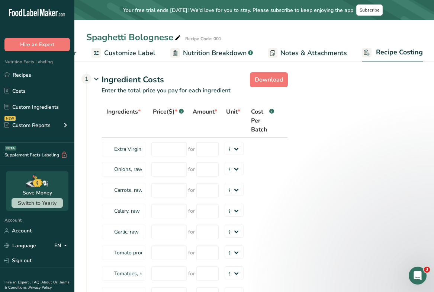
scroll to position [0, 0]
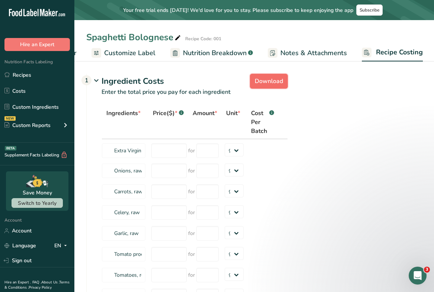
click at [271, 84] on span "Download" at bounding box center [269, 81] width 28 height 9
click at [143, 54] on span "Customize Label" at bounding box center [129, 53] width 51 height 10
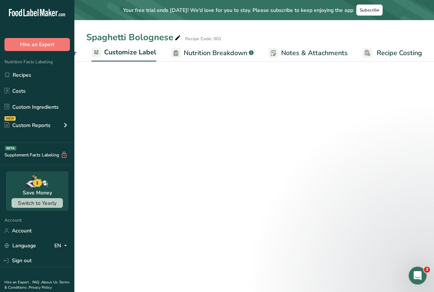
scroll to position [0, 138]
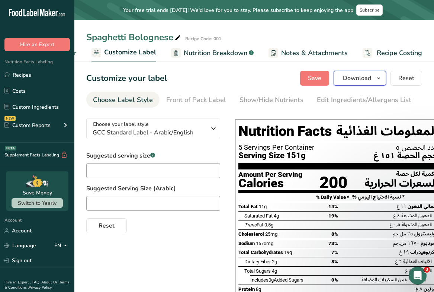
click at [355, 76] on span "Download" at bounding box center [357, 78] width 28 height 9
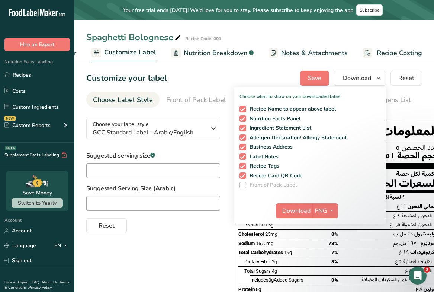
click at [400, 117] on div "Nutrition Facts المعلومات الغذائية 5 Servings Per Container عدد الحصص ٥ Serving…" at bounding box center [338, 260] width 212 height 297
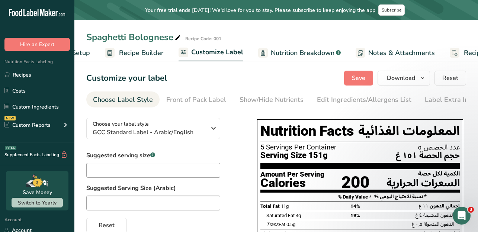
scroll to position [0, 94]
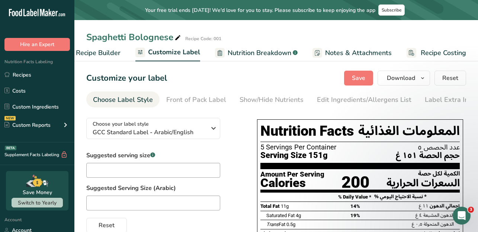
click at [431, 54] on span "Recipe Costing" at bounding box center [443, 53] width 45 height 10
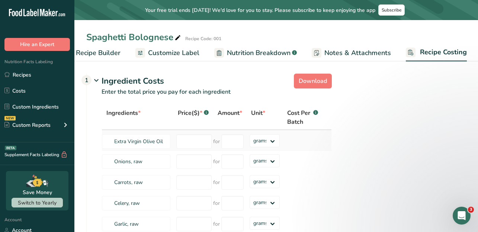
scroll to position [299, 0]
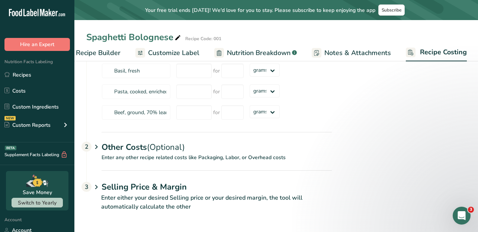
click at [187, 156] on p "Enter any other recipe related costs like Packaging, Labor, or Overhead costs" at bounding box center [209, 162] width 245 height 17
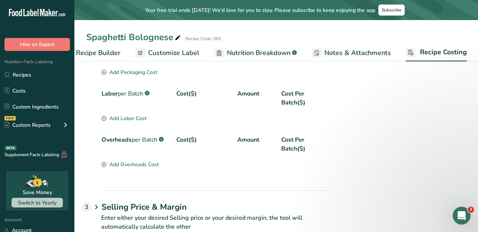
scroll to position [445, 0]
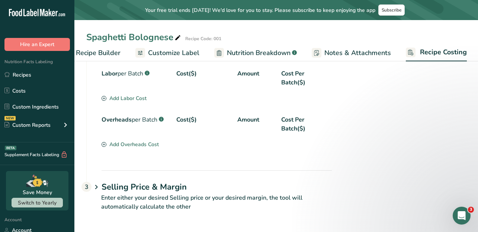
click at [160, 206] on p "Enter either your desired Selling price or your desired margin, the tool will a…" at bounding box center [209, 207] width 246 height 27
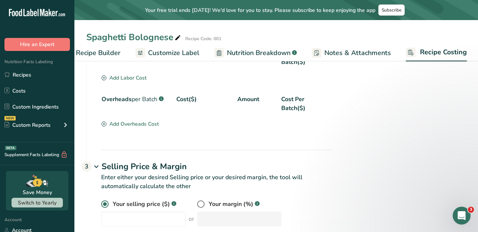
scroll to position [481, 0]
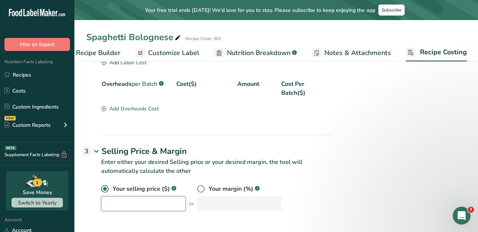
click at [142, 201] on input "number" at bounding box center [143, 203] width 84 height 15
type input "7"
click at [198, 190] on div "Your selling price ($) .a-a{fill:#347362;}.b-a{fill:#fff;} 7 or Your margin (%)…" at bounding box center [216, 198] width 231 height 27
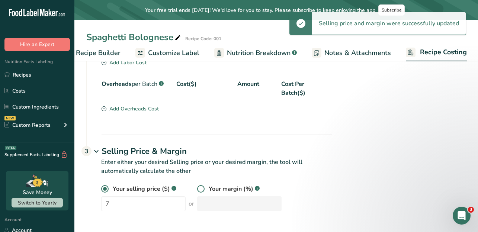
click at [197, 190] on label at bounding box center [203, 188] width 12 height 7
click at [197, 190] on input "radio" at bounding box center [199, 189] width 5 height 5
radio input "true"
radio input "false"
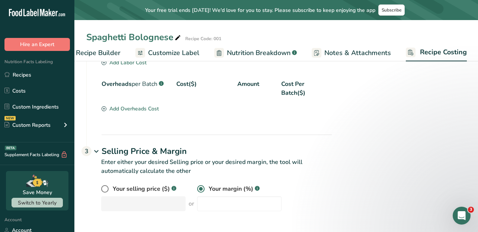
click at [113, 187] on span "Your selling price ($)" at bounding box center [141, 189] width 57 height 9
click at [106, 187] on input "radio" at bounding box center [103, 189] width 5 height 5
radio input "true"
radio input "false"
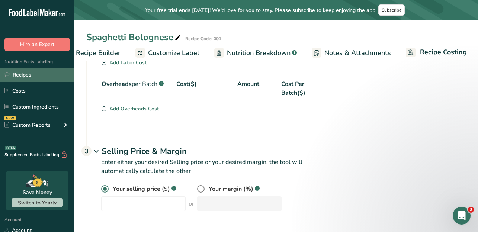
click at [29, 73] on link "Recipes" at bounding box center [37, 75] width 74 height 14
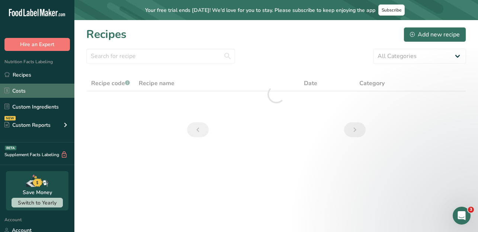
click at [29, 91] on link "Costs" at bounding box center [37, 91] width 74 height 14
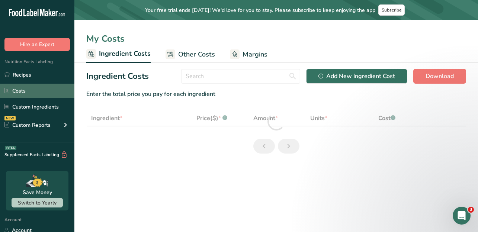
select select "1"
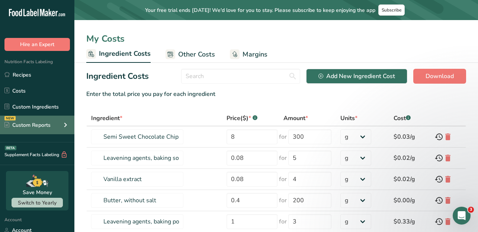
click at [31, 122] on div "Custom Reports" at bounding box center [27, 125] width 46 height 8
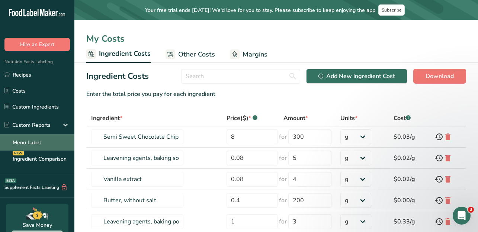
click at [31, 144] on link "Menu Label" at bounding box center [37, 142] width 74 height 16
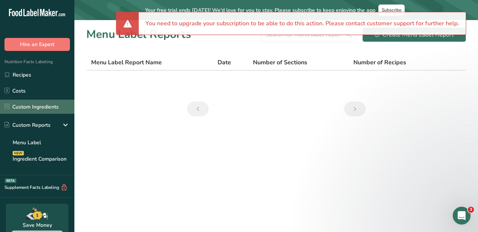
click at [28, 108] on link "Custom Ingredients" at bounding box center [37, 107] width 74 height 14
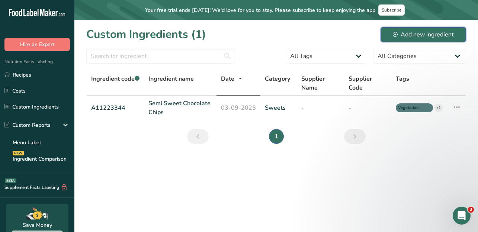
click at [415, 36] on div "Add new ingredient" at bounding box center [423, 34] width 61 height 9
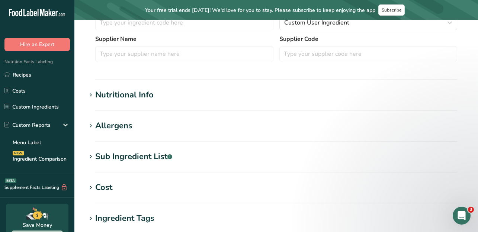
scroll to position [212, 0]
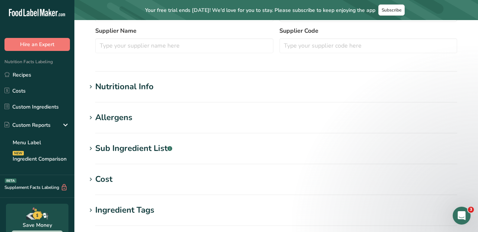
click at [137, 100] on section "Nutritional Info Serving Size .a-a{fill:#347362;}.b-a{fill:#fff;} Add ingredien…" at bounding box center [276, 92] width 380 height 22
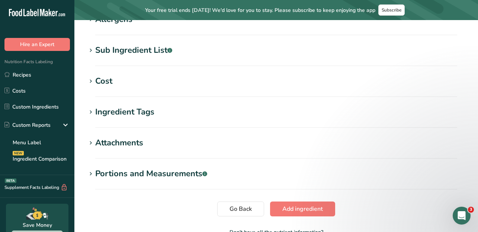
scroll to position [323, 0]
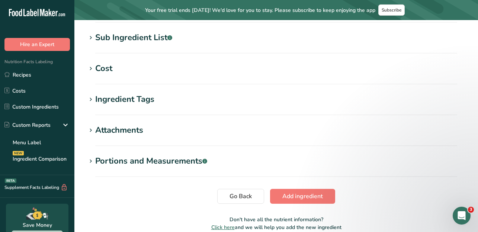
click at [111, 157] on div "Portions and Measurements .a-a{fill:#347362;}.b-a{fill:#fff;}" at bounding box center [151, 161] width 112 height 12
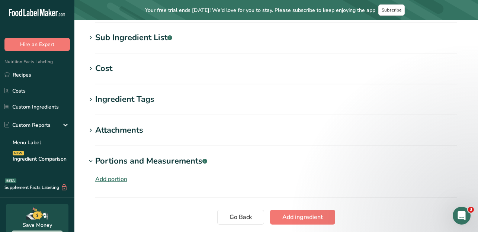
click at [108, 183] on div "Add portion" at bounding box center [111, 179] width 32 height 9
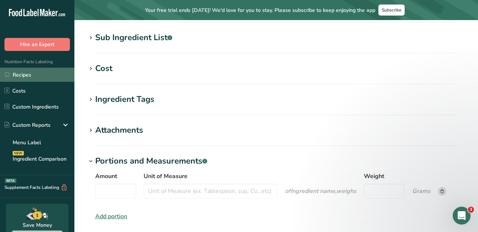
click at [35, 70] on link "Recipes" at bounding box center [37, 75] width 74 height 14
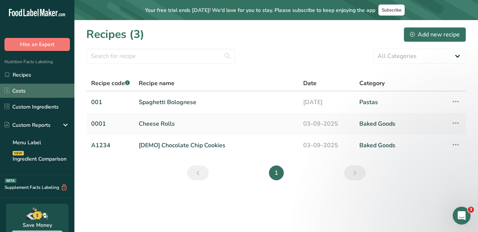
click at [34, 86] on link "Costs" at bounding box center [37, 91] width 74 height 14
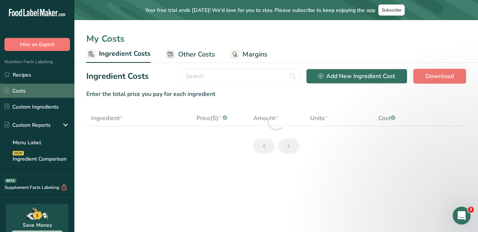
select select "1"
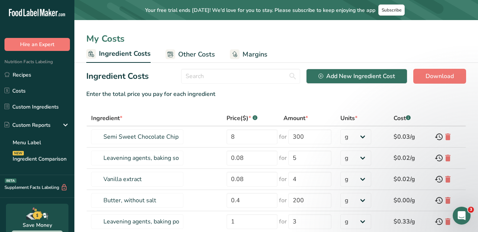
click at [228, 46] on ul "Ingredient Costs Other Costs Margins" at bounding box center [276, 53] width 404 height 17
click at [233, 52] on icon at bounding box center [235, 54] width 5 height 6
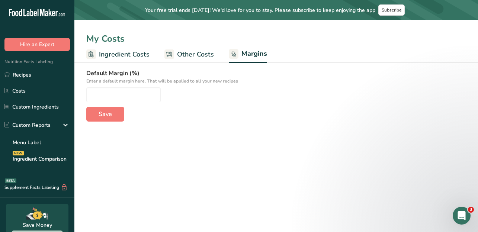
click at [122, 54] on span "Ingredient Costs" at bounding box center [124, 54] width 51 height 10
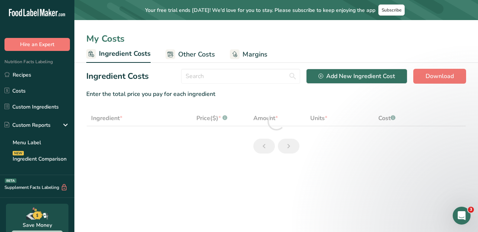
select select "1"
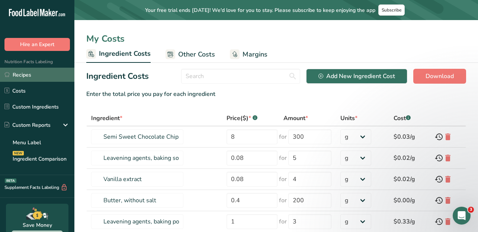
click at [32, 80] on link "Recipes" at bounding box center [37, 75] width 74 height 14
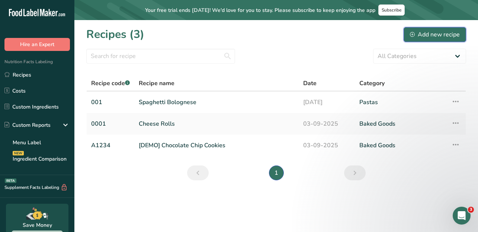
click at [425, 37] on div "Add new recipe" at bounding box center [435, 34] width 50 height 9
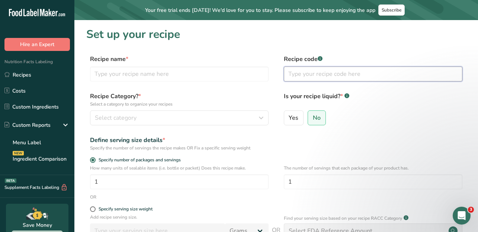
click at [322, 67] on input "text" at bounding box center [373, 74] width 179 height 15
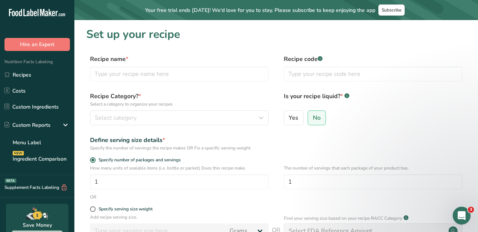
click at [180, 109] on div "Recipe Category? * Select a category to organize your recipes Select category S…" at bounding box center [179, 108] width 179 height 33
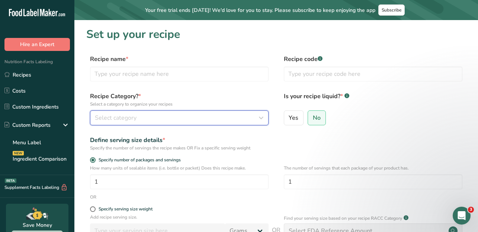
click at [179, 116] on div "Select category" at bounding box center [177, 118] width 164 height 9
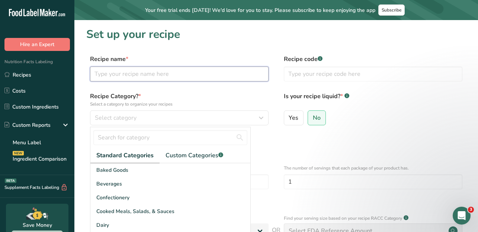
click at [217, 81] on input "text" at bounding box center [179, 74] width 179 height 15
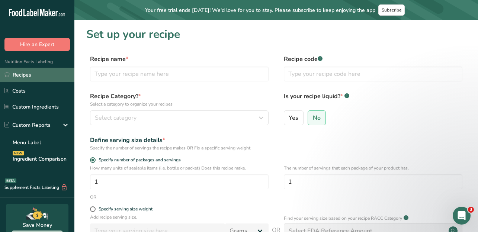
click at [33, 76] on link "Recipes" at bounding box center [37, 75] width 74 height 14
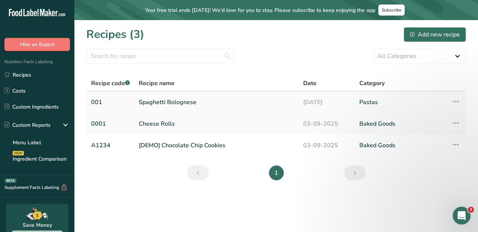
click at [167, 107] on link "Spaghetti Bolognese" at bounding box center [217, 103] width 156 height 16
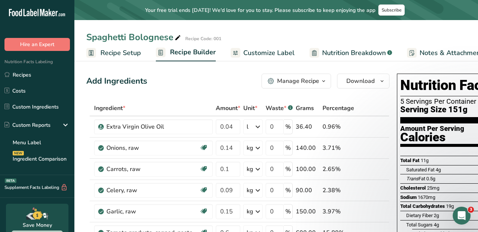
click at [307, 83] on div "Manage Recipe" at bounding box center [298, 81] width 42 height 9
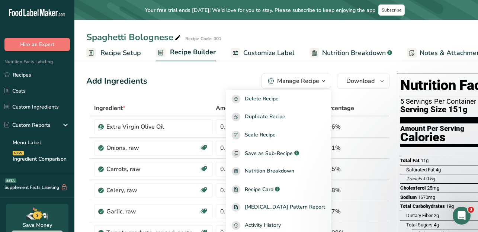
click at [202, 78] on div "Add Ingredients Manage Recipe Delete Recipe Duplicate Recipe Scale Recipe Save …" at bounding box center [237, 81] width 303 height 15
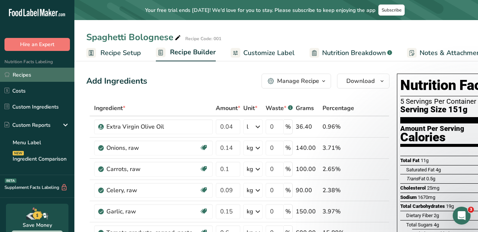
click at [47, 74] on link "Recipes" at bounding box center [37, 75] width 74 height 14
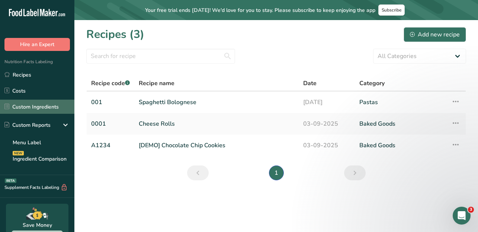
click at [36, 102] on link "Custom Ingredients" at bounding box center [37, 107] width 74 height 14
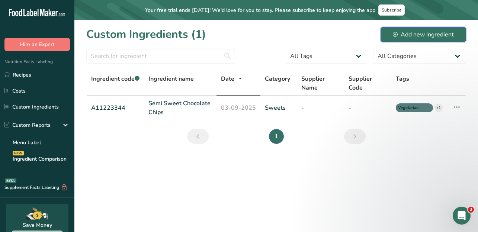
click at [416, 33] on div "Add new ingredient" at bounding box center [423, 34] width 61 height 9
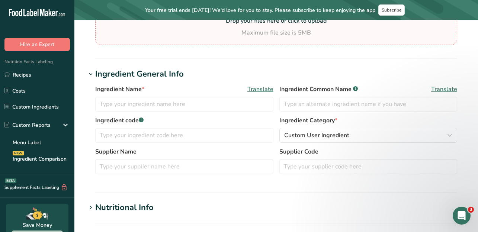
scroll to position [96, 0]
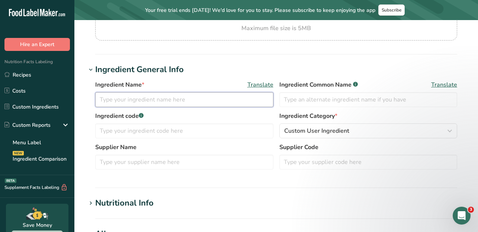
click at [242, 104] on input "text" at bounding box center [184, 99] width 178 height 15
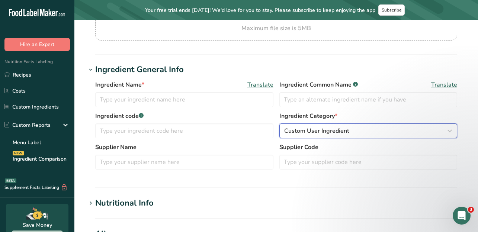
click at [296, 128] on span "Custom User Ingredient" at bounding box center [316, 131] width 65 height 9
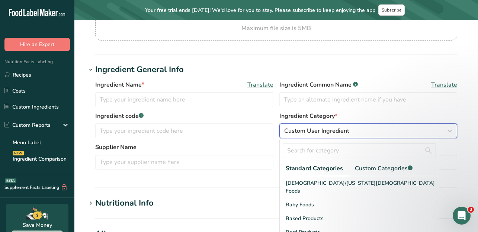
click at [296, 128] on span "Custom User Ingredient" at bounding box center [316, 131] width 65 height 9
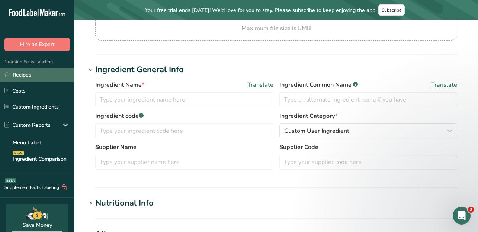
click at [33, 70] on link "Recipes" at bounding box center [37, 75] width 74 height 14
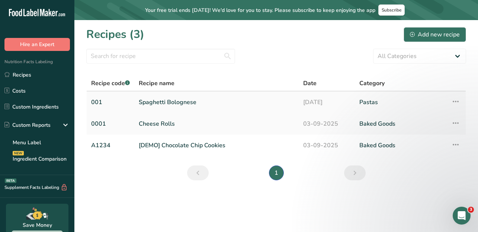
click at [219, 100] on link "Spaghetti Bolognese" at bounding box center [217, 103] width 156 height 16
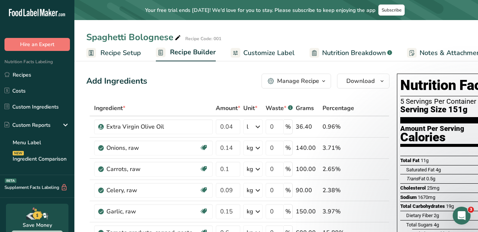
click at [293, 85] on div "Manage Recipe" at bounding box center [298, 81] width 42 height 9
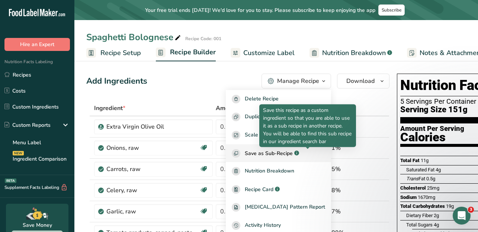
click at [297, 153] on icon "button" at bounding box center [297, 154] width 0 height 2
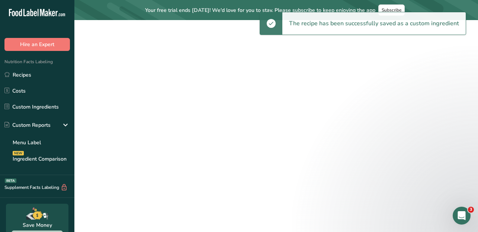
select select "30"
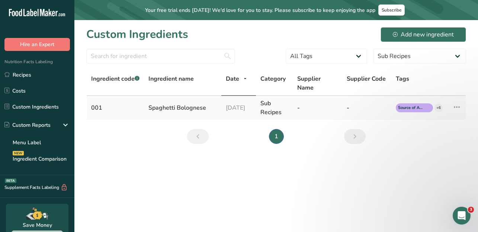
click at [275, 108] on div "Sub Recipes" at bounding box center [275, 108] width 28 height 18
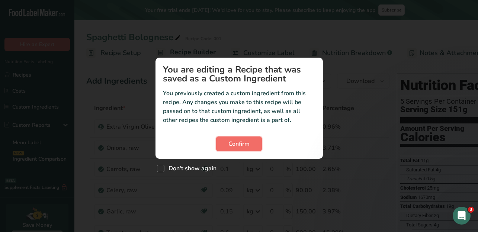
click at [239, 146] on span "Confirm" at bounding box center [238, 144] width 21 height 9
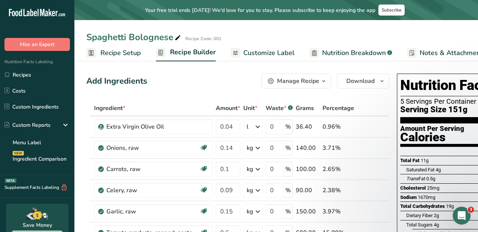
click at [281, 84] on div "Manage Recipe" at bounding box center [298, 81] width 42 height 9
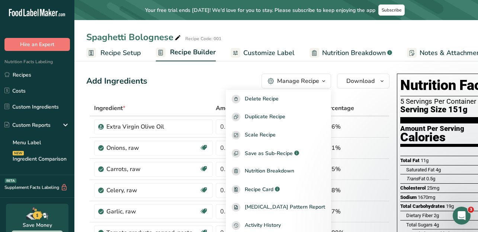
click at [201, 80] on div "Add Ingredients Manage Recipe Delete Recipe Duplicate Recipe Scale Recipe Save …" at bounding box center [237, 81] width 303 height 15
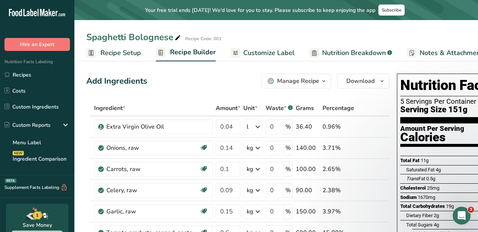
click at [293, 81] on div "Manage Recipe" at bounding box center [298, 81] width 42 height 9
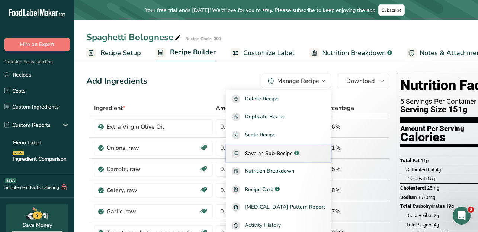
click at [280, 152] on span "Save as Sub-Recipe" at bounding box center [269, 154] width 48 height 8
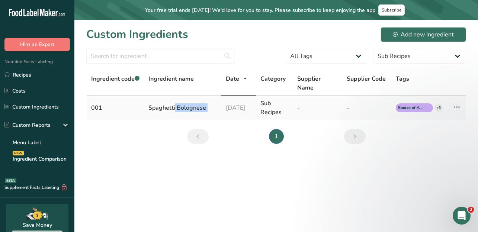
drag, startPoint x: 150, startPoint y: 107, endPoint x: 220, endPoint y: 107, distance: 70.7
click at [220, 107] on tr "001 Spaghetti Bolognese 17-09-2025 Sub Recipes - - Source of Antioxidants +6 Pr…" at bounding box center [276, 108] width 379 height 24
click at [386, 63] on select "All Categories American Indian/Alaska Native Foods Baby Foods Baked Products Be…" at bounding box center [419, 56] width 93 height 15
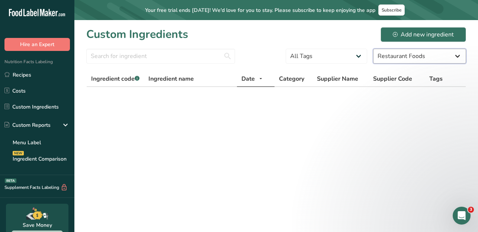
click at [400, 63] on select "All Categories American Indian/Alaska Native Foods Baby Foods Baked Products Be…" at bounding box center [419, 56] width 93 height 15
select select "30"
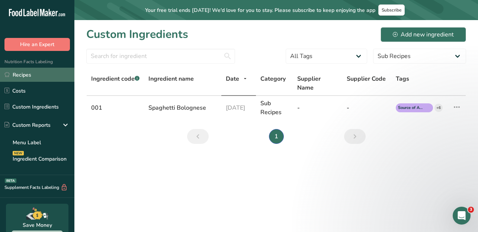
click at [25, 81] on link "Recipes" at bounding box center [37, 75] width 74 height 14
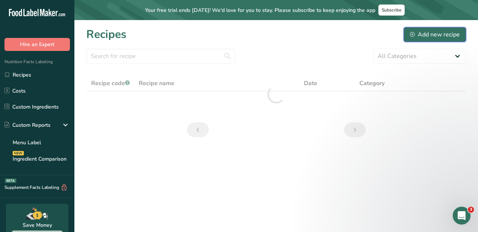
click at [433, 34] on div "Add new recipe" at bounding box center [435, 34] width 50 height 9
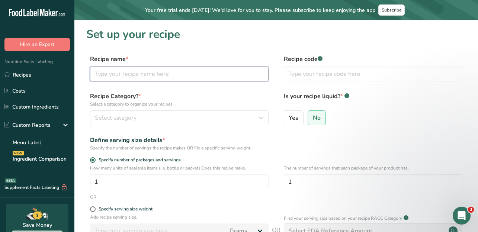
click at [162, 75] on input "text" at bounding box center [179, 74] width 179 height 15
type input "Spaghetti Bolognese"
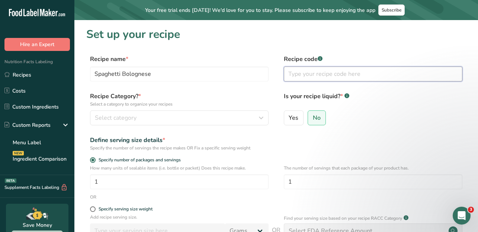
click at [315, 72] on input "text" at bounding box center [373, 74] width 179 height 15
type input "002"
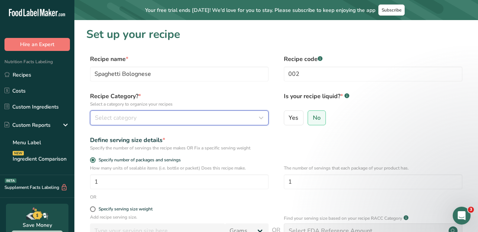
click at [253, 118] on div "Select category" at bounding box center [177, 118] width 164 height 9
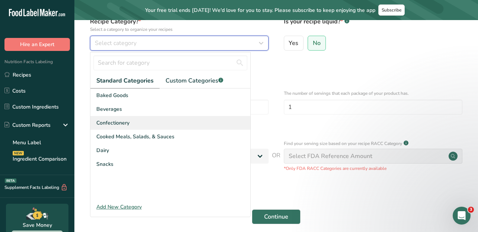
scroll to position [79, 0]
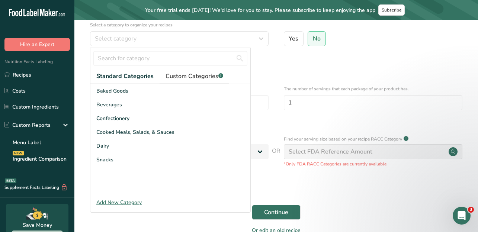
click at [186, 77] on span "Custom Categories .a-a{fill:#347362;}.b-a{fill:#fff;}" at bounding box center [195, 76] width 58 height 9
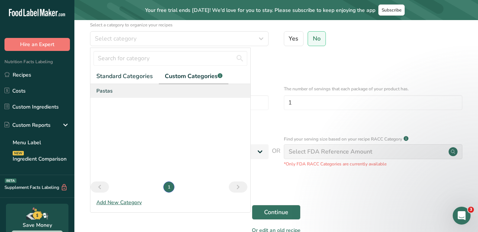
click at [112, 89] on div "Pastas" at bounding box center [170, 91] width 160 height 14
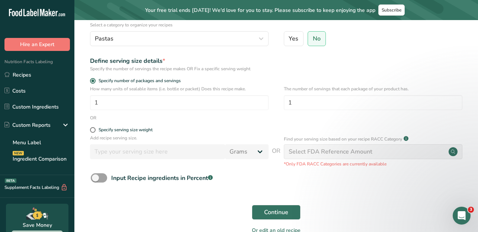
scroll to position [65, 0]
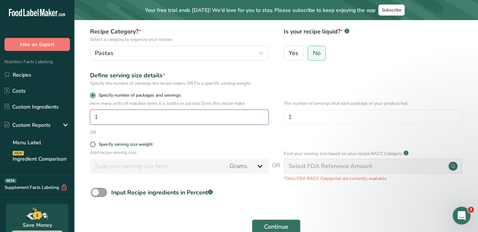
click at [109, 117] on input "1" at bounding box center [179, 117] width 179 height 15
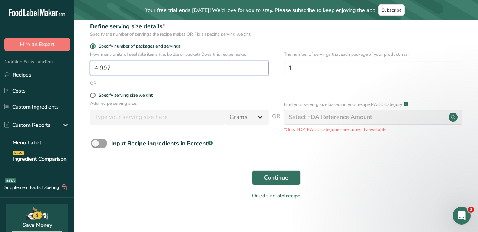
scroll to position [115, 0]
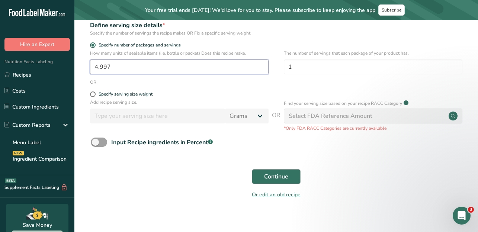
type input "4.997"
click at [271, 177] on span "Continue" at bounding box center [276, 176] width 24 height 9
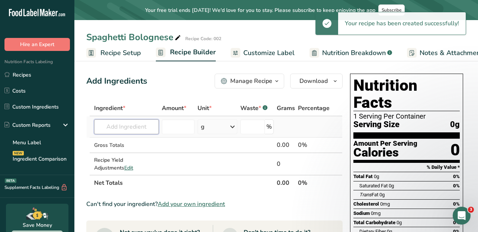
click at [132, 130] on input "text" at bounding box center [126, 126] width 65 height 15
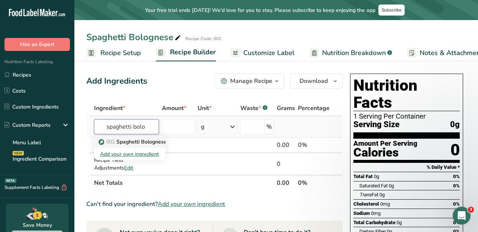
type input "spaghetti bolo"
click at [145, 143] on p "001 Spaghetti Bolognese" at bounding box center [133, 142] width 67 height 8
type input "Spaghetti Bolognese"
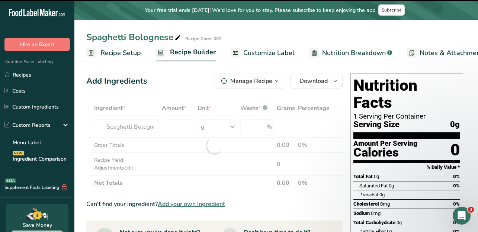
type input "0"
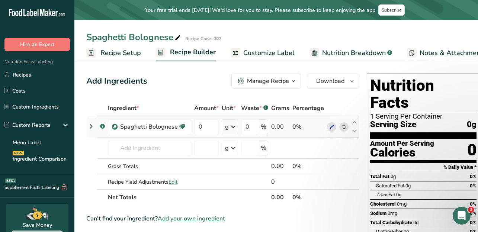
click at [89, 125] on icon at bounding box center [91, 126] width 9 height 13
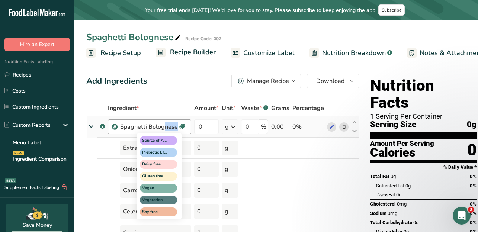
drag, startPoint x: 121, startPoint y: 126, endPoint x: 178, endPoint y: 130, distance: 56.7
click at [178, 130] on div "Spaghetti Bolognese Source of Antioxidants Prebiotic Effect Dairy free Gluten f…" at bounding box center [149, 126] width 83 height 15
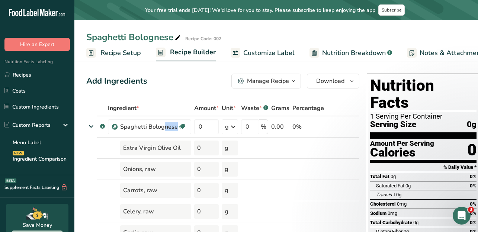
click at [261, 54] on span "Customize Label" at bounding box center [268, 53] width 51 height 10
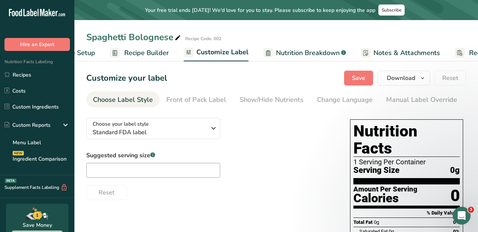
scroll to position [0, 94]
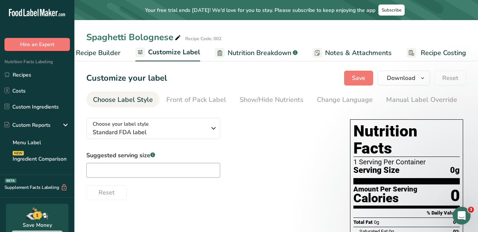
click at [103, 51] on span "Recipe Builder" at bounding box center [98, 53] width 45 height 10
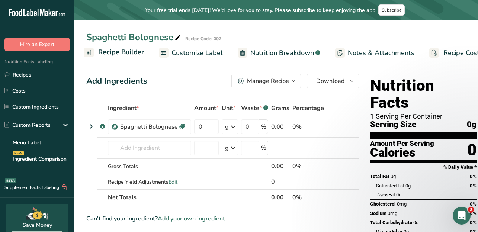
click at [282, 77] on div "Manage Recipe" at bounding box center [268, 81] width 42 height 9
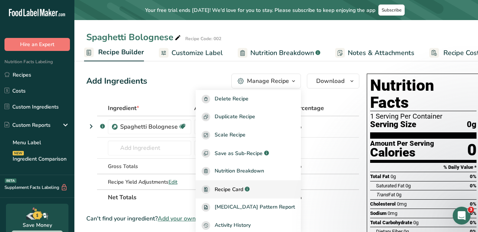
click at [243, 190] on span "Recipe Card" at bounding box center [229, 190] width 29 height 8
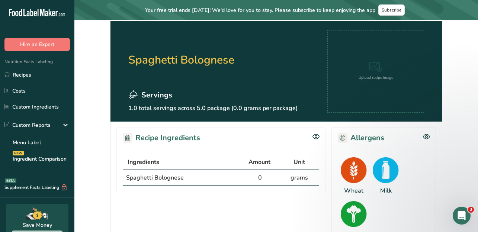
scroll to position [32, 0]
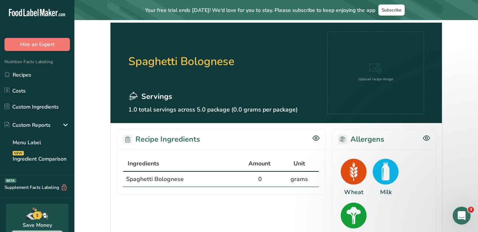
click at [123, 172] on table "Ingredients Amount Unit Spaghetti Bolognese 0 grams" at bounding box center [221, 171] width 196 height 31
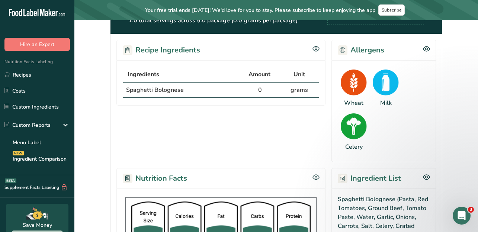
scroll to position [0, 0]
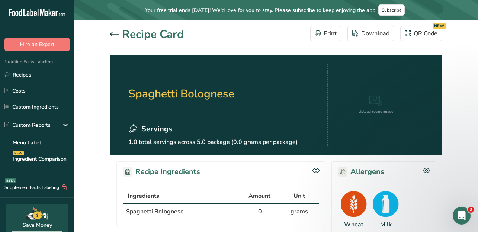
click at [114, 32] on icon at bounding box center [114, 34] width 9 height 4
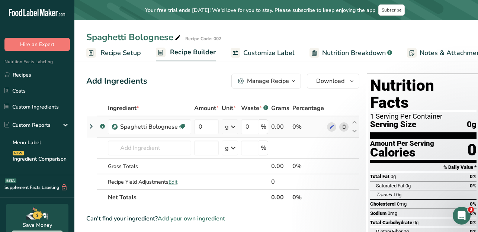
click at [92, 125] on icon at bounding box center [91, 126] width 9 height 13
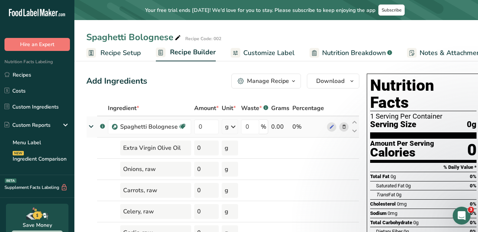
click at [92, 125] on icon at bounding box center [90, 126] width 13 height 9
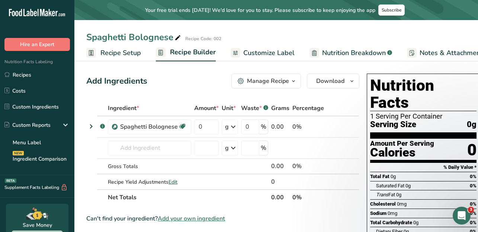
click at [289, 74] on button "Manage Recipe" at bounding box center [266, 81] width 70 height 15
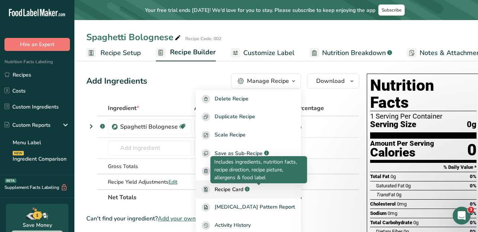
click at [247, 189] on icon at bounding box center [247, 190] width 0 height 2
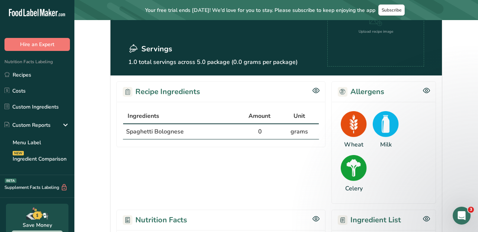
scroll to position [81, 0]
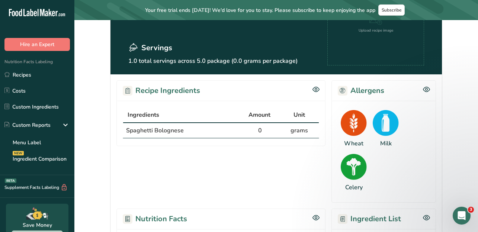
drag, startPoint x: 127, startPoint y: 131, endPoint x: 201, endPoint y: 130, distance: 74.8
click at [201, 130] on td "Spaghetti Bolognese" at bounding box center [182, 130] width 118 height 15
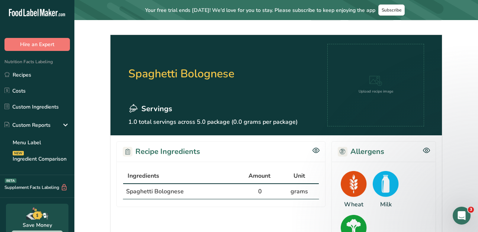
scroll to position [22, 0]
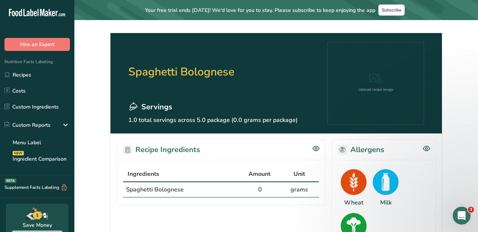
drag, startPoint x: 130, startPoint y: 189, endPoint x: 214, endPoint y: 189, distance: 83.7
click at [214, 189] on td "Spaghetti Bolognese" at bounding box center [182, 189] width 118 height 15
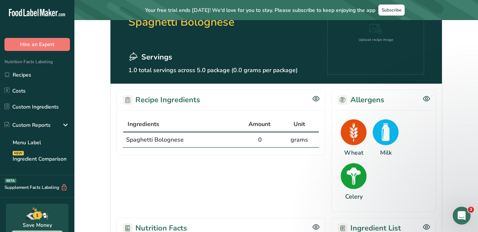
scroll to position [77, 0]
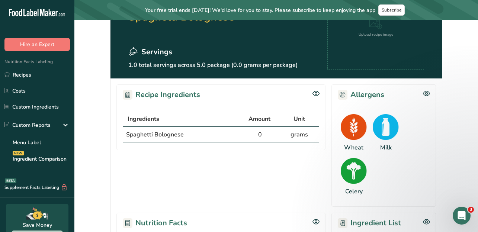
drag, startPoint x: 128, startPoint y: 131, endPoint x: 169, endPoint y: 131, distance: 41.7
click at [169, 131] on span "Spaghetti Bolognese" at bounding box center [155, 135] width 58 height 8
drag, startPoint x: 139, startPoint y: 151, endPoint x: 174, endPoint y: 151, distance: 35.0
click at [174, 151] on section "Recipe Ingredients Ingredients Amount Unit Spaghetti Bolognese 0 grams" at bounding box center [220, 145] width 209 height 122
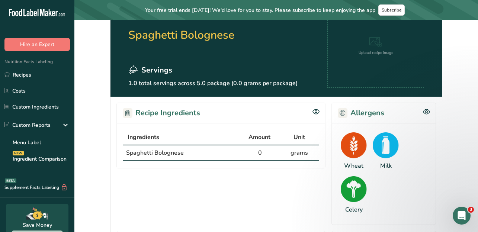
scroll to position [51, 0]
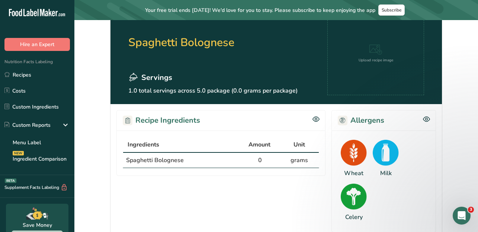
drag, startPoint x: 125, startPoint y: 159, endPoint x: 176, endPoint y: 163, distance: 50.8
click at [176, 163] on td "Spaghetti Bolognese" at bounding box center [182, 160] width 118 height 15
click at [179, 159] on span "Spaghetti Bolognese" at bounding box center [155, 160] width 58 height 8
drag, startPoint x: 127, startPoint y: 160, endPoint x: 211, endPoint y: 163, distance: 84.2
click at [211, 163] on td "Spaghetti Bolognese" at bounding box center [182, 160] width 118 height 15
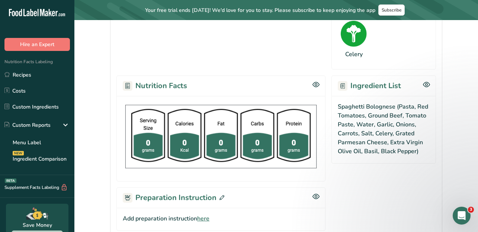
scroll to position [222, 0]
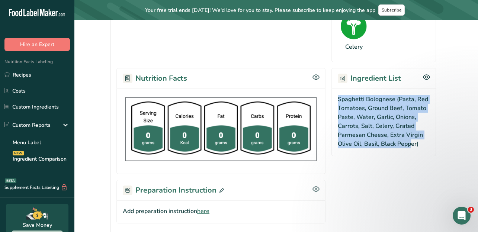
drag, startPoint x: 339, startPoint y: 98, endPoint x: 411, endPoint y: 144, distance: 85.1
click at [411, 144] on div "Spaghetti Bolognese (Pasta, Red Tomatoes, Ground Beef, Tomato Paste, Water, Gar…" at bounding box center [384, 123] width 105 height 68
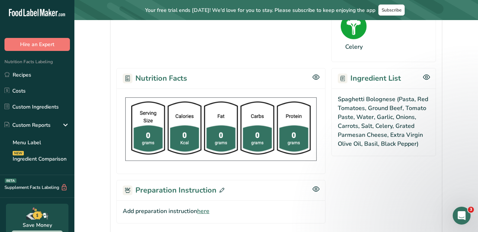
click at [400, 108] on div "Spaghetti Bolognese (Pasta, Red Tomatoes, Ground Beef, Tomato Paste, Water, Gar…" at bounding box center [384, 123] width 105 height 68
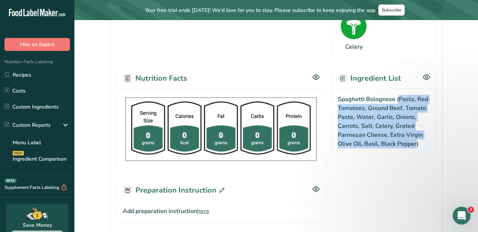
drag, startPoint x: 400, startPoint y: 99, endPoint x: 418, endPoint y: 147, distance: 50.5
click at [418, 147] on div "Spaghetti Bolognese (Pasta, Red Tomatoes, Ground Beef, Tomato Paste, Water, Gar…" at bounding box center [384, 123] width 105 height 68
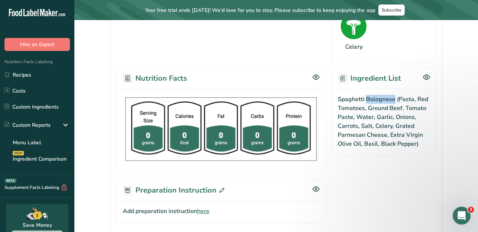
drag, startPoint x: 366, startPoint y: 100, endPoint x: 393, endPoint y: 101, distance: 27.2
click at [393, 101] on div "Spaghetti Bolognese (Pasta, Red Tomatoes, Ground Beef, Tomato Paste, Water, Gar…" at bounding box center [384, 123] width 105 height 68
drag, startPoint x: 401, startPoint y: 100, endPoint x: 413, endPoint y: 100, distance: 12.7
click at [413, 100] on div "Spaghetti Bolognese (Pasta, Red Tomatoes, Ground Beef, Tomato Paste, Water, Gar…" at bounding box center [384, 123] width 105 height 68
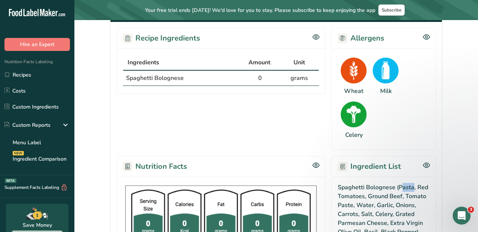
scroll to position [0, 0]
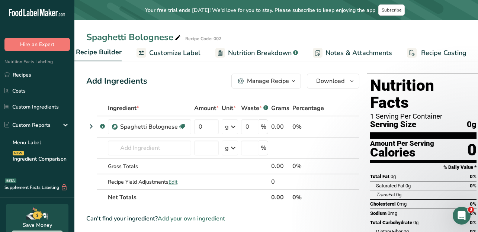
click at [286, 81] on div "Manage Recipe" at bounding box center [268, 81] width 42 height 9
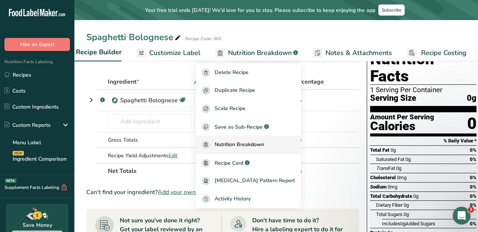
scroll to position [11, 0]
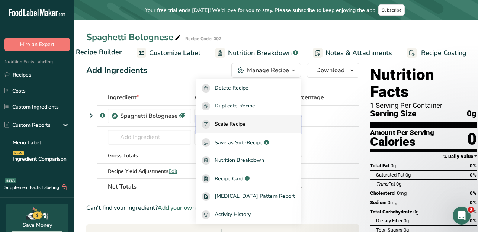
click at [239, 118] on button "Scale Recipe" at bounding box center [248, 124] width 105 height 18
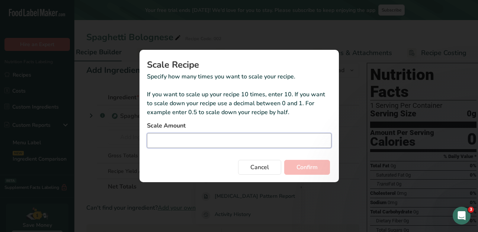
click at [229, 135] on input "Duplicate recipe modal" at bounding box center [239, 140] width 185 height 15
click at [244, 169] on button "Cancel" at bounding box center [259, 167] width 43 height 15
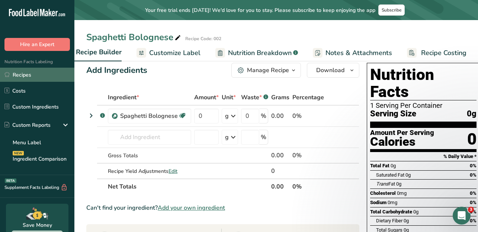
click at [46, 75] on link "Recipes" at bounding box center [37, 75] width 74 height 14
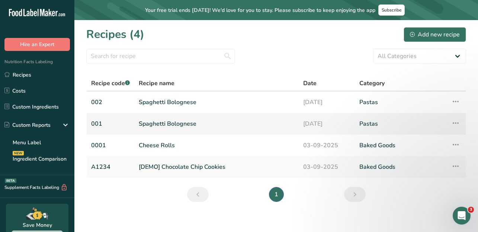
click at [434, 123] on td "Recipe Setup Delete Recipe Duplicate Recipe Scale Recipe Save as Sub-Recipe .a-…" at bounding box center [456, 124] width 19 height 22
click at [434, 123] on icon at bounding box center [455, 122] width 9 height 13
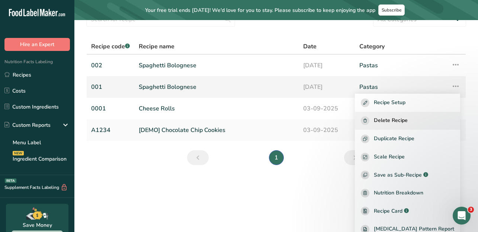
scroll to position [38, 0]
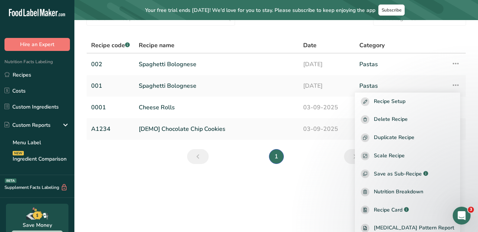
click at [349, 184] on main "Your free trial ends in 14 days! We'd love for you to stay. Please subscribe to…" at bounding box center [239, 119] width 478 height 238
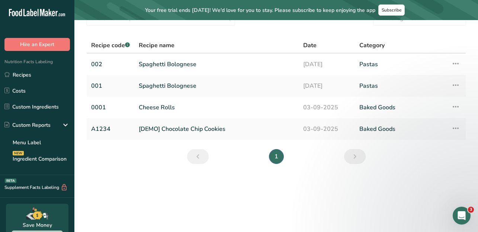
scroll to position [0, 0]
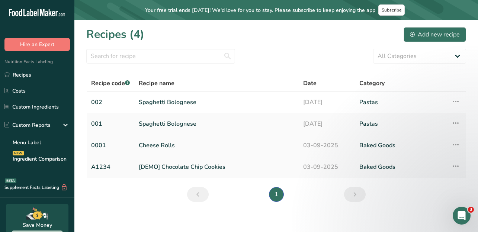
click at [146, 153] on td "Cheese Rolls" at bounding box center [216, 146] width 164 height 22
click at [147, 147] on link "Cheese Rolls" at bounding box center [217, 146] width 156 height 16
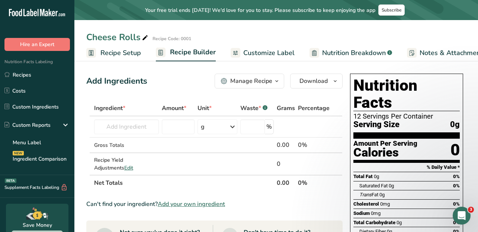
click at [115, 60] on link "Recipe Setup" at bounding box center [113, 53] width 55 height 17
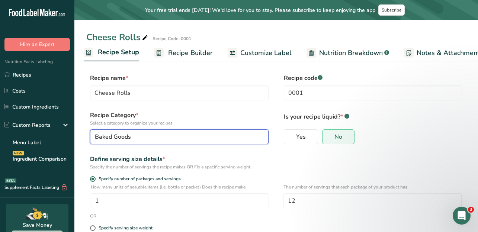
click at [148, 130] on button "Baked Goods" at bounding box center [179, 137] width 179 height 15
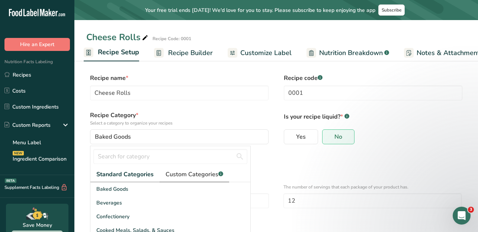
click at [181, 176] on span "Custom Categories .a-a{fill:#347362;}.b-a{fill:#fff;}" at bounding box center [195, 174] width 58 height 9
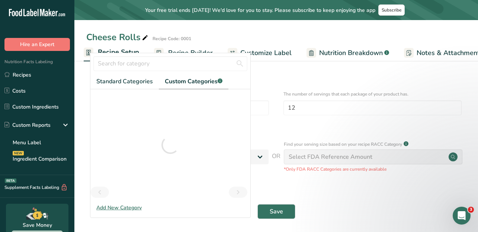
scroll to position [93, 0]
click at [131, 207] on div "Add New Category" at bounding box center [170, 208] width 160 height 8
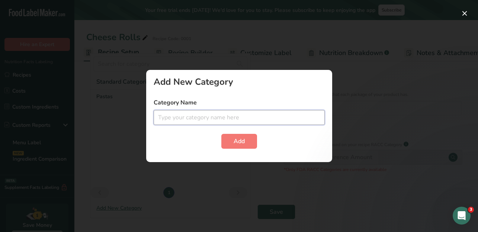
click at [190, 117] on input "text" at bounding box center [239, 117] width 171 height 15
type input "Frozen"
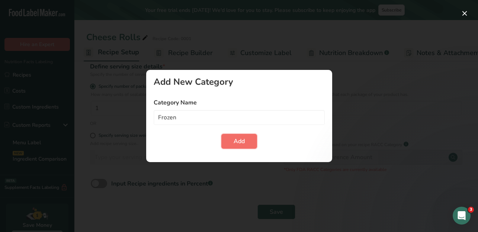
click at [256, 144] on button "Add" at bounding box center [239, 141] width 36 height 15
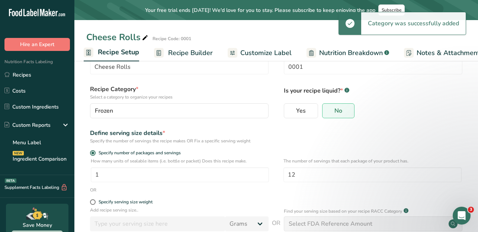
scroll to position [0, 0]
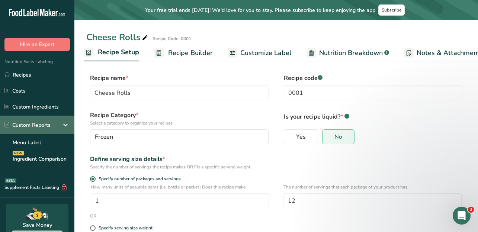
click at [68, 119] on icon at bounding box center [65, 124] width 9 height 13
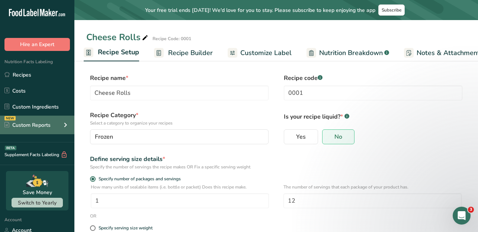
click at [67, 124] on icon at bounding box center [65, 124] width 9 height 13
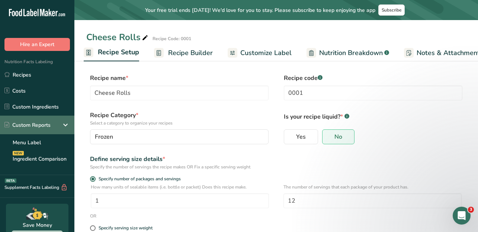
click at [67, 124] on icon at bounding box center [65, 124] width 9 height 13
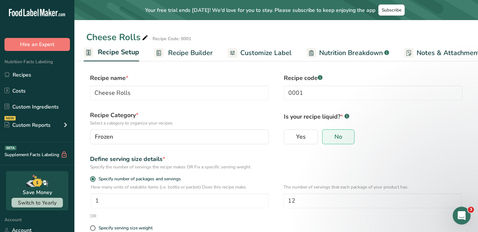
click at [256, 58] on link "Customize Label" at bounding box center [260, 53] width 64 height 17
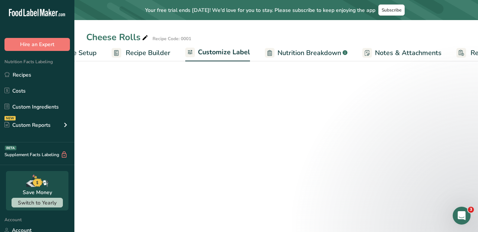
scroll to position [0, 94]
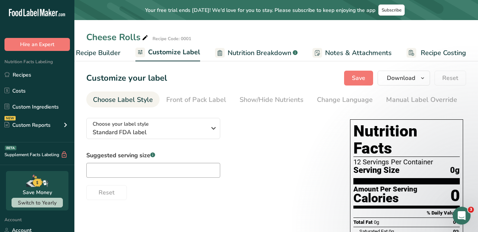
click at [112, 51] on span "Recipe Builder" at bounding box center [98, 53] width 45 height 10
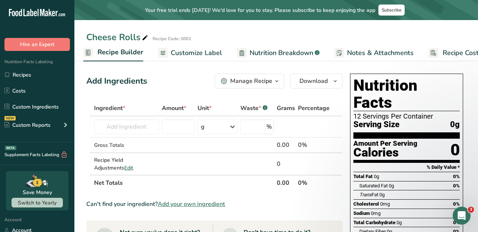
scroll to position [0, 72]
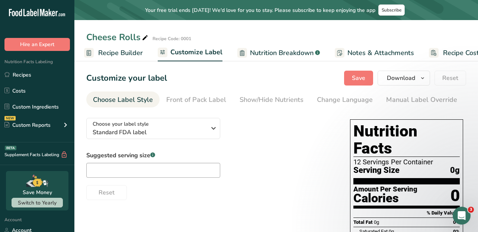
click at [119, 53] on span "Recipe Builder" at bounding box center [120, 53] width 45 height 10
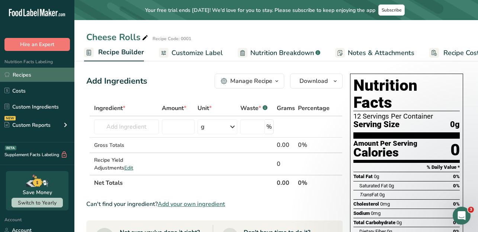
click at [52, 75] on link "Recipes" at bounding box center [37, 75] width 74 height 14
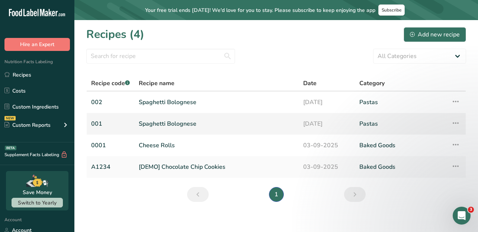
click at [396, 123] on link "Pastas" at bounding box center [400, 124] width 83 height 16
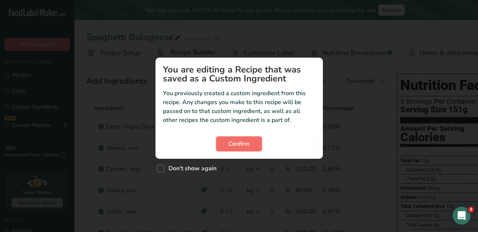
click at [242, 146] on span "Confirm" at bounding box center [238, 144] width 21 height 9
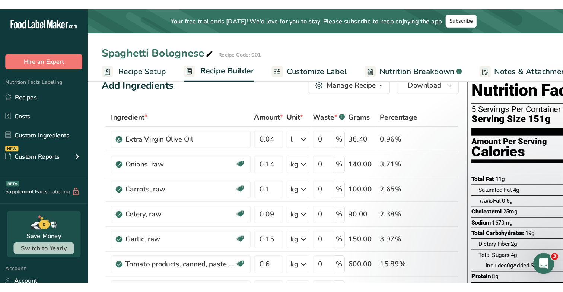
scroll to position [10, 0]
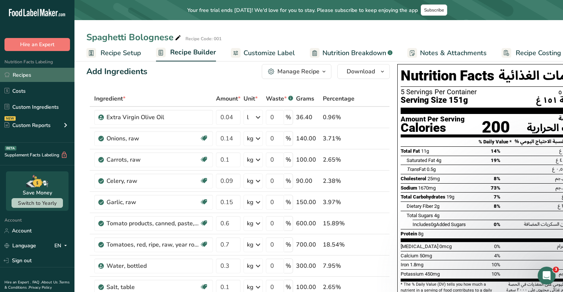
click at [20, 76] on link "Recipes" at bounding box center [37, 75] width 74 height 14
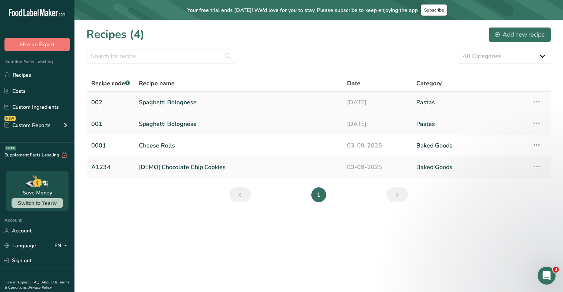
click at [196, 102] on link "Spaghetti Bolognese" at bounding box center [238, 103] width 199 height 16
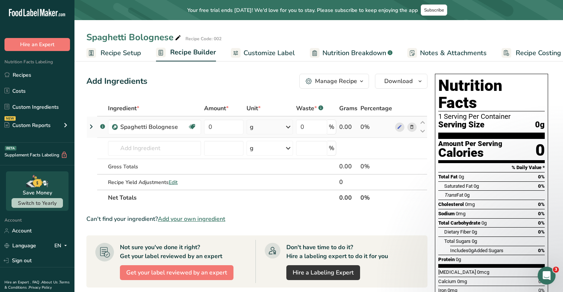
click at [90, 126] on icon at bounding box center [91, 126] width 9 height 13
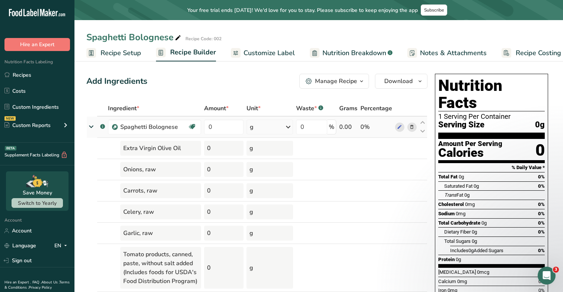
click at [92, 125] on icon at bounding box center [90, 126] width 13 height 9
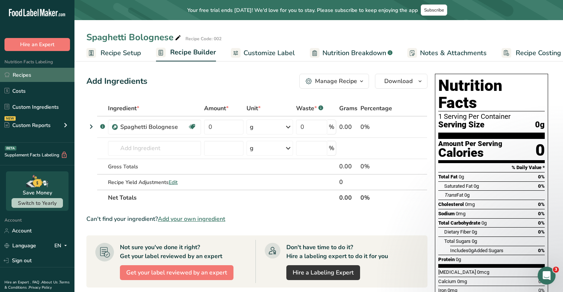
click at [50, 73] on link "Recipes" at bounding box center [37, 75] width 74 height 14
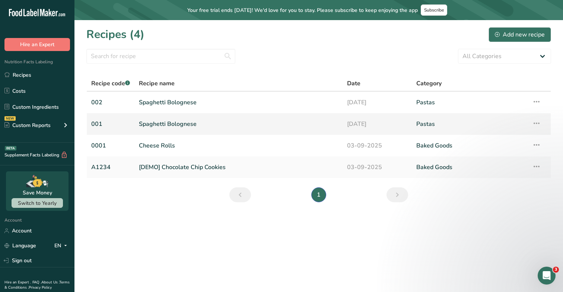
click at [151, 130] on link "Spaghetti Bolognese" at bounding box center [238, 124] width 199 height 16
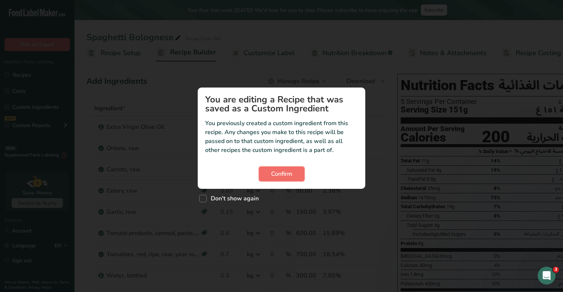
click at [274, 170] on span "Confirm" at bounding box center [281, 173] width 21 height 9
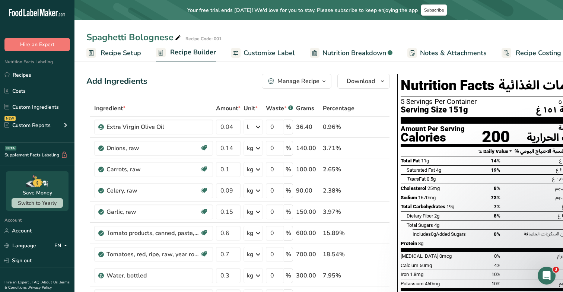
click at [127, 56] on span "Recipe Setup" at bounding box center [120, 53] width 41 height 10
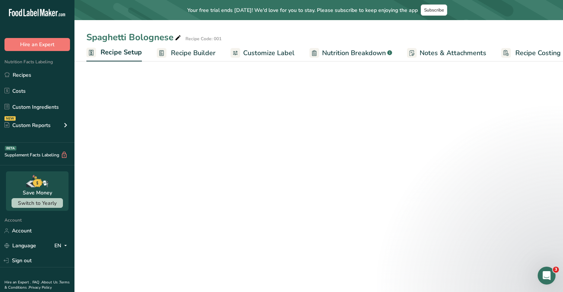
scroll to position [0, 3]
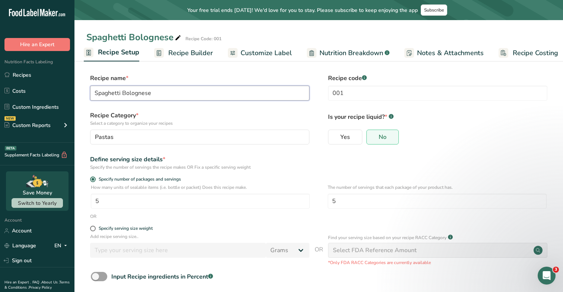
click at [168, 94] on input "Spaghetti Bolognese" at bounding box center [199, 93] width 219 height 15
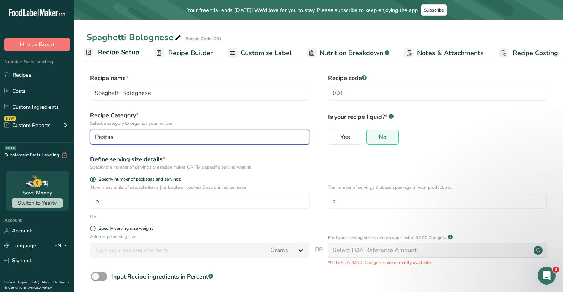
click at [170, 142] on button "Pastas" at bounding box center [199, 137] width 219 height 15
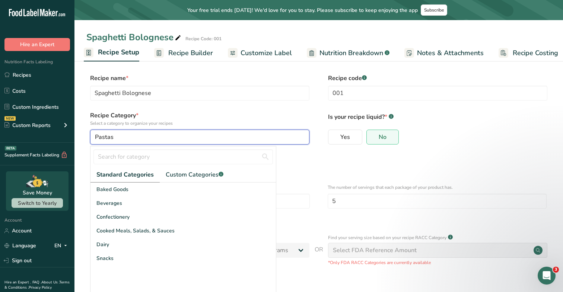
click at [170, 142] on button "Pastas" at bounding box center [199, 137] width 219 height 15
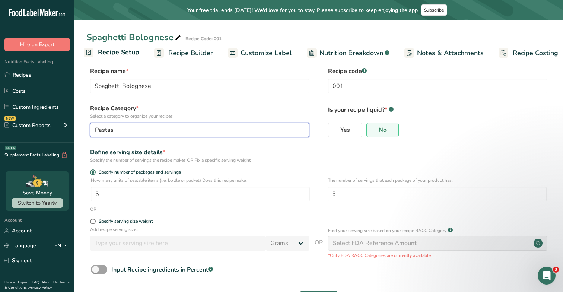
scroll to position [0, 0]
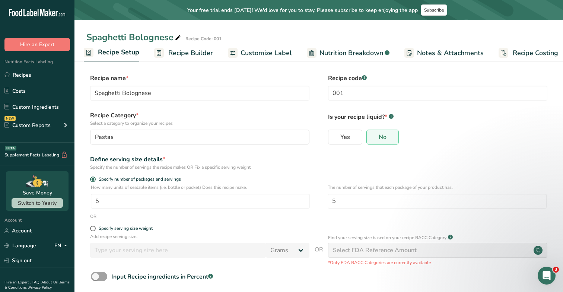
click at [176, 36] on icon at bounding box center [178, 38] width 7 height 10
click at [176, 91] on input "Spaghetti Bolognese" at bounding box center [199, 93] width 219 height 15
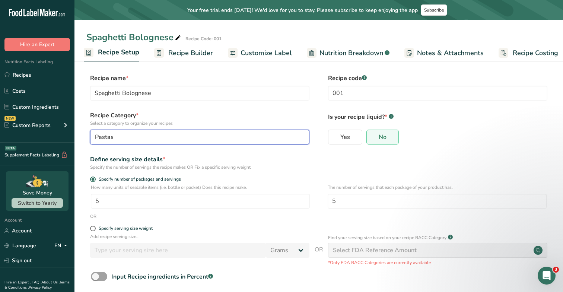
click at [167, 138] on div "Pastas" at bounding box center [197, 136] width 205 height 9
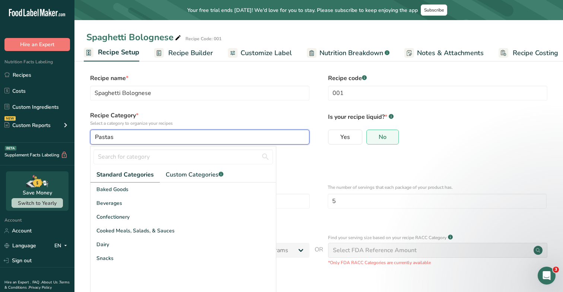
click at [167, 138] on div "Pastas" at bounding box center [197, 136] width 205 height 9
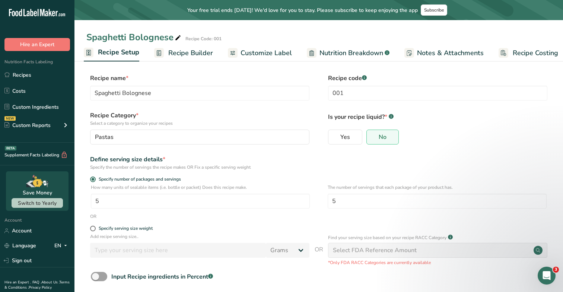
click at [170, 120] on p "Select a category to organize your recipes" at bounding box center [199, 123] width 219 height 7
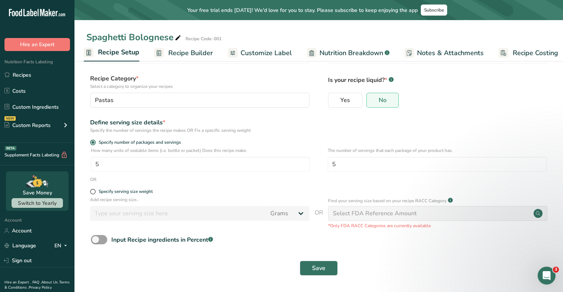
drag, startPoint x: 128, startPoint y: 122, endPoint x: 162, endPoint y: 178, distance: 65.4
click at [164, 178] on form "Recipe name * Spaghetti Bolognese Recipe code .a-a{fill:#347362;}.b-a{fill:#fff…" at bounding box center [318, 158] width 464 height 243
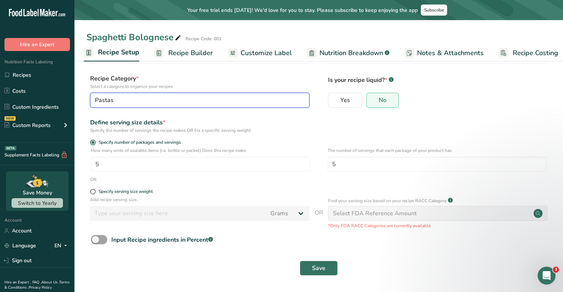
click at [182, 107] on button "Pastas" at bounding box center [199, 100] width 219 height 15
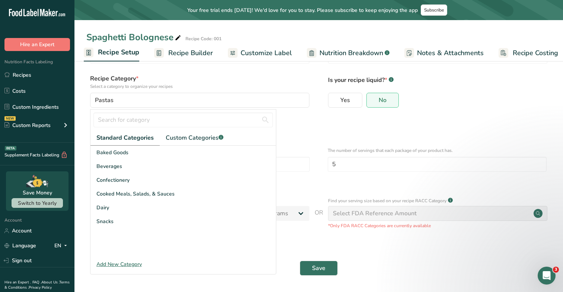
click at [177, 58] on link "Recipe Builder" at bounding box center [183, 53] width 59 height 17
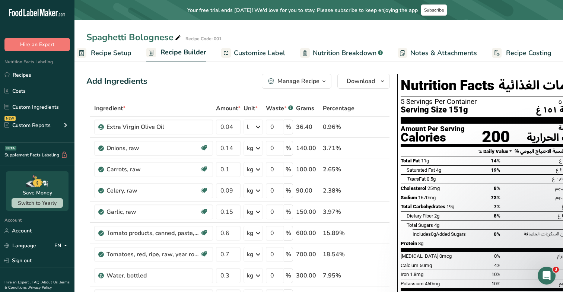
scroll to position [0, 9]
click at [119, 51] on span "Recipe Setup" at bounding box center [111, 53] width 41 height 10
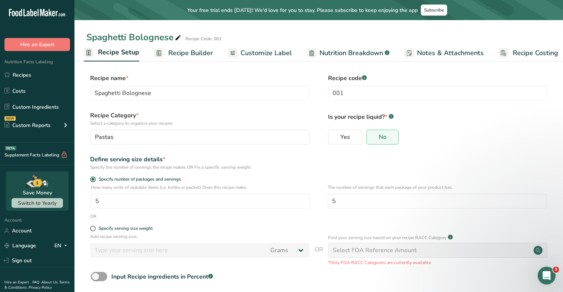
scroll to position [37, 0]
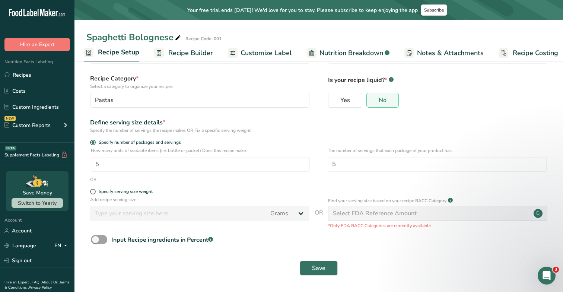
click at [180, 54] on span "Recipe Builder" at bounding box center [190, 53] width 45 height 10
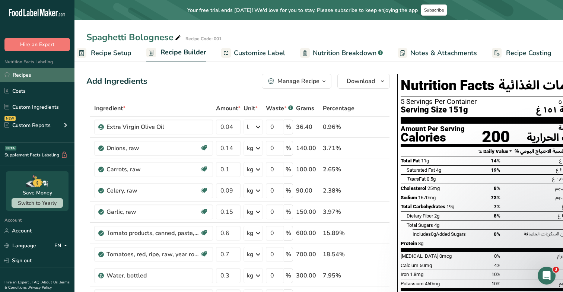
click at [28, 76] on link "Recipes" at bounding box center [37, 75] width 74 height 14
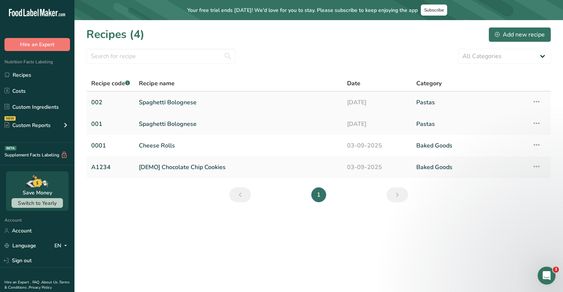
click at [180, 99] on link "Spaghetti Bolognese" at bounding box center [238, 103] width 199 height 16
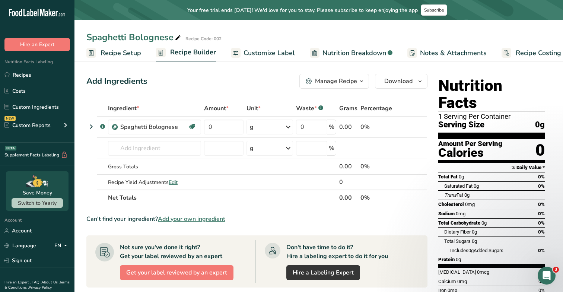
click at [178, 39] on icon at bounding box center [178, 38] width 7 height 10
click at [118, 35] on input "Spaghetti Bolognese" at bounding box center [298, 37] width 425 height 13
click at [143, 37] on input "Bolognese" at bounding box center [298, 37] width 425 height 13
type input "Bolognese Sauce"
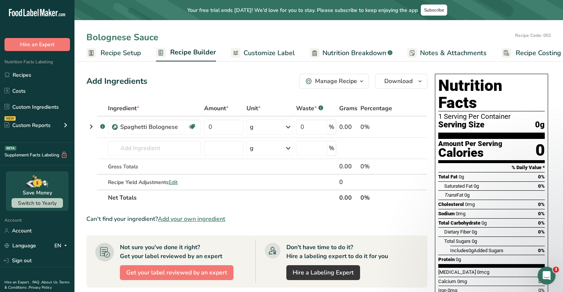
click at [123, 52] on span "Recipe Setup" at bounding box center [120, 53] width 41 height 10
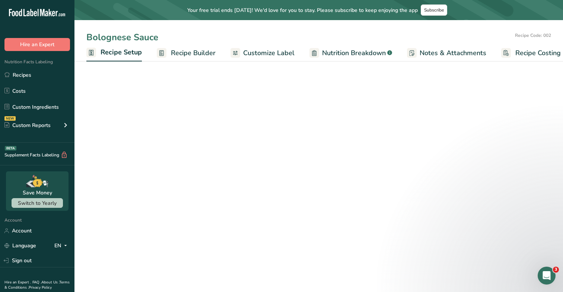
scroll to position [0, 3]
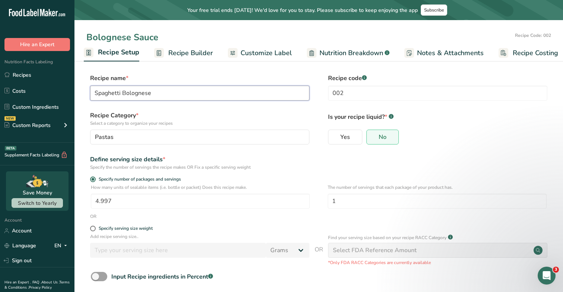
drag, startPoint x: 121, startPoint y: 93, endPoint x: 83, endPoint y: 98, distance: 39.0
click at [83, 98] on section "Recipe name * Spaghetti Bolognese Recipe code .a-a{fill:#347362;}.b-a{fill:#fff…" at bounding box center [318, 194] width 488 height 270
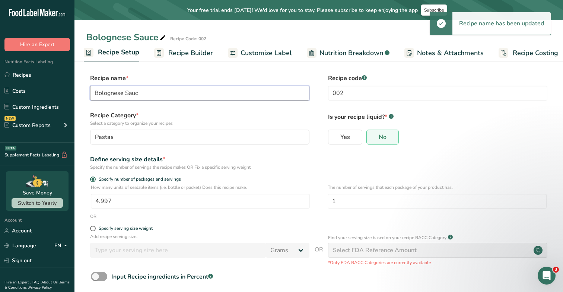
type input "Bolognese Sauce"
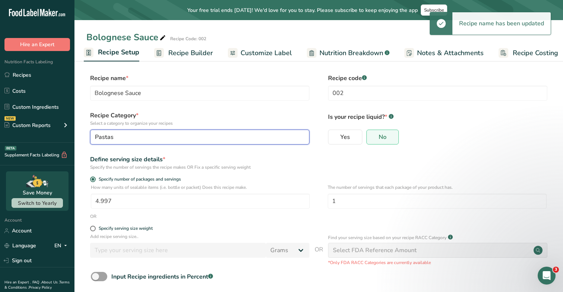
click at [122, 138] on div "Pastas" at bounding box center [197, 136] width 205 height 9
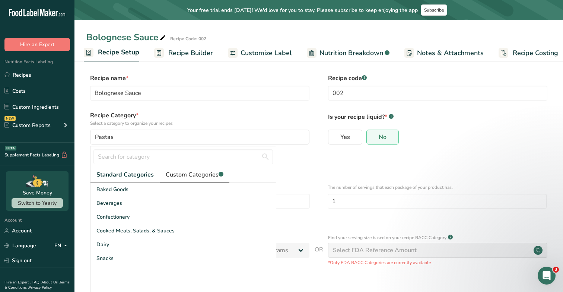
click at [176, 177] on span "Custom Categories .a-a{fill:#347362;}.b-a{fill:#fff;}" at bounding box center [195, 174] width 58 height 9
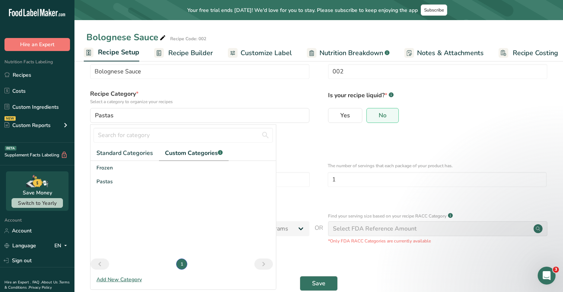
scroll to position [37, 0]
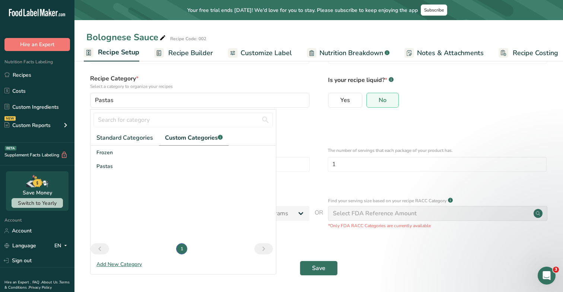
click at [130, 232] on div "Add New Category" at bounding box center [182, 264] width 185 height 8
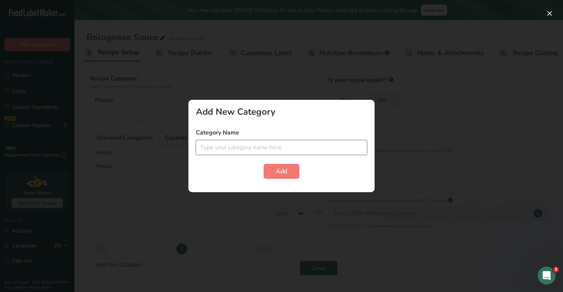
click at [239, 146] on input "text" at bounding box center [281, 147] width 171 height 15
type input "Subrecipes"
click at [290, 174] on button "Add" at bounding box center [281, 171] width 36 height 15
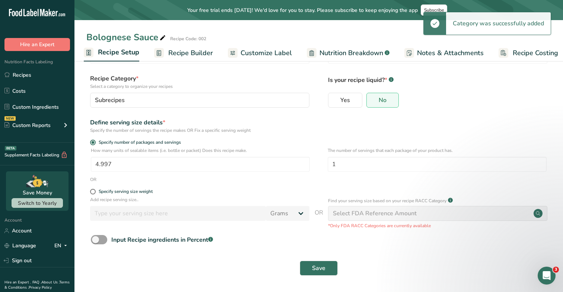
scroll to position [0, 0]
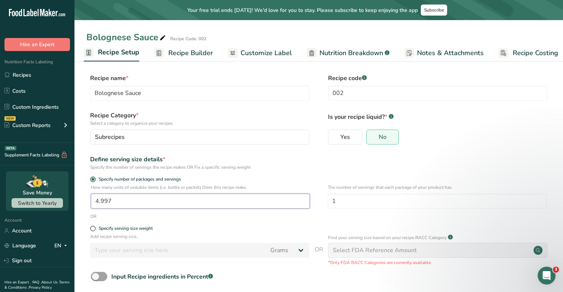
drag, startPoint x: 174, startPoint y: 199, endPoint x: 82, endPoint y: 194, distance: 92.9
click at [82, 194] on section "Recipe name * Bolognese Sauce Recipe code .a-a{fill:#347362;}.b-a{fill:#fff;} 0…" at bounding box center [318, 194] width 488 height 270
type input "1"
type input "5"
click at [291, 170] on div "Specify the number of servings the recipe makes OR Fix a specific serving weight" at bounding box center [199, 167] width 219 height 7
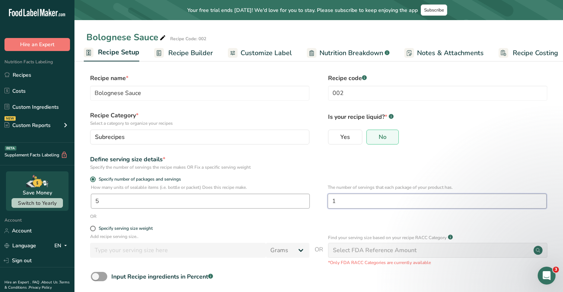
drag, startPoint x: 339, startPoint y: 201, endPoint x: 301, endPoint y: 201, distance: 38.0
click at [301, 201] on div "How many units of sealable items (i.e. bottle or packet) Does this recipe make.…" at bounding box center [318, 198] width 464 height 29
type input "5"
drag, startPoint x: 114, startPoint y: 206, endPoint x: 110, endPoint y: 205, distance: 4.2
click at [110, 205] on input "5" at bounding box center [200, 201] width 219 height 15
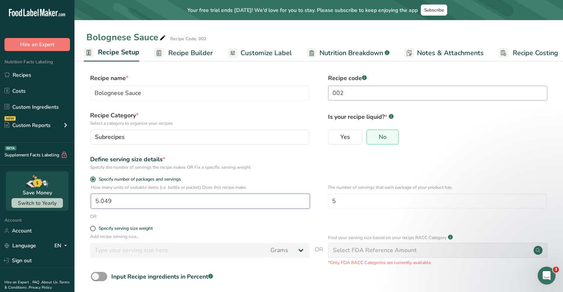
type input "5.049"
drag, startPoint x: 352, startPoint y: 92, endPoint x: 348, endPoint y: 93, distance: 4.1
click at [348, 93] on input "002" at bounding box center [437, 93] width 219 height 15
click at [332, 93] on input "002" at bounding box center [437, 93] width 219 height 15
click at [347, 97] on input "1002" at bounding box center [437, 93] width 219 height 15
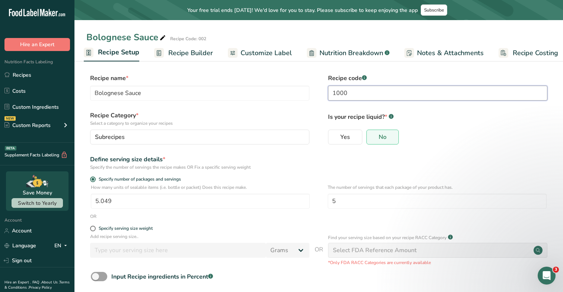
scroll to position [37, 0]
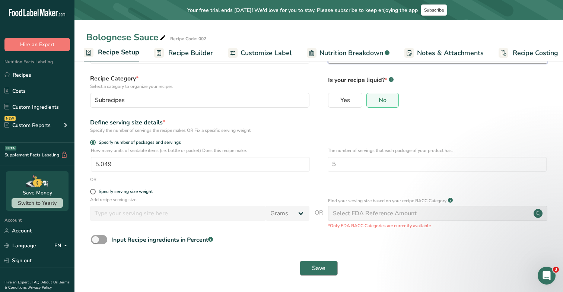
type input "1000"
click at [317, 232] on span "Save" at bounding box center [318, 267] width 13 height 9
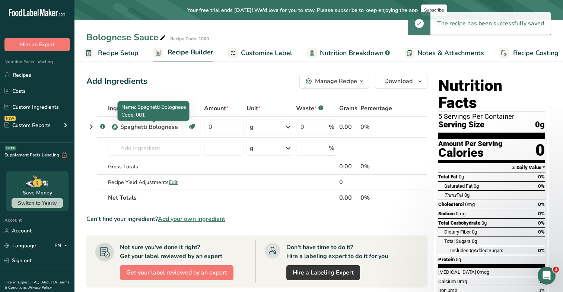
click at [159, 118] on p "Code: 001" at bounding box center [153, 115] width 64 height 8
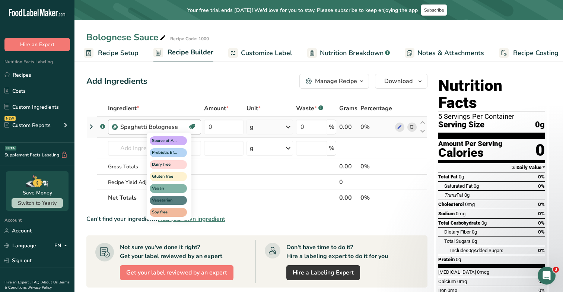
click at [194, 125] on icon at bounding box center [191, 127] width 7 height 12
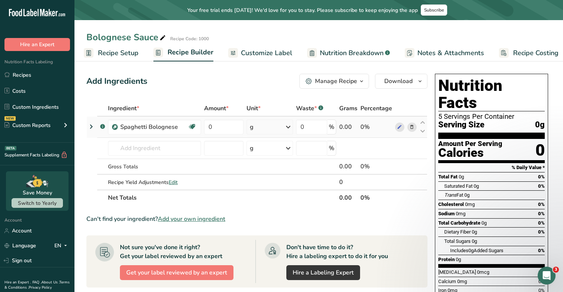
click at [91, 126] on icon at bounding box center [91, 126] width 9 height 13
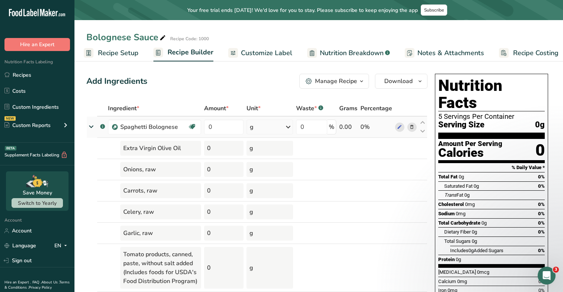
click at [91, 126] on icon at bounding box center [90, 126] width 13 height 9
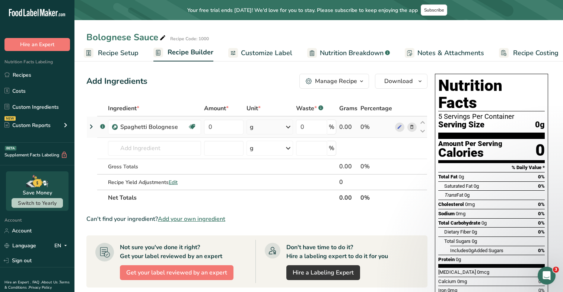
click at [91, 126] on icon at bounding box center [91, 126] width 9 height 13
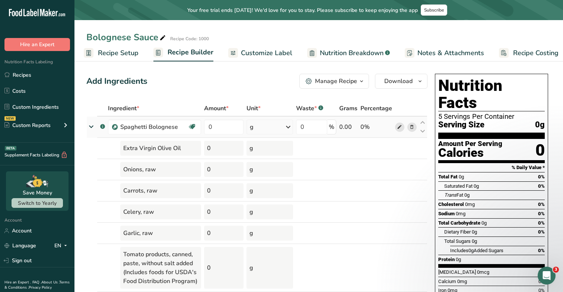
click at [399, 127] on icon at bounding box center [399, 127] width 5 height 8
click at [411, 127] on icon at bounding box center [411, 127] width 5 height 8
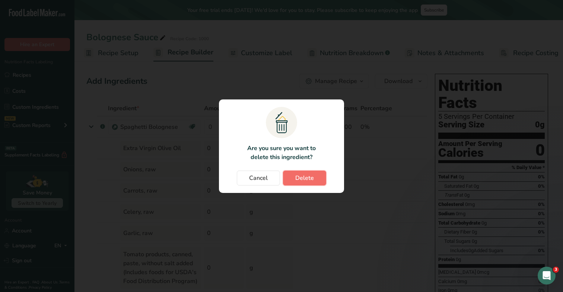
click at [306, 178] on span "Delete" at bounding box center [304, 177] width 19 height 9
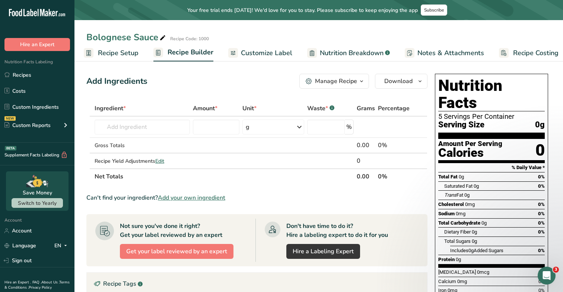
click at [478, 93] on section "Add Ingredients Manage Recipe Delete Recipe Duplicate Recipe Scale Recipe Save …" at bounding box center [318, 255] width 488 height 393
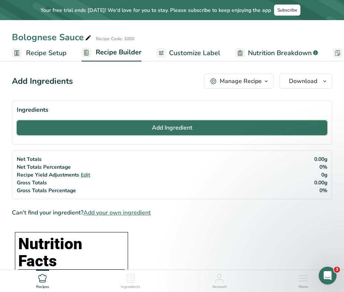
click at [124, 125] on button "Add Ingredient" at bounding box center [172, 127] width 310 height 15
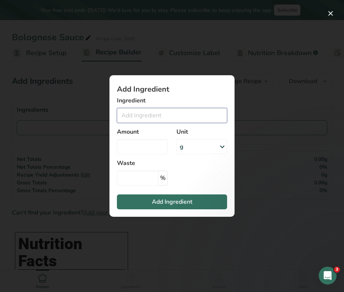
click at [143, 117] on input "Add ingredient modal" at bounding box center [172, 115] width 110 height 15
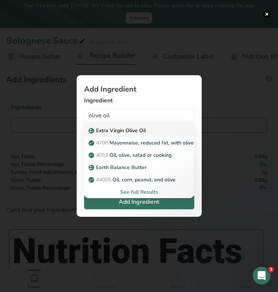
click at [126, 132] on p "Extra Virgin Olive Oil" at bounding box center [118, 131] width 56 height 8
type input "Extra Virgin Olive Oil"
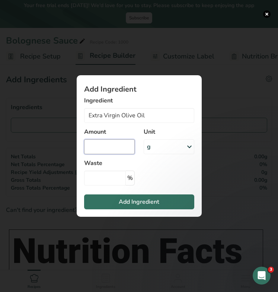
click at [114, 143] on input "Add ingredient modal" at bounding box center [109, 146] width 51 height 15
type input "0.04"
click at [159, 145] on div "g" at bounding box center [169, 146] width 51 height 15
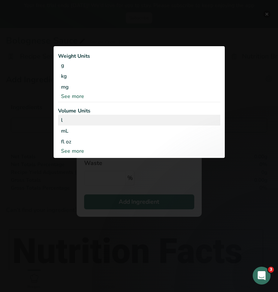
click at [108, 118] on div "l" at bounding box center [139, 120] width 156 height 8
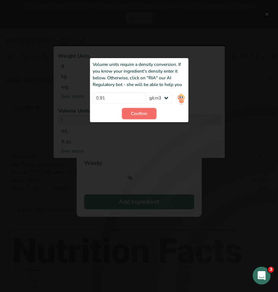
click at [134, 112] on span "Confirm" at bounding box center [139, 113] width 16 height 7
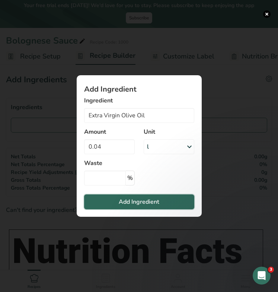
click at [134, 202] on span "Add Ingredient" at bounding box center [139, 201] width 41 height 9
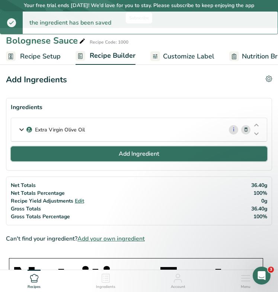
click at [140, 157] on span "Add Ingredient" at bounding box center [139, 153] width 41 height 9
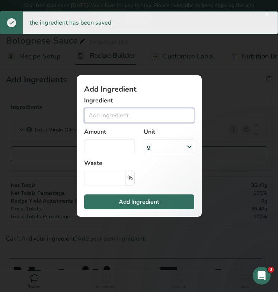
click at [144, 116] on input "Add ingredient modal" at bounding box center [139, 115] width 110 height 15
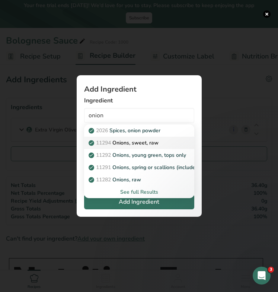
click at [147, 141] on p "11294 Onions, sweet, raw" at bounding box center [124, 143] width 68 height 8
type input "Onions, sweet, raw"
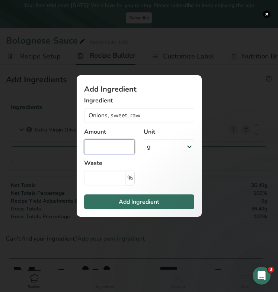
click at [114, 147] on input "Add ingredient modal" at bounding box center [109, 146] width 51 height 15
type input "0.14"
click at [158, 147] on div "g" at bounding box center [169, 146] width 51 height 15
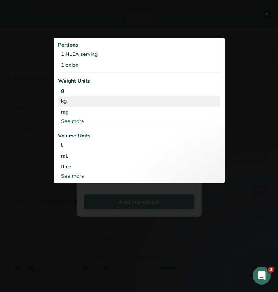
click at [77, 100] on div "kg" at bounding box center [139, 101] width 162 height 11
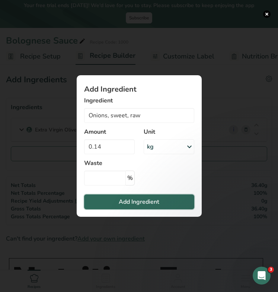
click at [118, 196] on button "Add Ingredient" at bounding box center [139, 201] width 110 height 15
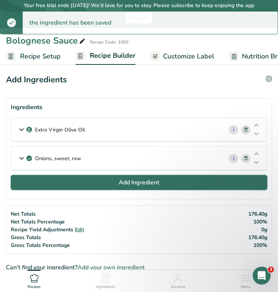
click at [115, 179] on button "Add Ingredient" at bounding box center [139, 182] width 256 height 15
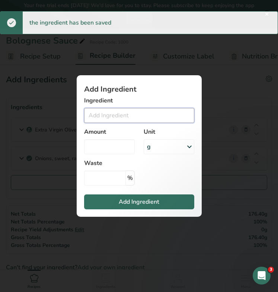
click at [104, 115] on input "Add ingredient modal" at bounding box center [139, 115] width 110 height 15
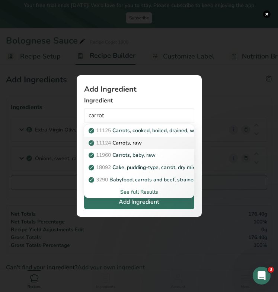
click at [113, 141] on p "11124 Carrots, raw" at bounding box center [116, 143] width 52 height 8
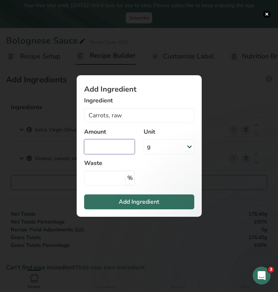
click at [115, 143] on input "Add ingredient modal" at bounding box center [109, 146] width 51 height 15
click at [118, 120] on input "Carrots, raw" at bounding box center [139, 115] width 110 height 15
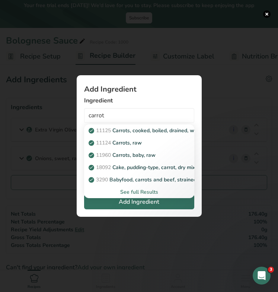
click at [135, 194] on div "See full Results" at bounding box center [139, 192] width 98 height 8
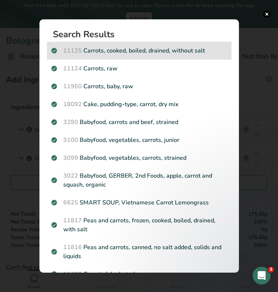
click at [160, 48] on p "11125 Carrots, cooked, boiled, drained, without salt" at bounding box center [139, 50] width 176 height 9
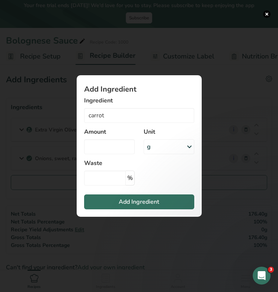
type input "Carrots, cooked, boiled, drained, without salt"
click at [119, 151] on input "Add ingredient modal" at bounding box center [109, 146] width 51 height 15
type input "0.1"
click at [160, 150] on div "g" at bounding box center [169, 146] width 51 height 15
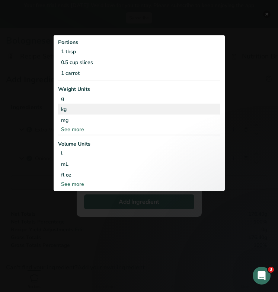
click at [93, 109] on div "kg" at bounding box center [139, 109] width 162 height 11
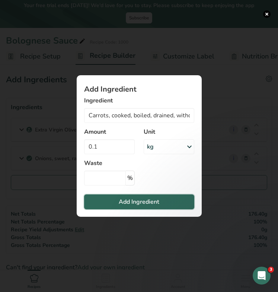
click at [124, 199] on span "Add Ingredient" at bounding box center [139, 201] width 41 height 9
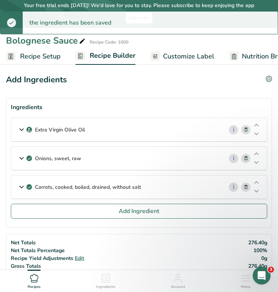
click at [58, 157] on p "Onions, sweet, raw" at bounding box center [58, 158] width 46 height 8
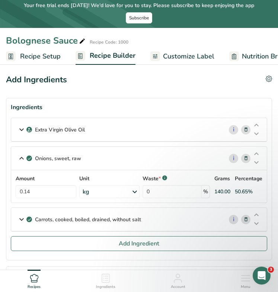
click at [246, 156] on icon at bounding box center [245, 158] width 5 height 8
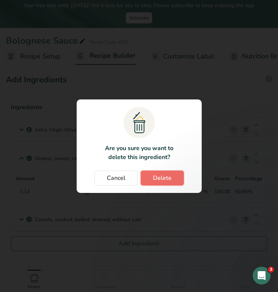
click at [151, 178] on button "Delete" at bounding box center [162, 177] width 43 height 15
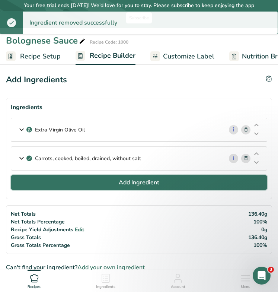
click at [92, 184] on button "Add Ingredient" at bounding box center [139, 182] width 256 height 15
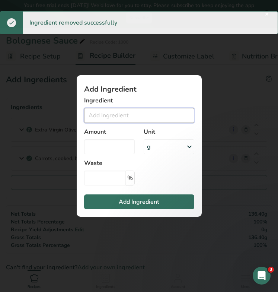
click at [111, 116] on input "Add ingredient modal" at bounding box center [139, 115] width 110 height 15
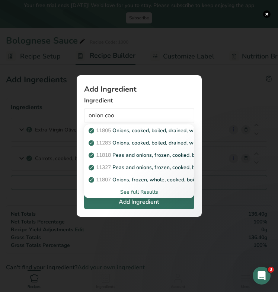
click at [134, 189] on div "See full Results" at bounding box center [139, 192] width 98 height 8
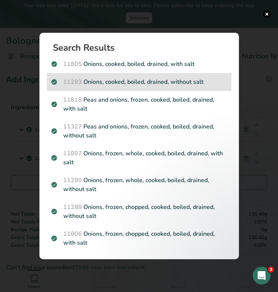
click at [148, 80] on p "11283 Onions, cooked, boiled, drained, without salt" at bounding box center [139, 81] width 176 height 9
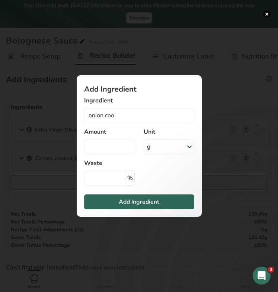
type input "Onions, cooked, boiled, drained, without salt"
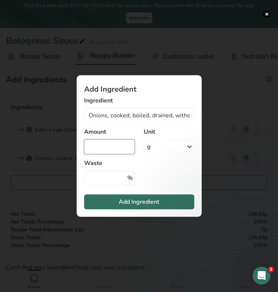
click at [109, 144] on input "Add ingredient modal" at bounding box center [109, 146] width 51 height 15
type input "0.14"
click at [157, 144] on div "g" at bounding box center [169, 146] width 51 height 15
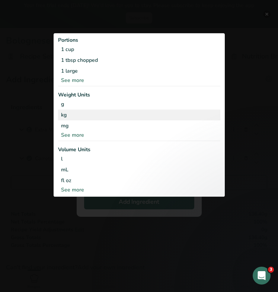
click at [104, 116] on div "kg" at bounding box center [139, 114] width 162 height 11
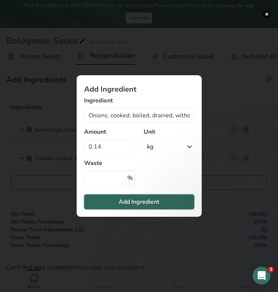
click at [128, 201] on span "Add Ingredient" at bounding box center [139, 201] width 41 height 9
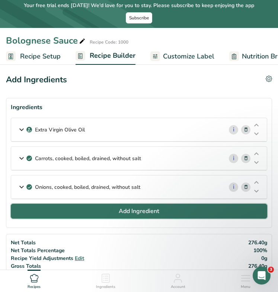
click at [99, 209] on button "Add Ingredient" at bounding box center [139, 211] width 256 height 15
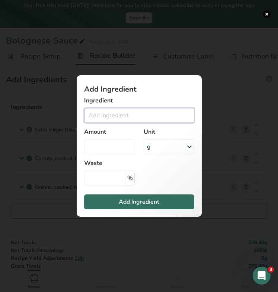
click at [113, 108] on input "Add ingredient modal" at bounding box center [139, 115] width 110 height 15
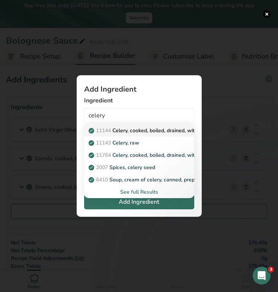
click at [116, 126] on link "11144 Celery, cooked, boiled, drained, without salt" at bounding box center [139, 130] width 110 height 12
type input "Celery, cooked, boiled, drained, without salt"
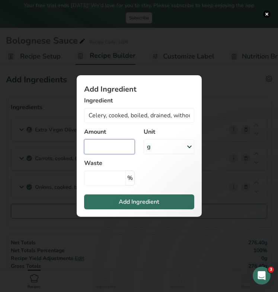
click at [108, 146] on input "Add ingredient modal" at bounding box center [109, 146] width 51 height 15
type input "0.09"
click at [151, 151] on div "g" at bounding box center [169, 146] width 51 height 15
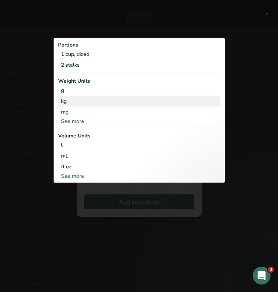
click at [81, 101] on div "kg" at bounding box center [139, 101] width 162 height 11
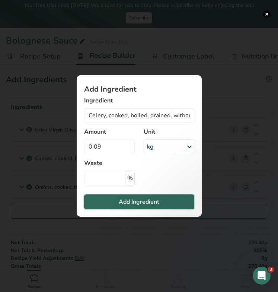
click at [118, 204] on button "Add Ingredient" at bounding box center [139, 201] width 110 height 15
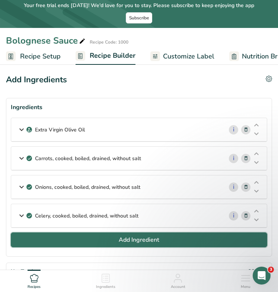
click at [153, 232] on span "Add Ingredient" at bounding box center [139, 239] width 41 height 9
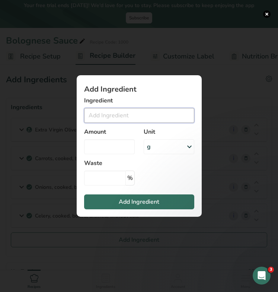
click at [134, 119] on input "Add ingredient modal" at bounding box center [139, 115] width 110 height 15
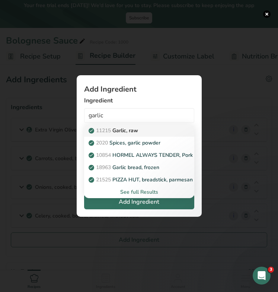
click at [125, 131] on p "11215 Garlic, raw" at bounding box center [114, 131] width 48 height 8
type input "Garlic, raw"
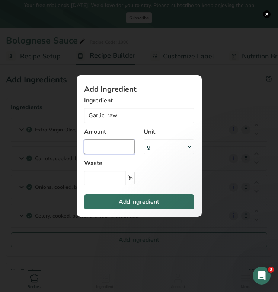
click at [118, 148] on input "Add ingredient modal" at bounding box center [109, 146] width 51 height 15
type input "0.15"
click at [155, 149] on div "g" at bounding box center [169, 146] width 51 height 15
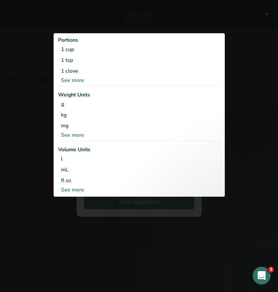
click at [109, 224] on div "Add ingredient modal" at bounding box center [139, 146] width 278 height 292
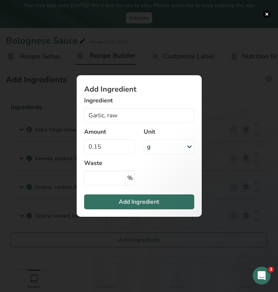
click at [153, 149] on div "g" at bounding box center [169, 146] width 51 height 15
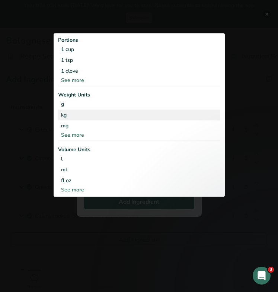
click at [71, 117] on div "kg" at bounding box center [139, 114] width 162 height 11
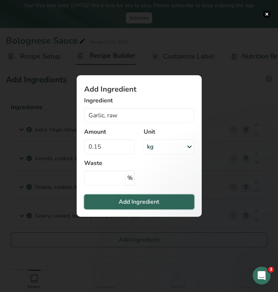
click at [130, 199] on span "Add Ingredient" at bounding box center [139, 201] width 41 height 9
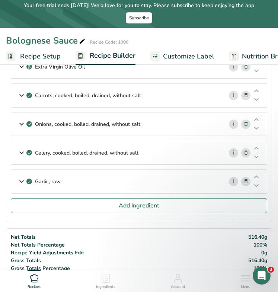
scroll to position [69, 0]
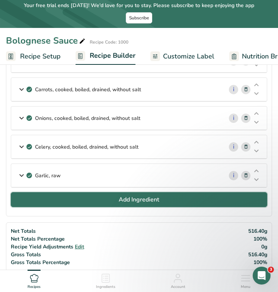
click at [85, 199] on button "Add Ingredient" at bounding box center [139, 199] width 256 height 15
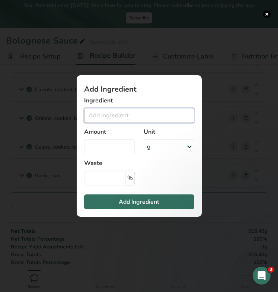
click at [98, 118] on input "Add ingredient modal" at bounding box center [139, 115] width 110 height 15
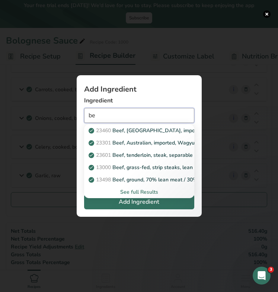
type input "b"
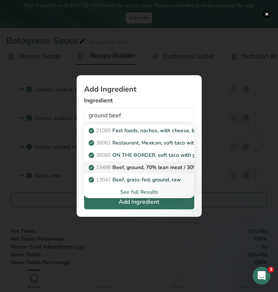
click at [134, 168] on p "13498 Beef, ground, 70% lean meat / 30% fat, raw" at bounding box center [154, 167] width 128 height 8
type input "Beef, ground, 70% lean meat / 30% fat, raw"
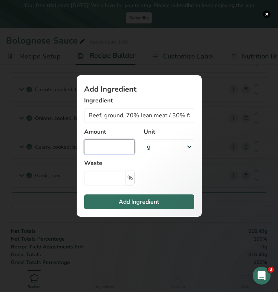
click at [119, 147] on input "Add ingredient modal" at bounding box center [109, 146] width 51 height 15
type input "0.7"
click at [153, 146] on div "g" at bounding box center [169, 146] width 51 height 15
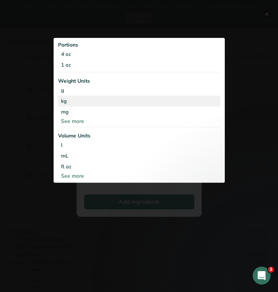
click at [82, 103] on div "kg" at bounding box center [139, 101] width 162 height 11
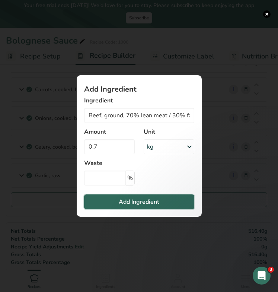
click at [130, 198] on span "Add Ingredient" at bounding box center [139, 201] width 41 height 9
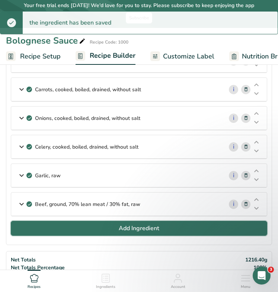
click at [61, 224] on button "Add Ingredient" at bounding box center [139, 228] width 256 height 15
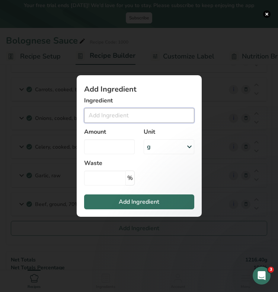
click at [127, 118] on input "Add ingredient modal" at bounding box center [139, 115] width 110 height 15
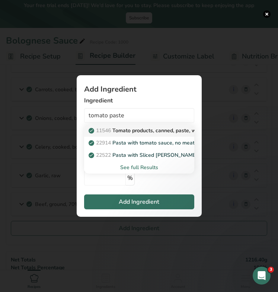
click at [139, 129] on p "11546 Tomato products, canned, paste, without salt added (Includes foods for US…" at bounding box center [229, 131] width 279 height 8
type input "Tomato products, canned, paste, without salt added (Includes foods for USDA's F…"
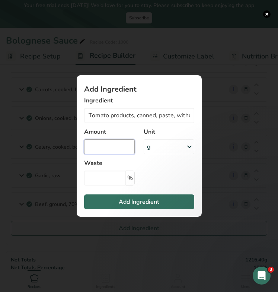
click at [119, 148] on input "Add ingredient modal" at bounding box center [109, 146] width 51 height 15
type input "0.6"
click at [166, 151] on div "g" at bounding box center [169, 146] width 51 height 15
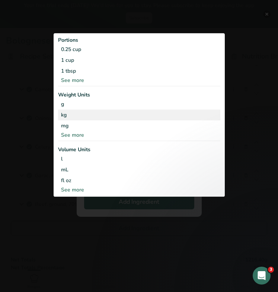
click at [64, 115] on div "kg" at bounding box center [139, 114] width 162 height 11
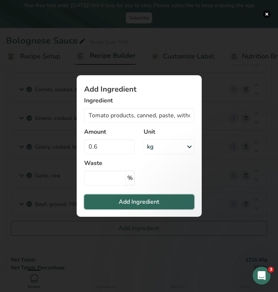
click at [120, 203] on span "Add Ingredient" at bounding box center [139, 201] width 41 height 9
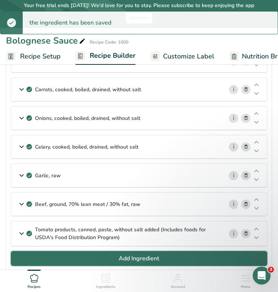
click at [77, 232] on button "Add Ingredient" at bounding box center [139, 258] width 256 height 15
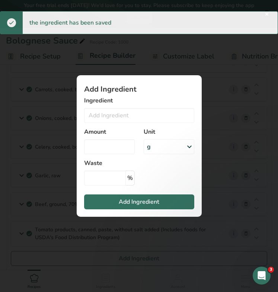
click at [104, 125] on div "Amount" at bounding box center [110, 141] width 60 height 36
click at [102, 114] on input "Add ingredient modal" at bounding box center [139, 115] width 110 height 15
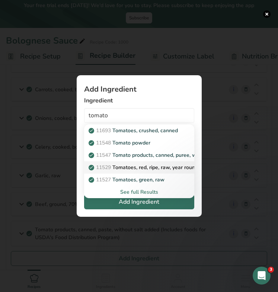
click at [119, 166] on p "11529 Tomatoes, red, ripe, raw, year round average" at bounding box center [154, 167] width 129 height 8
type input "Tomatoes, red, ripe, raw, year round average"
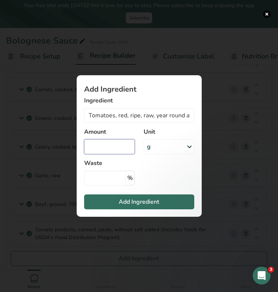
click at [113, 146] on input "Add ingredient modal" at bounding box center [109, 146] width 51 height 15
click at [116, 147] on input "Add ingredient modal" at bounding box center [109, 146] width 51 height 15
type input "0.7"
click at [161, 153] on div "g" at bounding box center [169, 146] width 51 height 15
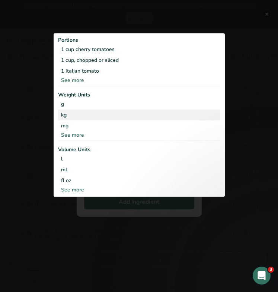
click at [108, 118] on div "kg" at bounding box center [139, 114] width 162 height 11
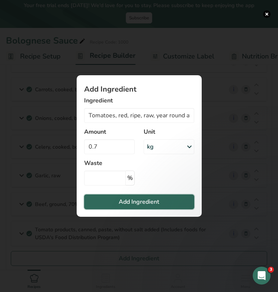
click at [124, 202] on span "Add Ingredient" at bounding box center [139, 201] width 41 height 9
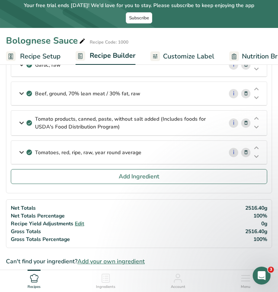
scroll to position [186, 0]
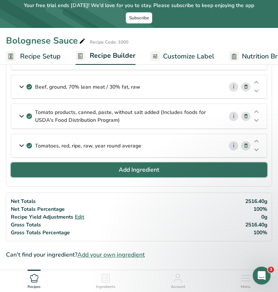
click at [89, 169] on button "Add Ingredient" at bounding box center [139, 169] width 256 height 15
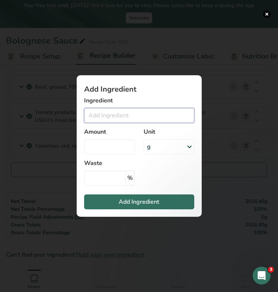
click at [107, 117] on input "Add ingredient modal" at bounding box center [139, 115] width 110 height 15
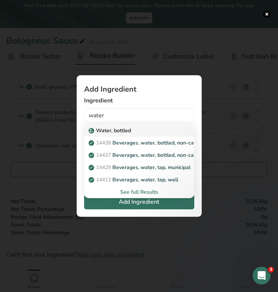
click at [111, 128] on p "Water, bottled" at bounding box center [110, 131] width 41 height 8
type input "Water, bottled"
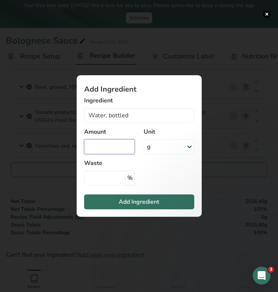
click at [113, 151] on input "Add ingredient modal" at bounding box center [109, 146] width 51 height 15
type input "0.3"
click at [164, 147] on div "g" at bounding box center [169, 146] width 51 height 15
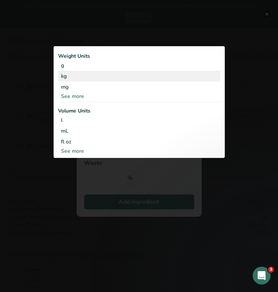
click at [96, 75] on div "kg" at bounding box center [139, 76] width 162 height 11
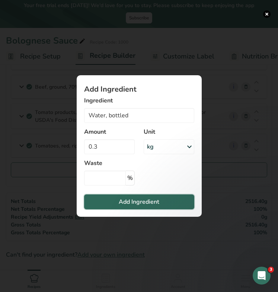
click at [132, 202] on span "Add Ingredient" at bounding box center [139, 201] width 41 height 9
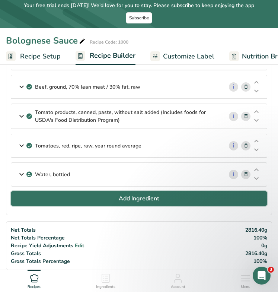
click at [70, 196] on button "Add Ingredient" at bounding box center [139, 198] width 256 height 15
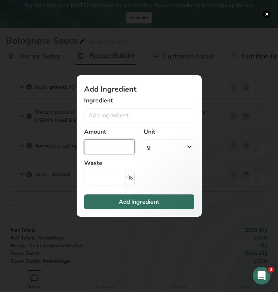
click at [102, 148] on input "Add ingredient modal" at bounding box center [109, 146] width 51 height 15
type input "0.1"
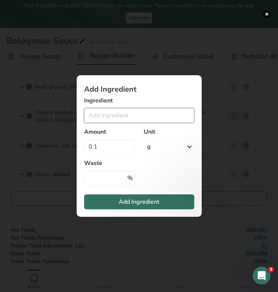
click at [118, 114] on input "Add ingredient modal" at bounding box center [139, 115] width 110 height 15
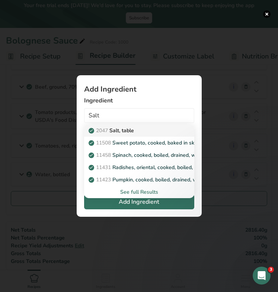
click at [125, 131] on p "2047 Salt, table" at bounding box center [112, 131] width 44 height 8
type input "Salt, table"
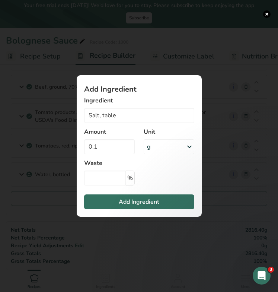
click at [163, 146] on div "g" at bounding box center [169, 146] width 51 height 15
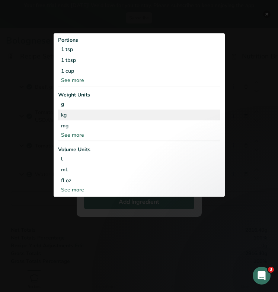
click at [111, 115] on div "kg" at bounding box center [139, 114] width 162 height 11
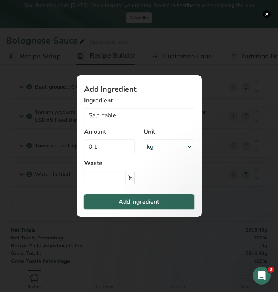
click at [114, 202] on button "Add Ingredient" at bounding box center [139, 201] width 110 height 15
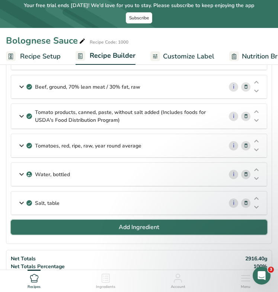
click at [84, 229] on button "Add Ingredient" at bounding box center [139, 227] width 256 height 15
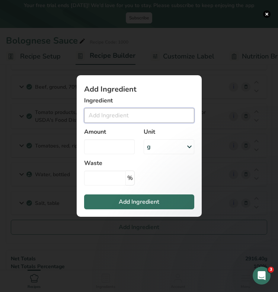
click at [112, 118] on input "Add ingredient modal" at bounding box center [139, 115] width 110 height 15
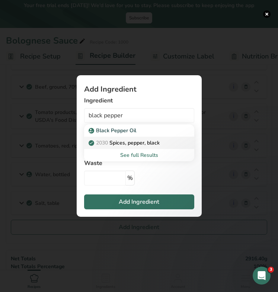
click at [111, 140] on p "2030 Spices, pepper, black" at bounding box center [125, 143] width 70 height 8
type input "Spices, pepper, black"
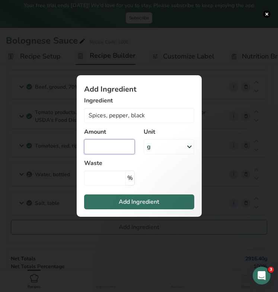
click at [117, 147] on input "Add ingredient modal" at bounding box center [109, 146] width 51 height 15
type input "0.004"
click at [150, 150] on div "g" at bounding box center [149, 146] width 4 height 9
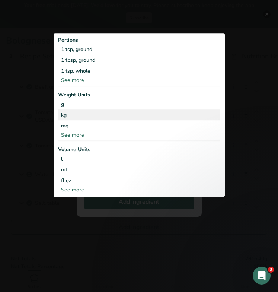
click at [92, 116] on div "kg" at bounding box center [139, 114] width 162 height 11
click at [92, 116] on section "Add Ingredient Ingredient Spices, pepper, black Black Pepper Oil 2030 Spices, p…" at bounding box center [139, 145] width 125 height 141
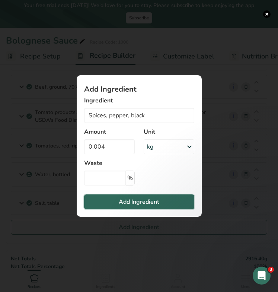
click at [121, 199] on span "Add Ingredient" at bounding box center [139, 201] width 41 height 9
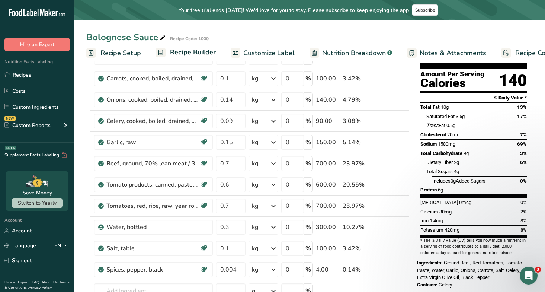
scroll to position [0, 0]
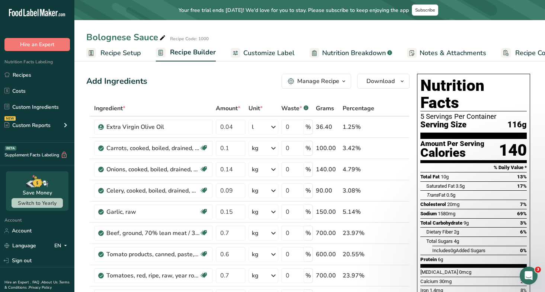
click at [334, 81] on div "Manage Recipe" at bounding box center [318, 81] width 42 height 9
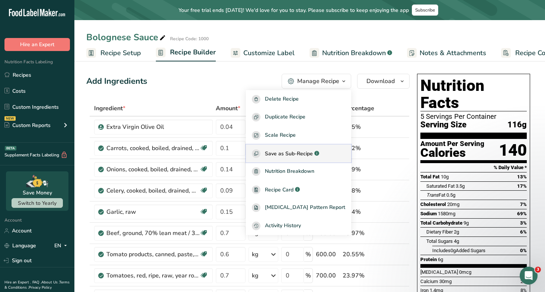
click at [305, 152] on span "Save as Sub-Recipe" at bounding box center [289, 154] width 48 height 8
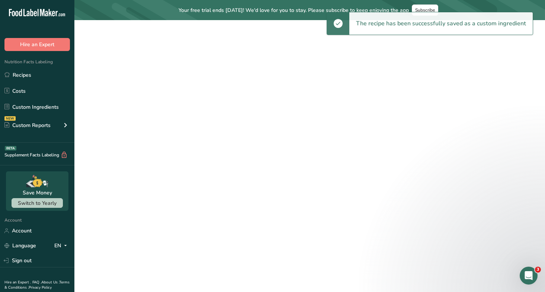
select select "30"
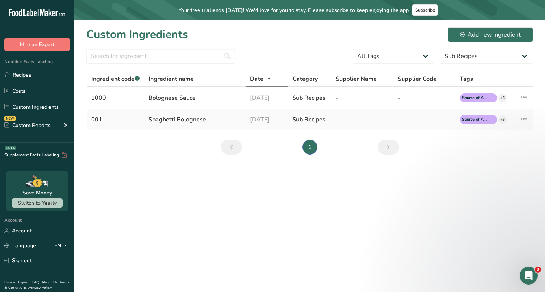
click at [174, 183] on main "Your free trial ends in 14 days! We'd love for you to stay. Please subscribe to…" at bounding box center [272, 146] width 545 height 292
click at [306, 119] on div "Sub Recipes" at bounding box center [310, 119] width 34 height 9
click at [172, 118] on div "Spaghetti Bolognese" at bounding box center [194, 119] width 93 height 9
click at [478, 117] on icon at bounding box center [524, 118] width 9 height 13
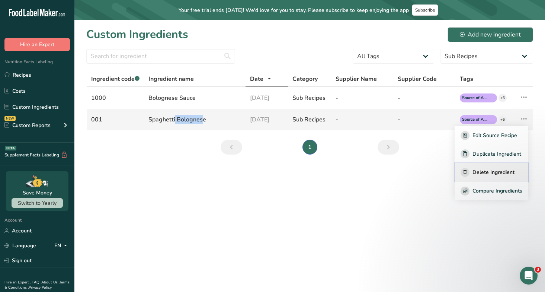
click at [478, 171] on span "Delete Ingredient" at bounding box center [494, 172] width 42 height 8
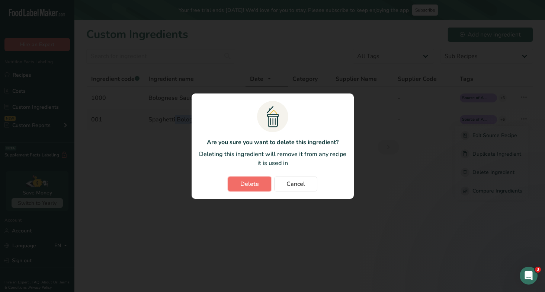
click at [256, 181] on span "Delete" at bounding box center [249, 183] width 19 height 9
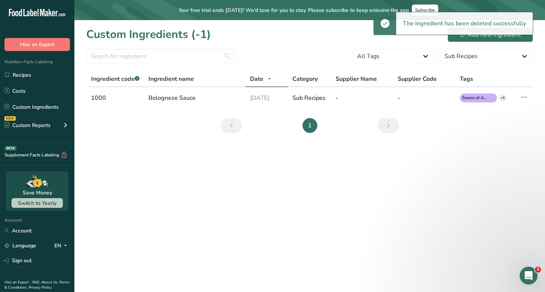
click at [198, 187] on main "Your free trial ends in 14 days! We'd love for you to stay. Please subscribe to…" at bounding box center [272, 146] width 545 height 292
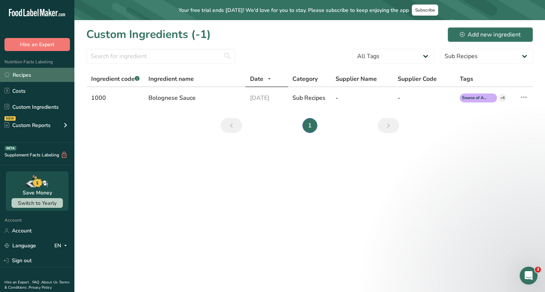
click at [47, 74] on link "Recipes" at bounding box center [37, 75] width 74 height 14
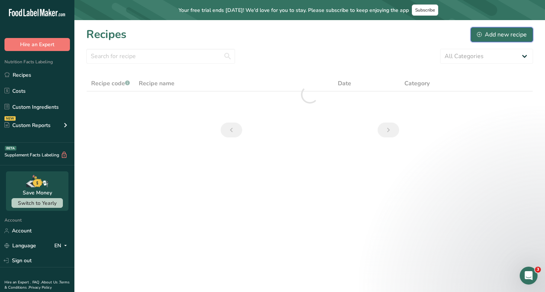
click at [478, 32] on div "Add new recipe" at bounding box center [502, 34] width 50 height 9
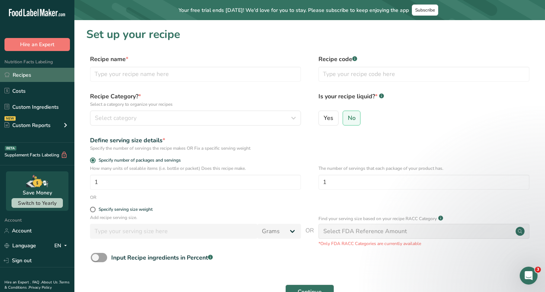
click at [33, 80] on link "Recipes" at bounding box center [37, 75] width 74 height 14
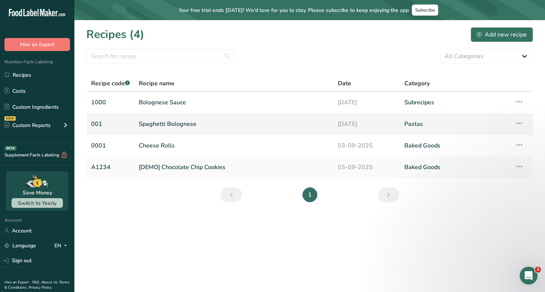
click at [264, 127] on link "Spaghetti Bolognese" at bounding box center [234, 124] width 190 height 16
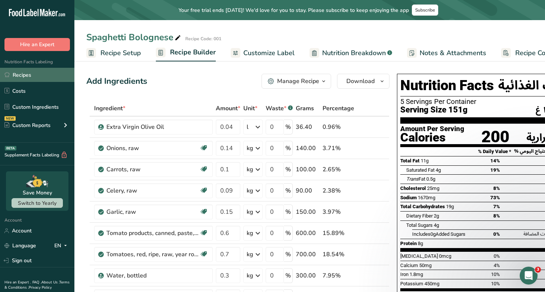
click at [51, 74] on link "Recipes" at bounding box center [37, 75] width 74 height 14
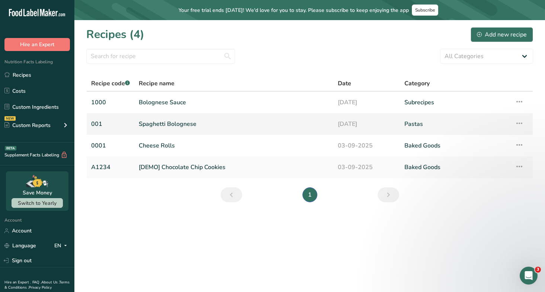
click at [478, 123] on icon at bounding box center [519, 122] width 9 height 13
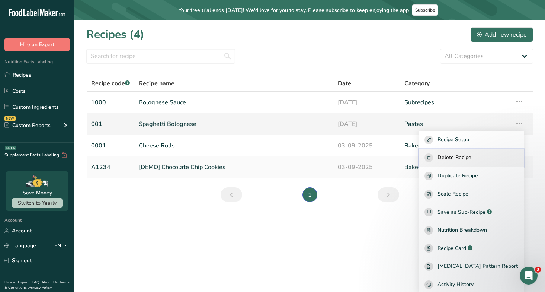
click at [463, 156] on span "Delete Recipe" at bounding box center [455, 157] width 34 height 9
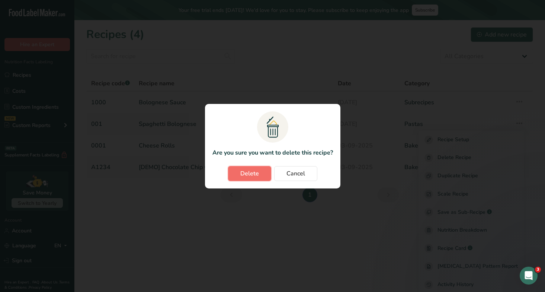
click at [239, 173] on button "Delete" at bounding box center [249, 173] width 43 height 15
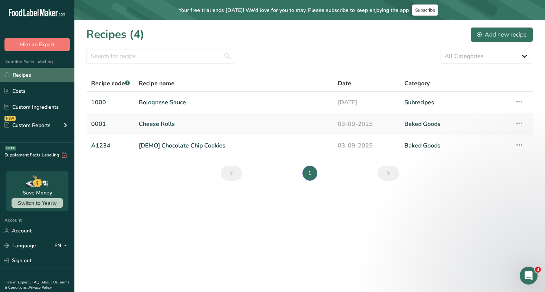
click at [37, 76] on link "Recipes" at bounding box center [37, 75] width 74 height 14
click at [51, 78] on link "Recipes" at bounding box center [37, 75] width 74 height 14
click at [20, 74] on link "Recipes" at bounding box center [37, 75] width 74 height 14
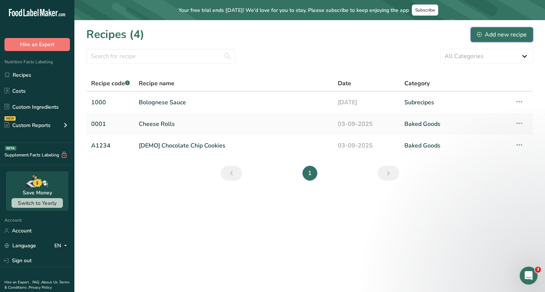
click at [478, 34] on div "Add new recipe" at bounding box center [502, 34] width 50 height 9
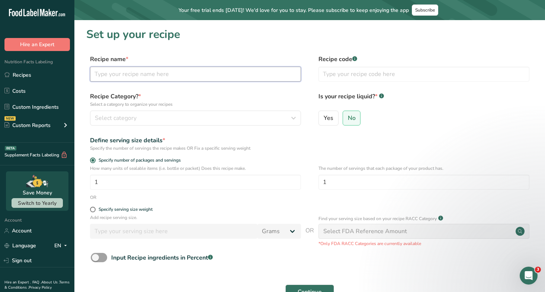
click at [220, 74] on input "text" at bounding box center [195, 74] width 211 height 15
type input "Spaghetti Bolognese"
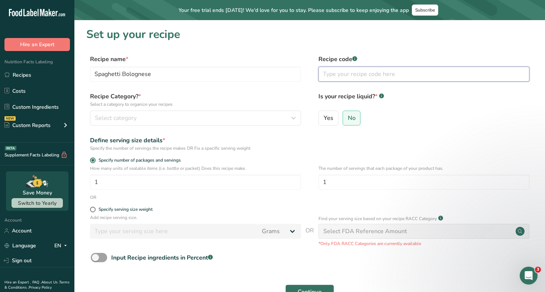
click at [348, 73] on input "text" at bounding box center [424, 74] width 211 height 15
type input "001"
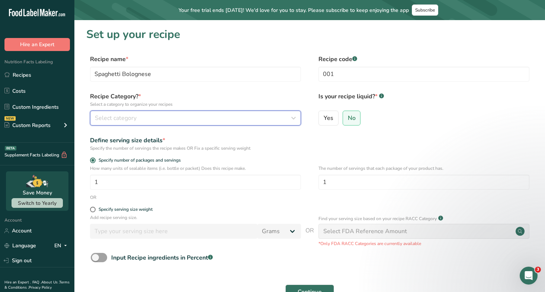
click at [187, 117] on div "Select category" at bounding box center [193, 118] width 197 height 9
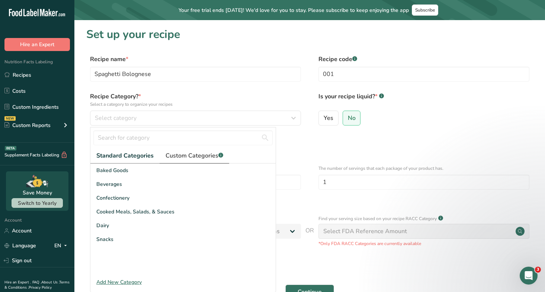
click at [185, 156] on span "Custom Categories .a-a{fill:#347362;}.b-a{fill:#fff;}" at bounding box center [195, 155] width 58 height 9
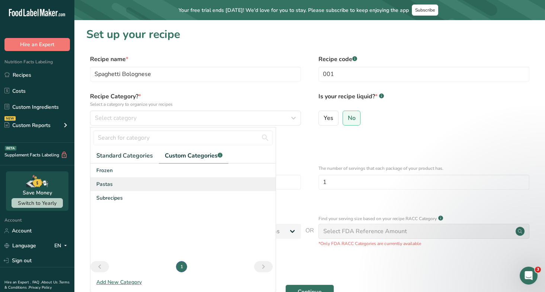
click at [108, 183] on span "Pastas" at bounding box center [104, 184] width 16 height 8
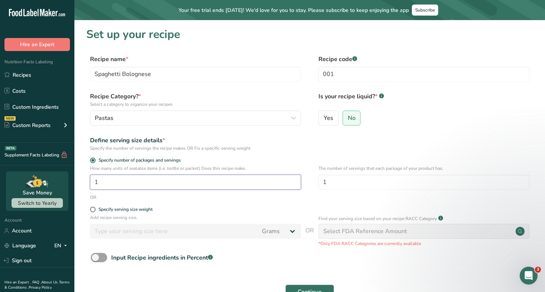
drag, startPoint x: 129, startPoint y: 184, endPoint x: 67, endPoint y: 181, distance: 61.8
click at [67, 181] on div ".a-20{fill:#fff;} Hire an Expert Nutrition Facts Labeling Recipes Costs Custom …" at bounding box center [272, 177] width 545 height 354
type input "5"
click at [343, 180] on input "1" at bounding box center [424, 182] width 211 height 15
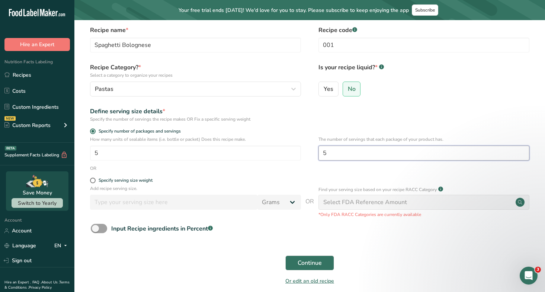
scroll to position [42, 0]
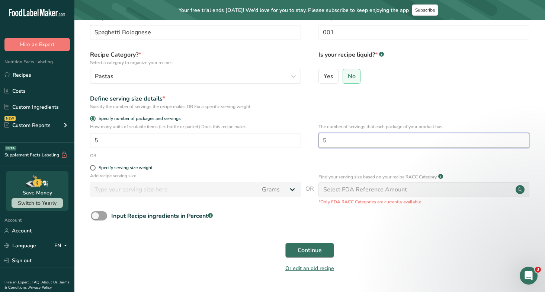
type input "5"
click at [320, 232] on span "Continue" at bounding box center [310, 250] width 24 height 9
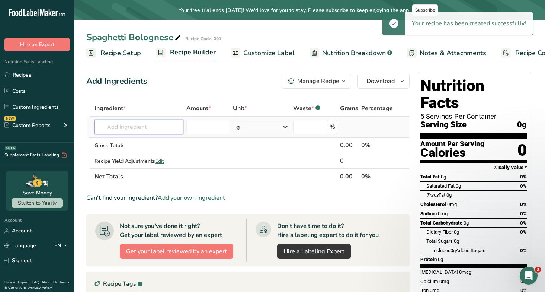
click at [150, 130] on input "text" at bounding box center [139, 126] width 89 height 15
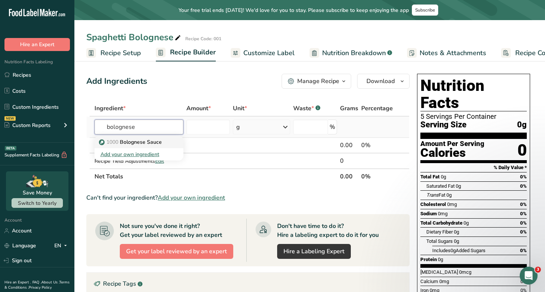
type input "bolognese"
click at [140, 142] on p "1000 Bolognese Sauce" at bounding box center [130, 142] width 61 height 8
type input "Bolognese Sauce"
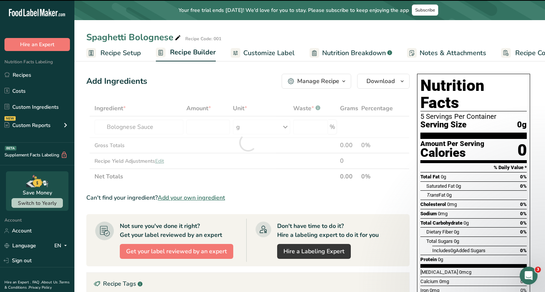
type input "0"
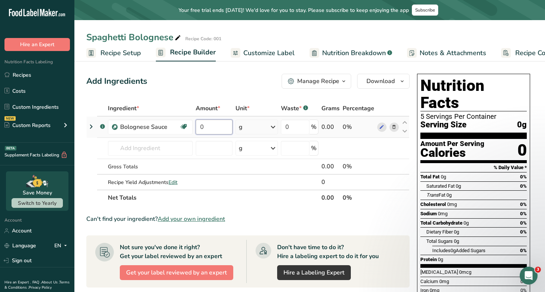
drag, startPoint x: 216, startPoint y: 128, endPoint x: 193, endPoint y: 127, distance: 23.1
click at [193, 127] on tr ".a-a{fill:#347362;}.b-a{fill:#fff;} Bolognese Sauce Source of Antioxidants Preb…" at bounding box center [248, 126] width 323 height 21
click at [214, 127] on input "0" at bounding box center [214, 126] width 36 height 15
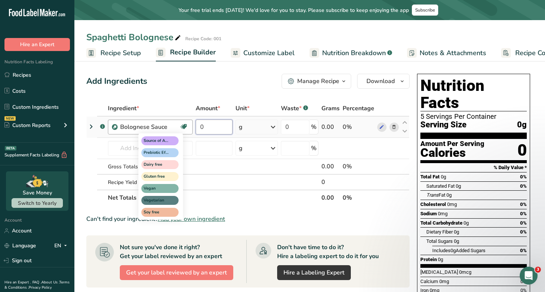
drag, startPoint x: 214, startPoint y: 128, endPoint x: 183, endPoint y: 127, distance: 30.9
click at [183, 127] on tr ".a-a{fill:#347362;}.b-a{fill:#fff;} Bolognese Sauce Source of Antioxidants Preb…" at bounding box center [248, 126] width 323 height 21
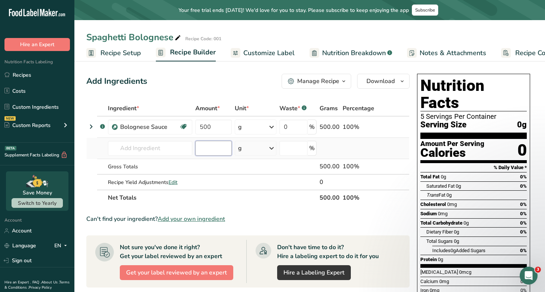
click at [202, 147] on div "Ingredient * Amount * Unit * Waste * .a-a{fill:#347362;}.b-a{fill:#fff;} Grams …" at bounding box center [247, 152] width 323 height 105
drag, startPoint x: 222, startPoint y: 129, endPoint x: 172, endPoint y: 129, distance: 50.6
click at [172, 129] on tr ".a-a{fill:#347362;}.b-a{fill:#fff;} Bolognese Sauce Source of Antioxidants Preb…" at bounding box center [248, 126] width 323 height 21
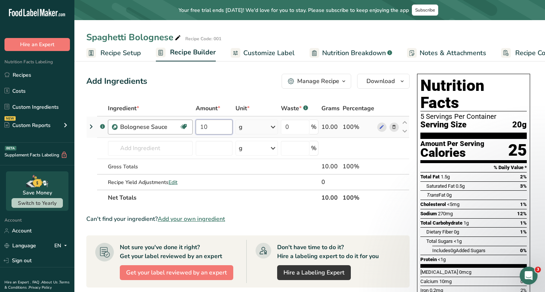
type input "1"
click at [250, 127] on div "Ingredient * Amount * Unit * Waste * .a-a{fill:#347362;}.b-a{fill:#fff;} Grams …" at bounding box center [247, 152] width 323 height 105
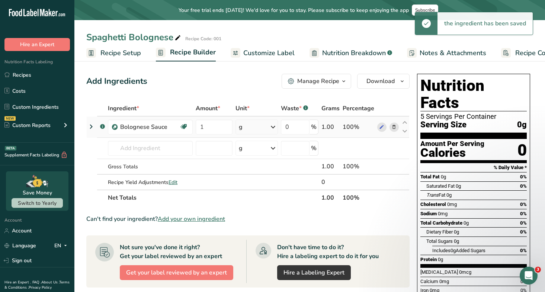
click at [247, 130] on div "g" at bounding box center [257, 126] width 42 height 15
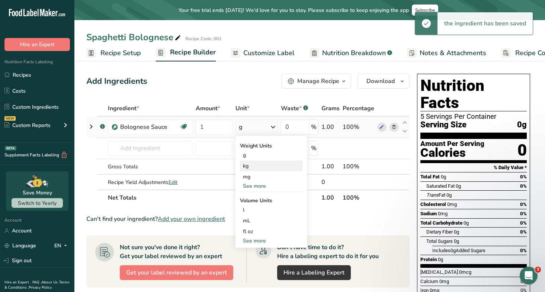
click at [255, 166] on div "kg" at bounding box center [271, 165] width 63 height 11
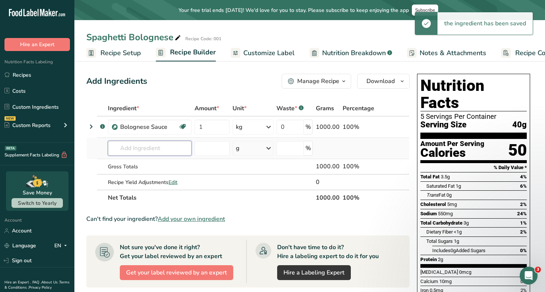
click at [144, 147] on input "text" at bounding box center [150, 148] width 84 height 15
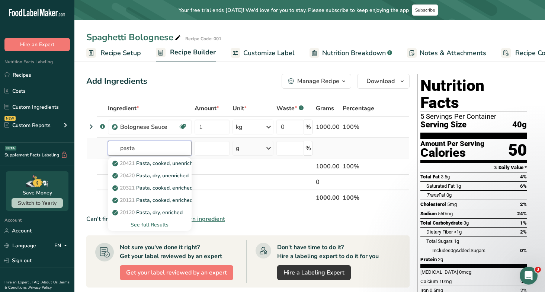
type input "pasta"
click at [141, 226] on div "See full Results" at bounding box center [150, 225] width 72 height 8
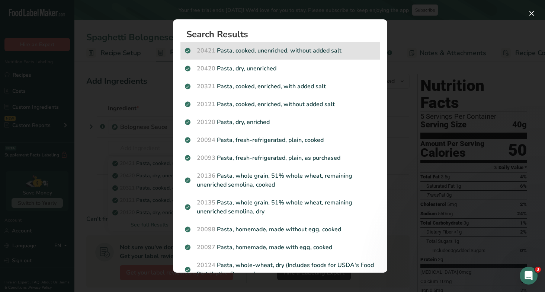
click at [258, 52] on p "20421 Pasta, cooked, unenriched, without added salt" at bounding box center [280, 50] width 191 height 9
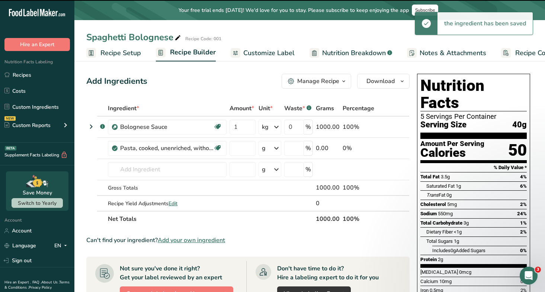
type input "0"
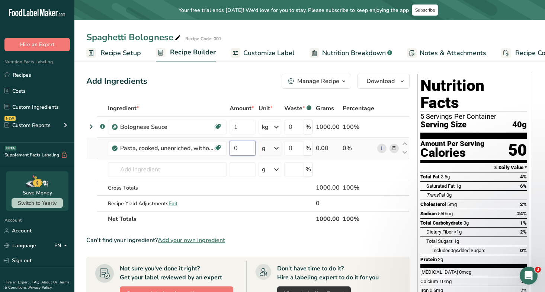
click at [242, 153] on input "0" at bounding box center [243, 148] width 26 height 15
type input "0.8"
click at [277, 146] on div "Ingredient * Amount * Unit * Waste * .a-a{fill:#347362;}.b-a{fill:#fff;} Grams …" at bounding box center [247, 163] width 323 height 126
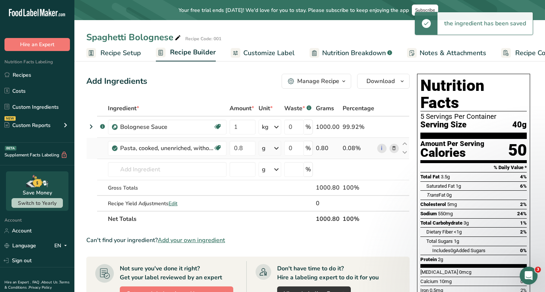
click at [277, 148] on icon at bounding box center [276, 147] width 9 height 13
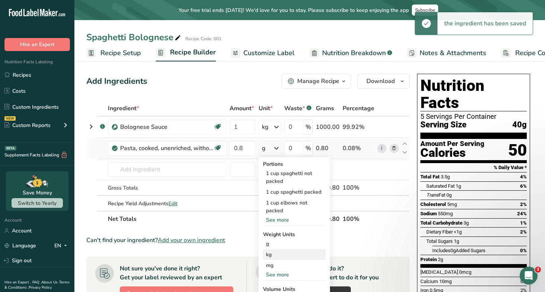
click at [273, 232] on div "kg" at bounding box center [294, 254] width 63 height 11
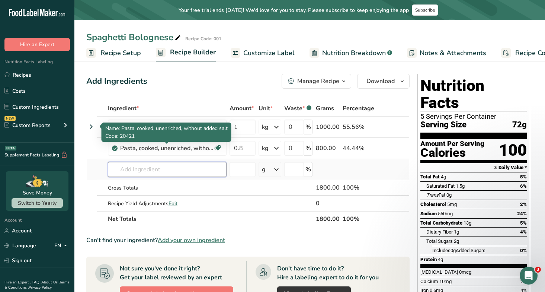
click at [180, 170] on input "text" at bounding box center [167, 169] width 119 height 15
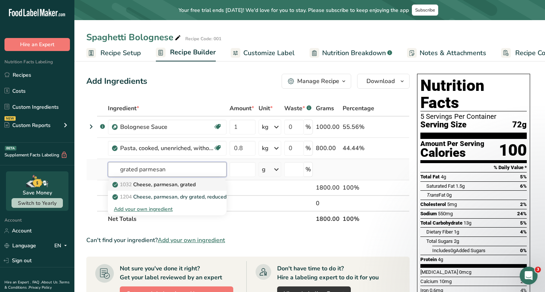
type input "grated parmesan"
click at [152, 185] on p "1032 Cheese, parmesan, grated" at bounding box center [155, 184] width 82 height 8
type input "Cheese, parmesan, grated"
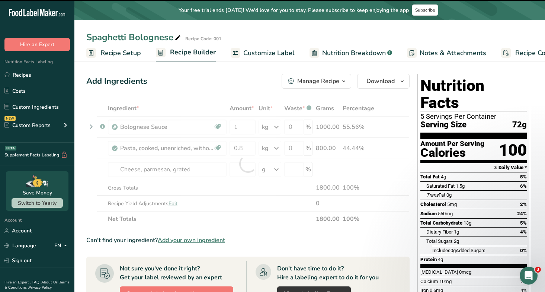
type input "0"
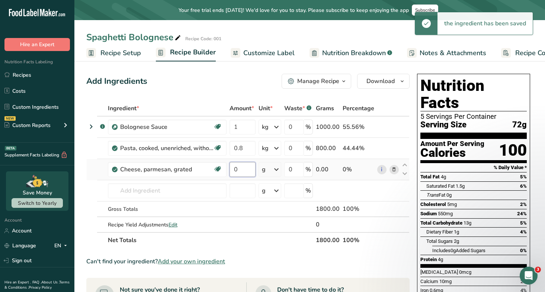
click at [242, 173] on input "0" at bounding box center [243, 169] width 26 height 15
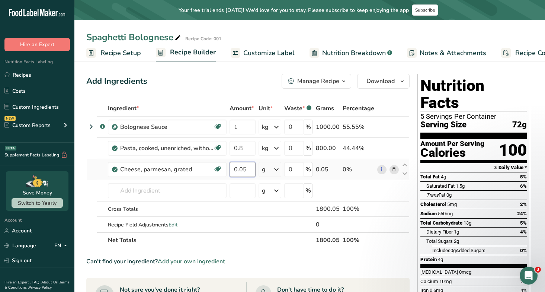
type input "0.05"
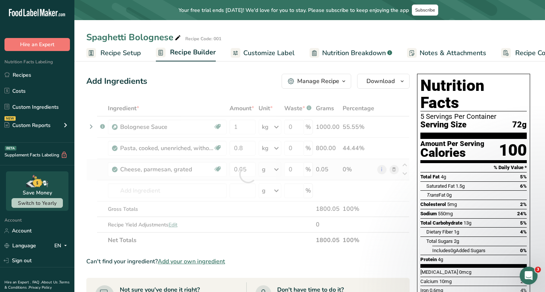
click at [270, 167] on div "Ingredient * Amount * Unit * Waste * .a-a{fill:#347362;}.b-a{fill:#fff;} Grams …" at bounding box center [247, 173] width 323 height 147
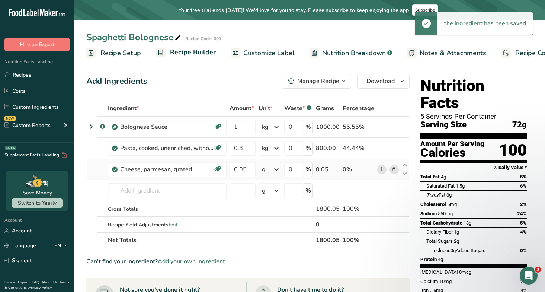
click at [272, 170] on div "g" at bounding box center [270, 169] width 23 height 15
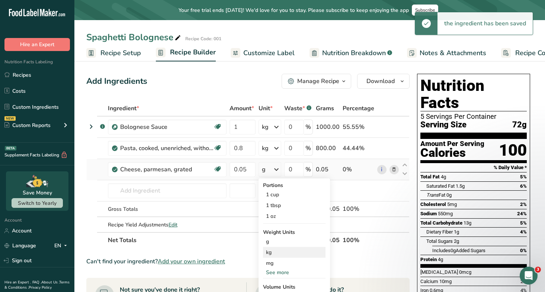
click at [278, 232] on div "kg" at bounding box center [294, 252] width 63 height 11
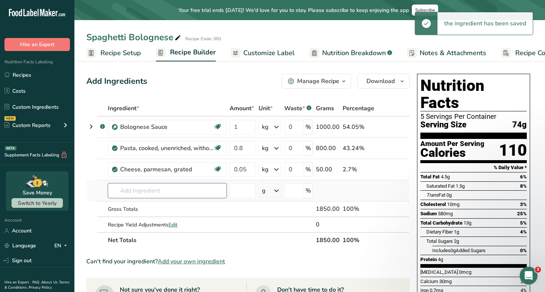
click at [144, 195] on input "text" at bounding box center [167, 190] width 119 height 15
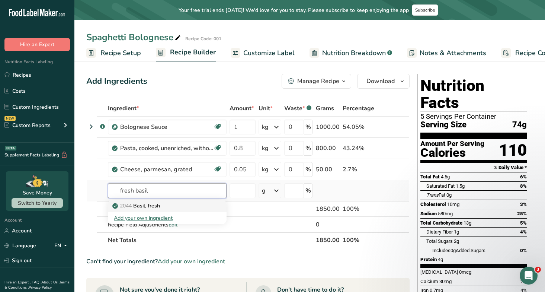
type input "fresh basil"
click at [144, 207] on p "2044 Basil, fresh" at bounding box center [137, 206] width 46 height 8
type input "Basil, fresh"
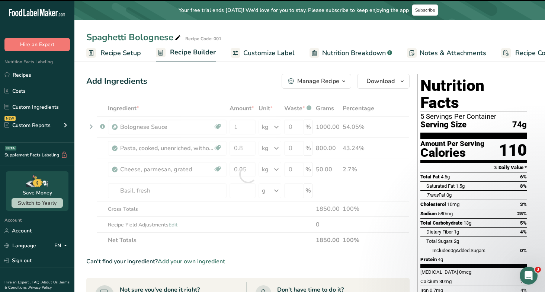
type input "0"
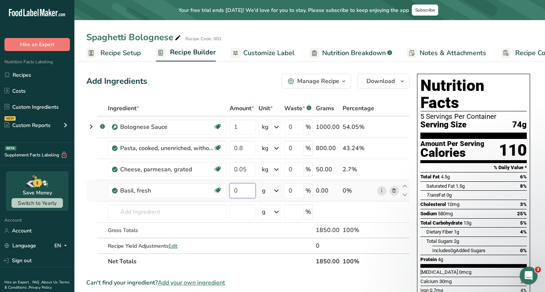
click at [242, 192] on input "0" at bounding box center [243, 190] width 26 height 15
type input "0.005"
click at [269, 191] on div "Ingredient * Amount * Unit * Waste * .a-a{fill:#347362;}.b-a{fill:#fff;} Grams …" at bounding box center [247, 184] width 323 height 169
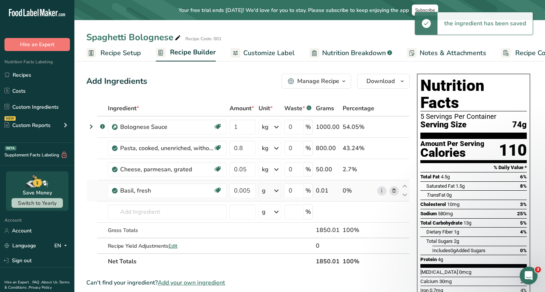
click at [270, 192] on div "g" at bounding box center [270, 190] width 23 height 15
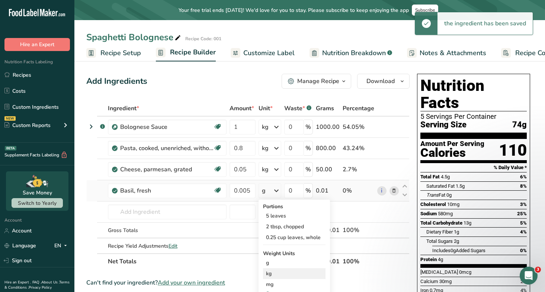
click at [271, 232] on div "kg" at bounding box center [294, 273] width 63 height 11
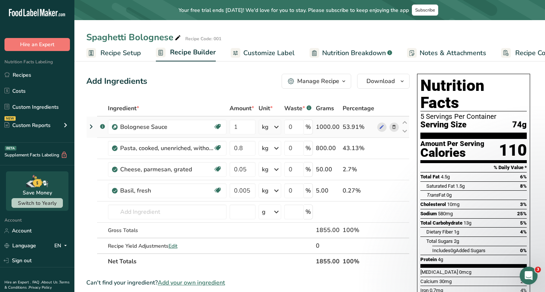
click at [90, 126] on icon at bounding box center [91, 126] width 9 height 13
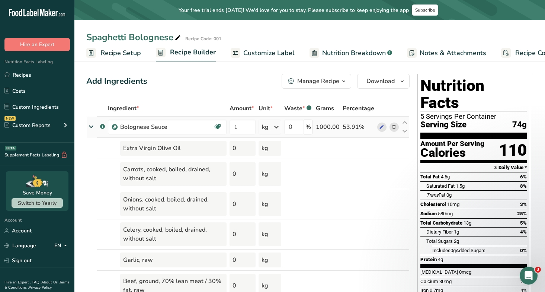
click at [90, 126] on icon at bounding box center [90, 126] width 13 height 9
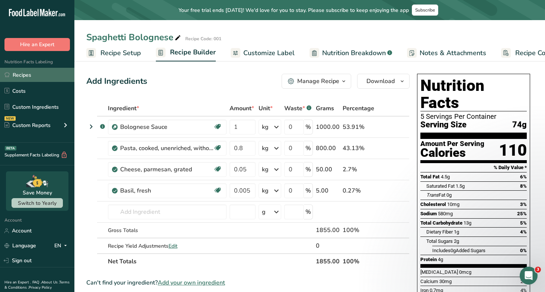
click at [35, 74] on link "Recipes" at bounding box center [37, 75] width 74 height 14
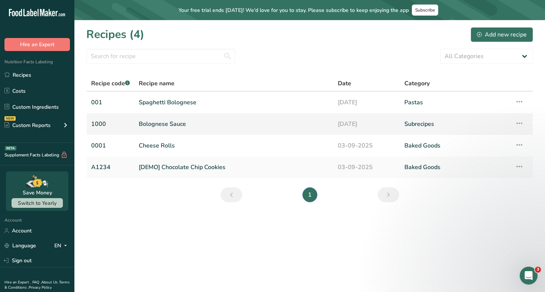
click at [178, 125] on link "Bolognese Sauce" at bounding box center [234, 124] width 190 height 16
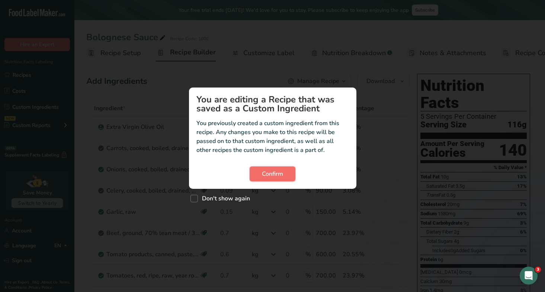
click at [258, 176] on button "Confirm" at bounding box center [273, 173] width 46 height 15
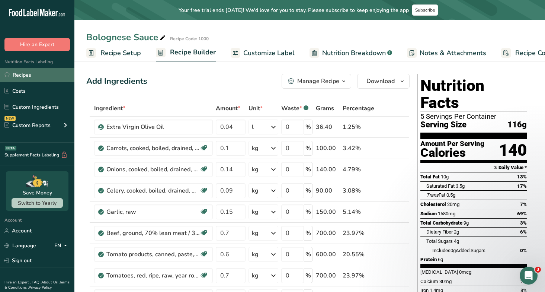
click at [36, 74] on link "Recipes" at bounding box center [37, 75] width 74 height 14
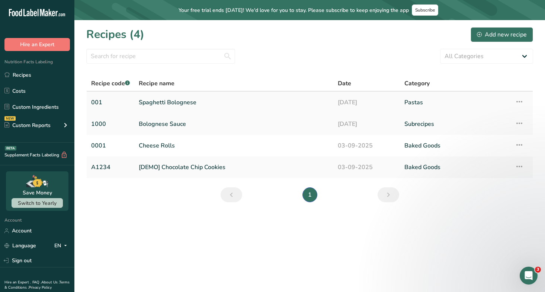
click at [171, 105] on link "Spaghetti Bolognese" at bounding box center [234, 103] width 190 height 16
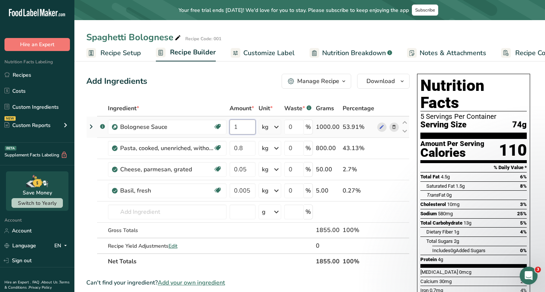
drag, startPoint x: 244, startPoint y: 127, endPoint x: 229, endPoint y: 127, distance: 14.5
click at [229, 127] on td "1" at bounding box center [242, 126] width 29 height 21
click at [243, 125] on input "1" at bounding box center [243, 126] width 26 height 15
drag, startPoint x: 248, startPoint y: 127, endPoint x: 225, endPoint y: 127, distance: 23.1
click at [225, 127] on tr ".a-a{fill:#347362;}.b-a{fill:#fff;} Bolognese Sauce Source of Antioxidants Preb…" at bounding box center [248, 126] width 323 height 21
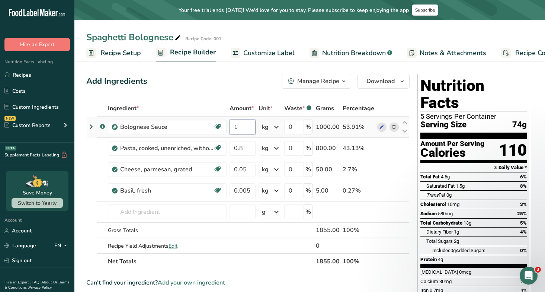
click at [245, 129] on input "1" at bounding box center [243, 126] width 26 height 15
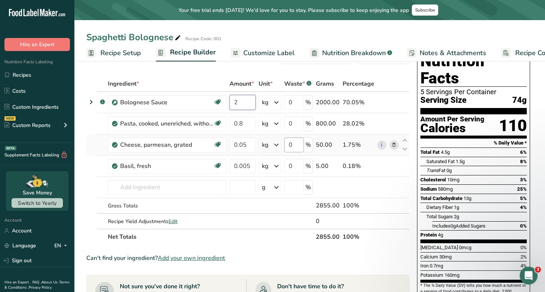
scroll to position [46, 0]
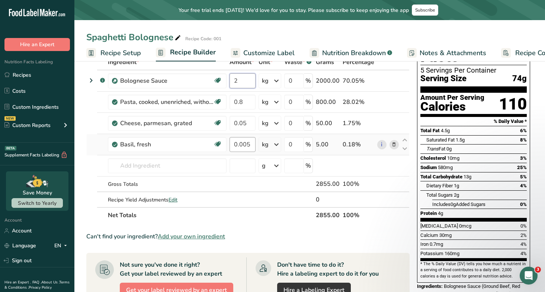
type input "2"
click at [239, 143] on div "Ingredient * Amount * Unit * Waste * .a-a{fill:#347362;}.b-a{fill:#fff;} Grams …" at bounding box center [247, 138] width 323 height 169
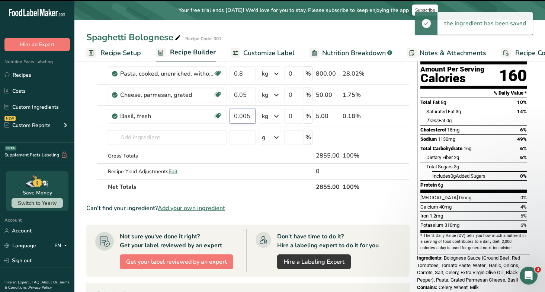
scroll to position [19, 0]
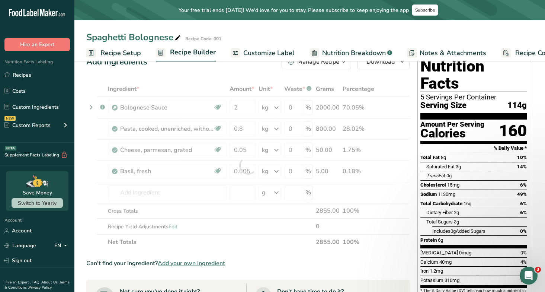
drag, startPoint x: 500, startPoint y: 112, endPoint x: 524, endPoint y: 114, distance: 24.6
click at [478, 121] on div "160" at bounding box center [513, 131] width 28 height 20
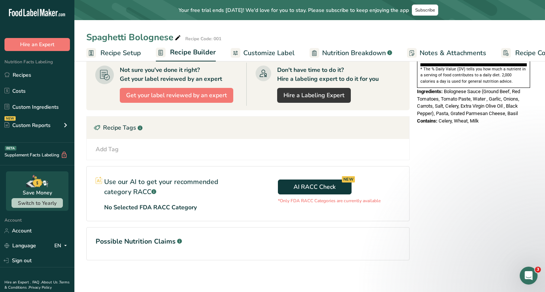
scroll to position [0, 0]
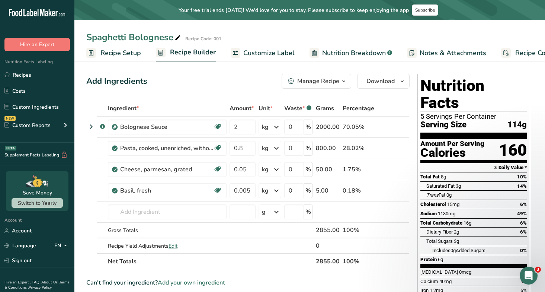
click at [314, 79] on div "Manage Recipe" at bounding box center [318, 81] width 42 height 9
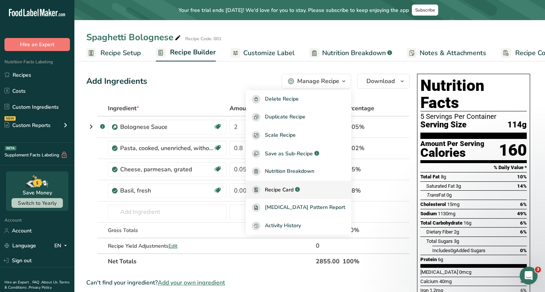
click at [294, 191] on span "Recipe Card" at bounding box center [279, 190] width 29 height 8
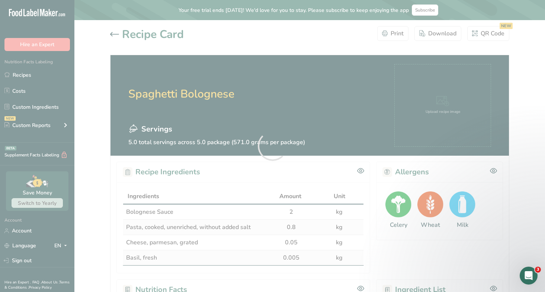
scroll to position [42, 0]
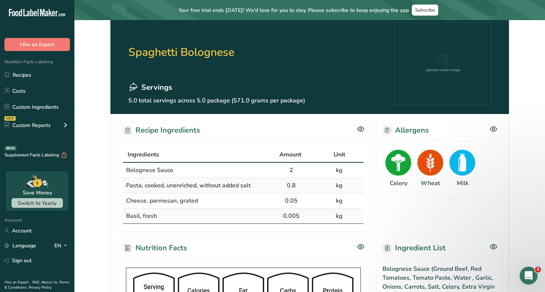
drag, startPoint x: 127, startPoint y: 151, endPoint x: 298, endPoint y: 218, distance: 183.1
click at [298, 218] on table "Ingredients Amount Unit Bolognese Sauce 2 kg Pasta, cooked, unenriched, without…" at bounding box center [243, 185] width 241 height 77
click at [215, 194] on td "Cheese, parmesan, grated" at bounding box center [195, 200] width 144 height 15
drag, startPoint x: 128, startPoint y: 170, endPoint x: 198, endPoint y: 169, distance: 69.2
click at [198, 169] on td "Bolognese Sauce" at bounding box center [195, 170] width 144 height 15
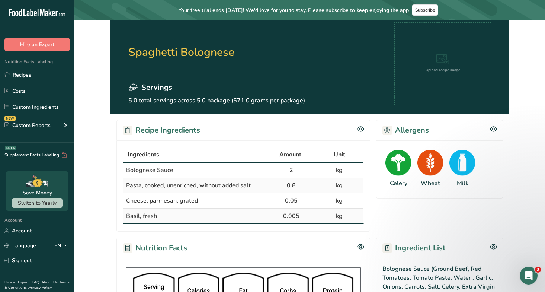
click at [207, 193] on td "Cheese, parmesan, grated" at bounding box center [195, 200] width 144 height 15
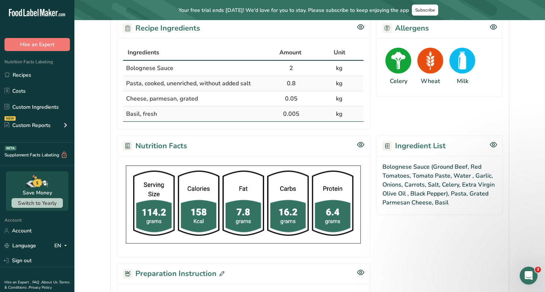
scroll to position [126, 0]
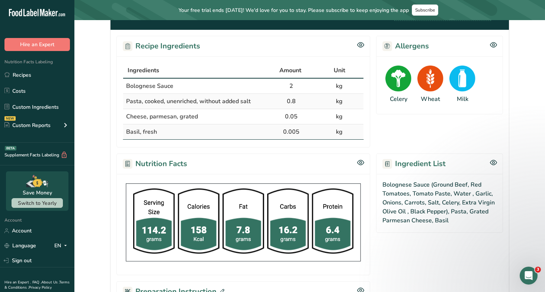
drag, startPoint x: 145, startPoint y: 86, endPoint x: 183, endPoint y: 86, distance: 37.6
click at [183, 86] on td "Bolognese Sauce" at bounding box center [195, 86] width 144 height 15
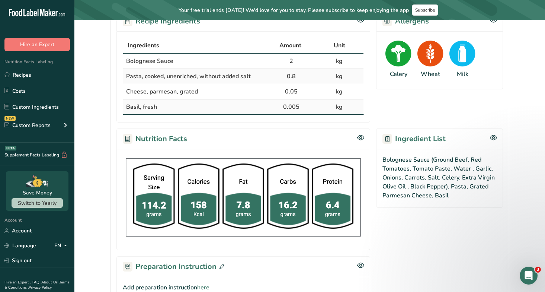
scroll to position [159, 0]
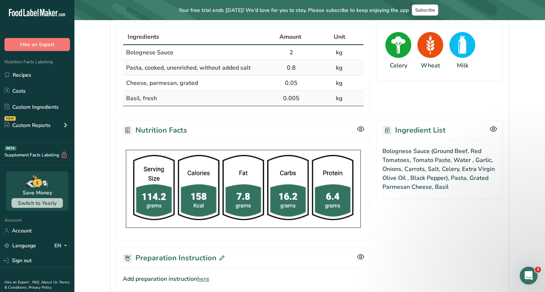
drag, startPoint x: 394, startPoint y: 125, endPoint x: 439, endPoint y: 144, distance: 48.4
click at [439, 144] on section "Ingredient List Bolognese Sauce (Ground Beef, Red Tomatoes, Tomato Paste, Water…" at bounding box center [439, 181] width 127 height 122
click at [436, 124] on div "Ingredient List" at bounding box center [439, 130] width 127 height 20
drag, startPoint x: 386, startPoint y: 152, endPoint x: 434, endPoint y: 157, distance: 48.3
click at [434, 157] on div "Bolognese Sauce (Ground Beef, Red Tomatoes, Tomato Paste, Water , Garlic, Onion…" at bounding box center [439, 169] width 127 height 59
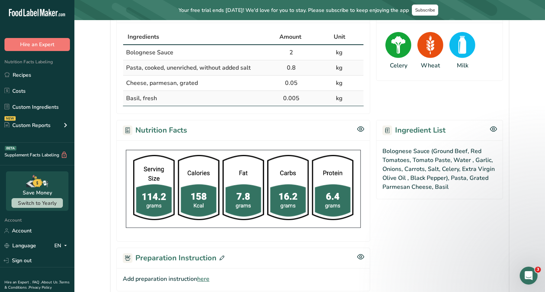
click at [444, 160] on div "Bolognese Sauce (Ground Beef, Red Tomatoes, Tomato Paste, Water , Garlic, Onion…" at bounding box center [439, 169] width 127 height 59
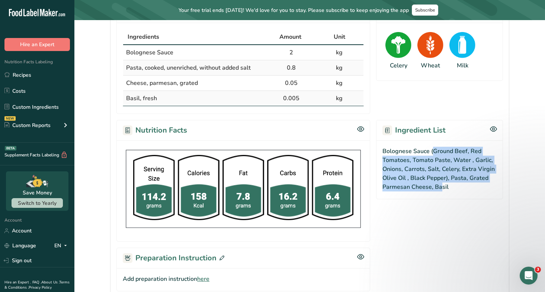
drag, startPoint x: 434, startPoint y: 151, endPoint x: 440, endPoint y: 188, distance: 37.0
click at [440, 188] on div "Bolognese Sauce (Ground Beef, Red Tomatoes, Tomato Paste, Water , Garlic, Onion…" at bounding box center [439, 169] width 127 height 59
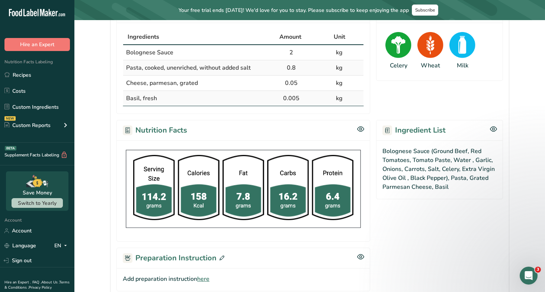
click at [438, 192] on div "Bolognese Sauce (Ground Beef, Red Tomatoes, Tomato Paste, Water , Garlic, Onion…" at bounding box center [439, 169] width 127 height 59
drag, startPoint x: 405, startPoint y: 126, endPoint x: 419, endPoint y: 174, distance: 50.2
click at [419, 174] on section "Ingredient List Bolognese Sauce (Ground Beef, Red Tomatoes, Tomato Paste, Water…" at bounding box center [439, 181] width 127 height 122
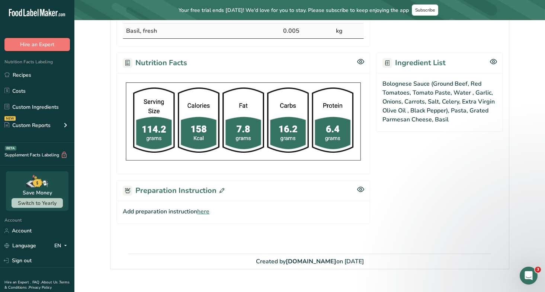
scroll to position [240, 0]
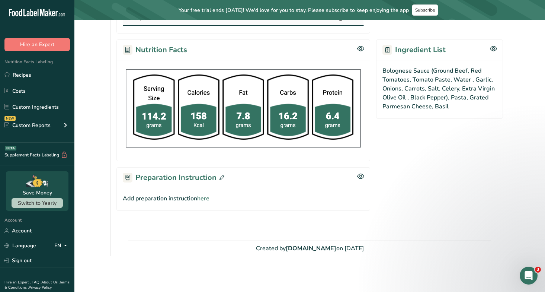
drag, startPoint x: 159, startPoint y: 195, endPoint x: 178, endPoint y: 262, distance: 69.5
click at [178, 232] on section "Recipe Card Print Download QR Code NEW Spaghetti Bolognese Servings 5.0 total s…" at bounding box center [309, 24] width 471 height 488
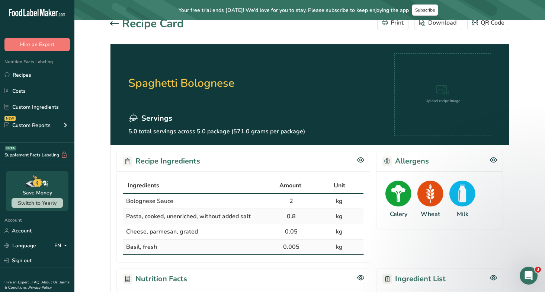
scroll to position [14, 0]
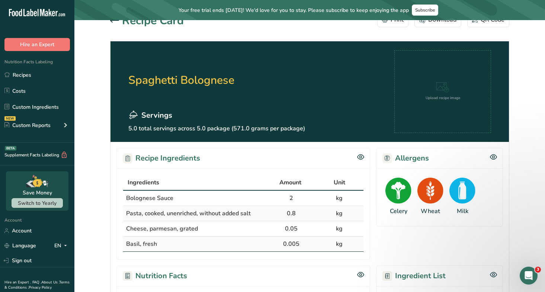
drag, startPoint x: 124, startPoint y: 185, endPoint x: 170, endPoint y: 185, distance: 46.1
click at [170, 185] on th "Ingredients" at bounding box center [195, 183] width 144 height 16
drag, startPoint x: 131, startPoint y: 193, endPoint x: 176, endPoint y: 192, distance: 45.0
click at [176, 192] on td "Bolognese Sauce" at bounding box center [195, 198] width 144 height 15
drag, startPoint x: 147, startPoint y: 195, endPoint x: 182, endPoint y: 198, distance: 35.5
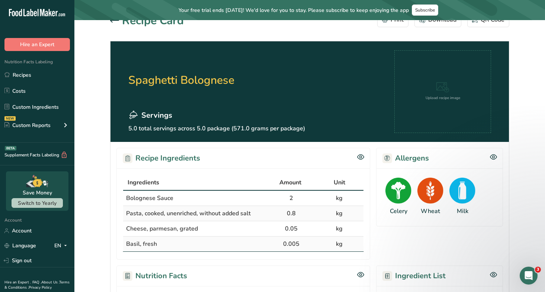
click at [182, 198] on td "Bolognese Sauce" at bounding box center [195, 198] width 144 height 15
click at [148, 199] on span "Bolognese Sauce" at bounding box center [149, 198] width 47 height 8
click at [162, 232] on td "Basil, fresh" at bounding box center [195, 243] width 144 height 15
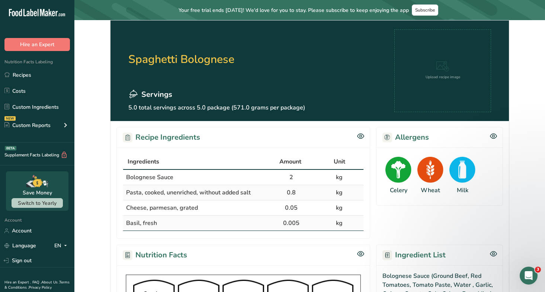
scroll to position [32, 0]
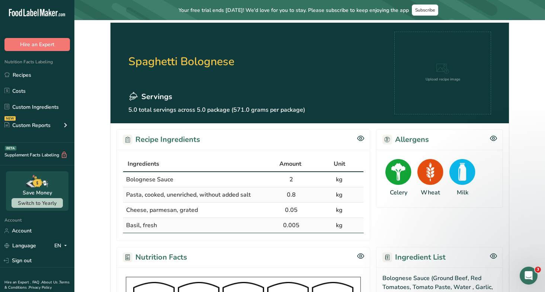
drag, startPoint x: 124, startPoint y: 177, endPoint x: 179, endPoint y: 224, distance: 72.1
click at [179, 224] on tbody "Bolognese Sauce 2 kg Pasta, cooked, unenriched, without added salt 0.8 kg Chees…" at bounding box center [243, 202] width 240 height 61
click at [297, 179] on td "2" at bounding box center [292, 179] width 48 height 15
drag, startPoint x: 131, startPoint y: 179, endPoint x: 204, endPoint y: 179, distance: 73.3
click at [204, 179] on td "Bolognese Sauce" at bounding box center [195, 179] width 144 height 15
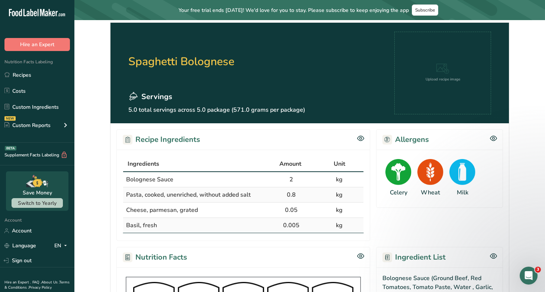
drag, startPoint x: 305, startPoint y: 177, endPoint x: 282, endPoint y: 177, distance: 23.1
click at [282, 177] on td "2" at bounding box center [292, 179] width 48 height 15
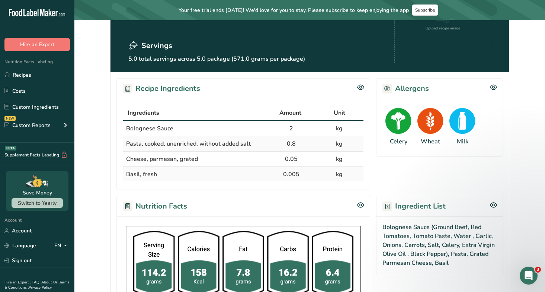
scroll to position [89, 0]
